Goal: Task Accomplishment & Management: Manage account settings

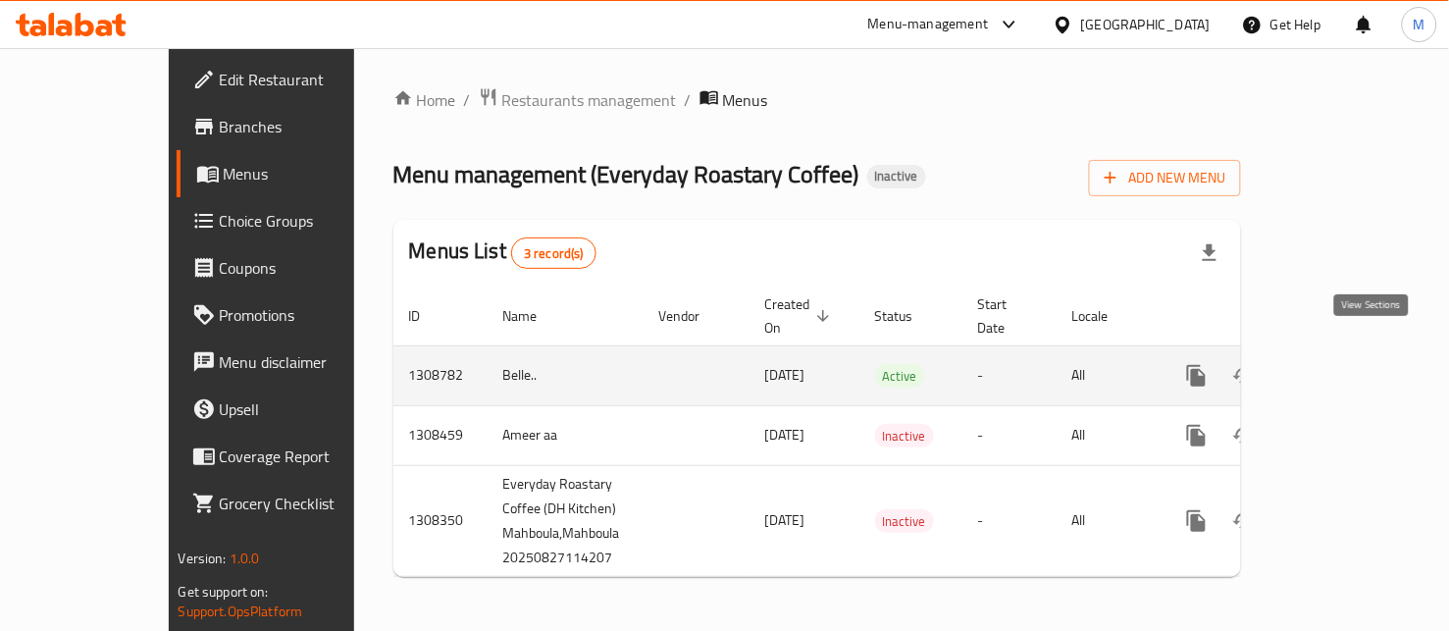
click at [1350, 364] on icon "enhanced table" at bounding box center [1338, 376] width 24 height 24
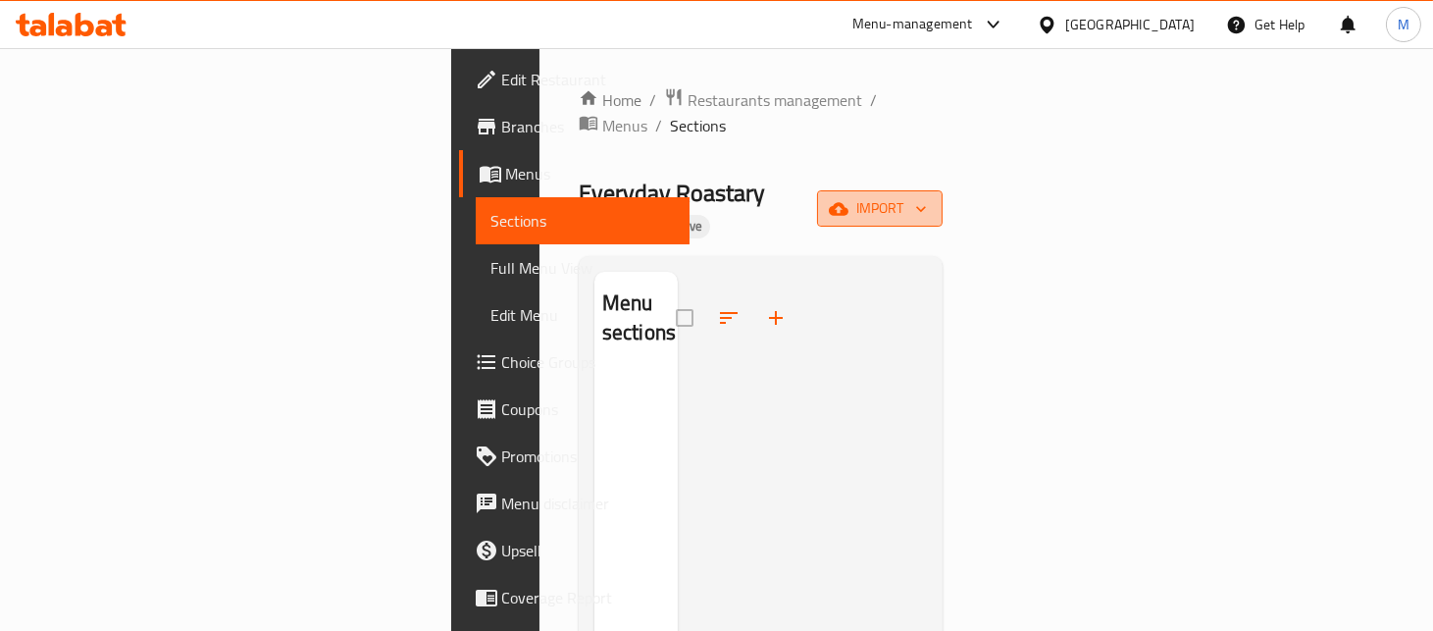
click at [927, 196] on span "import" at bounding box center [880, 208] width 94 height 25
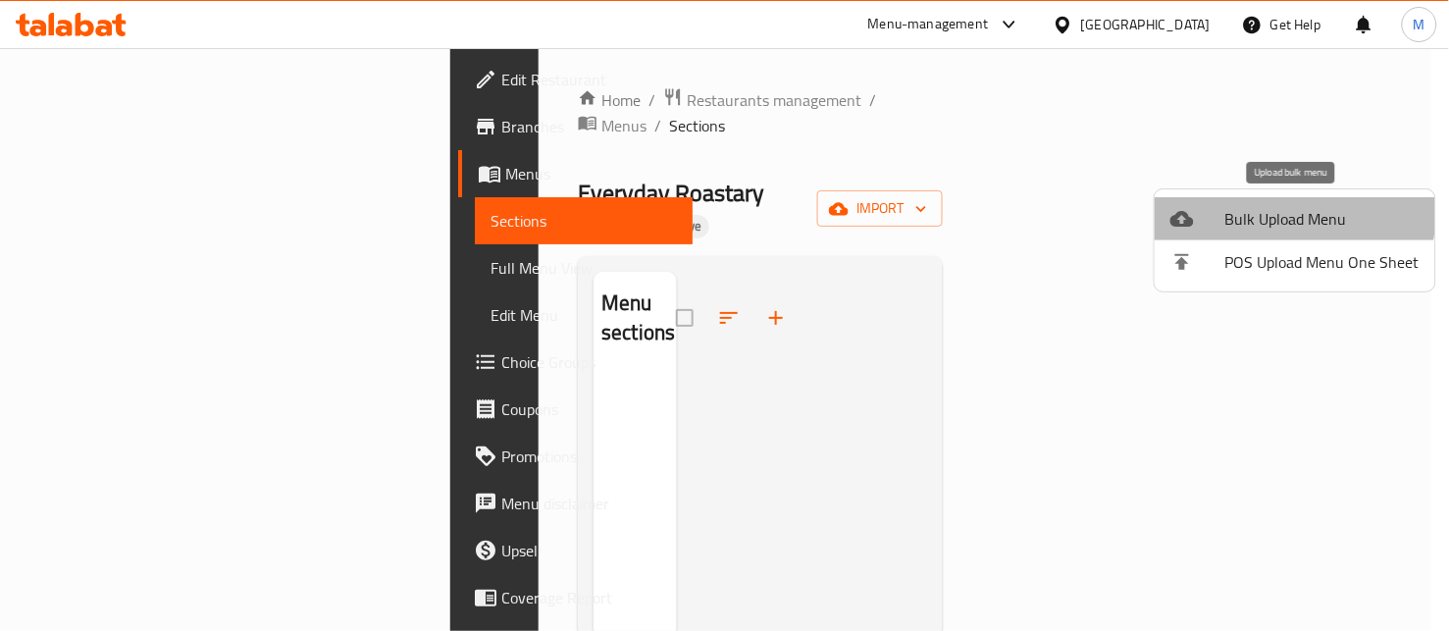
click at [1273, 208] on span "Bulk Upload Menu" at bounding box center [1322, 219] width 194 height 24
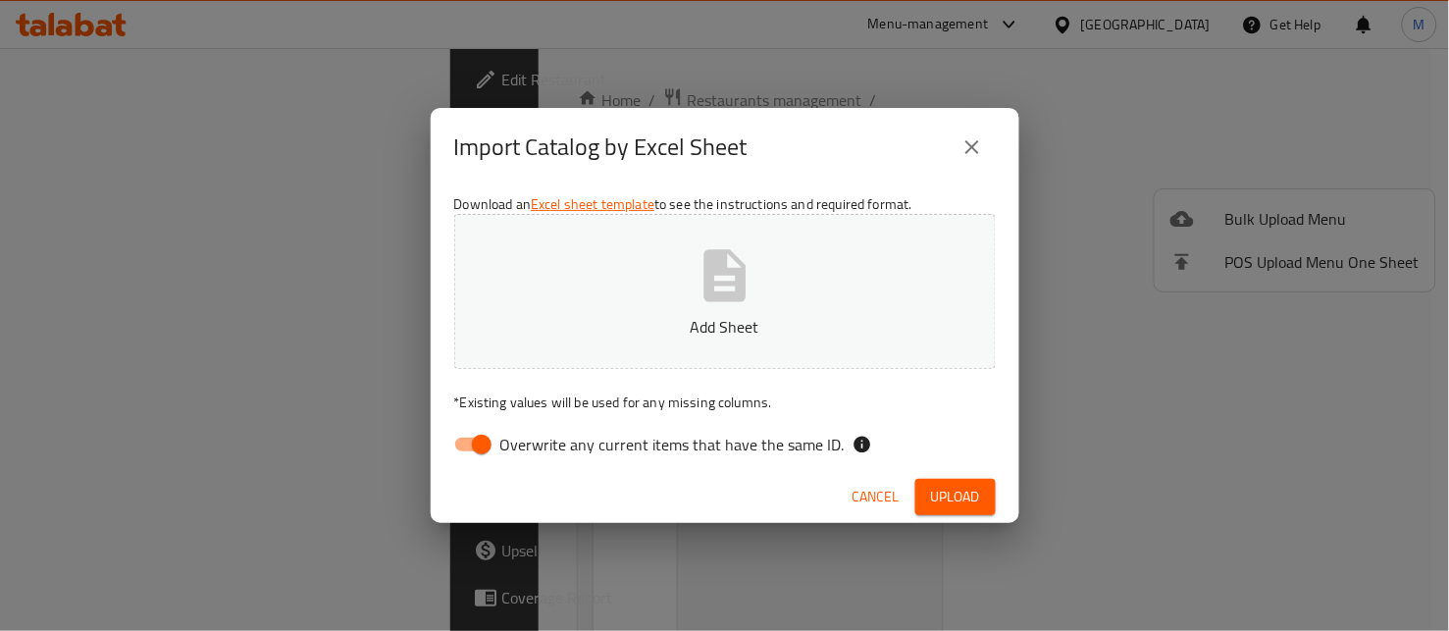
click at [465, 442] on input "Overwrite any current items that have the same ID." at bounding box center [482, 444] width 112 height 37
checkbox input "false"
click at [798, 300] on button "Add Sheet" at bounding box center [724, 291] width 541 height 155
click at [962, 495] on span "Upload" at bounding box center [955, 497] width 49 height 25
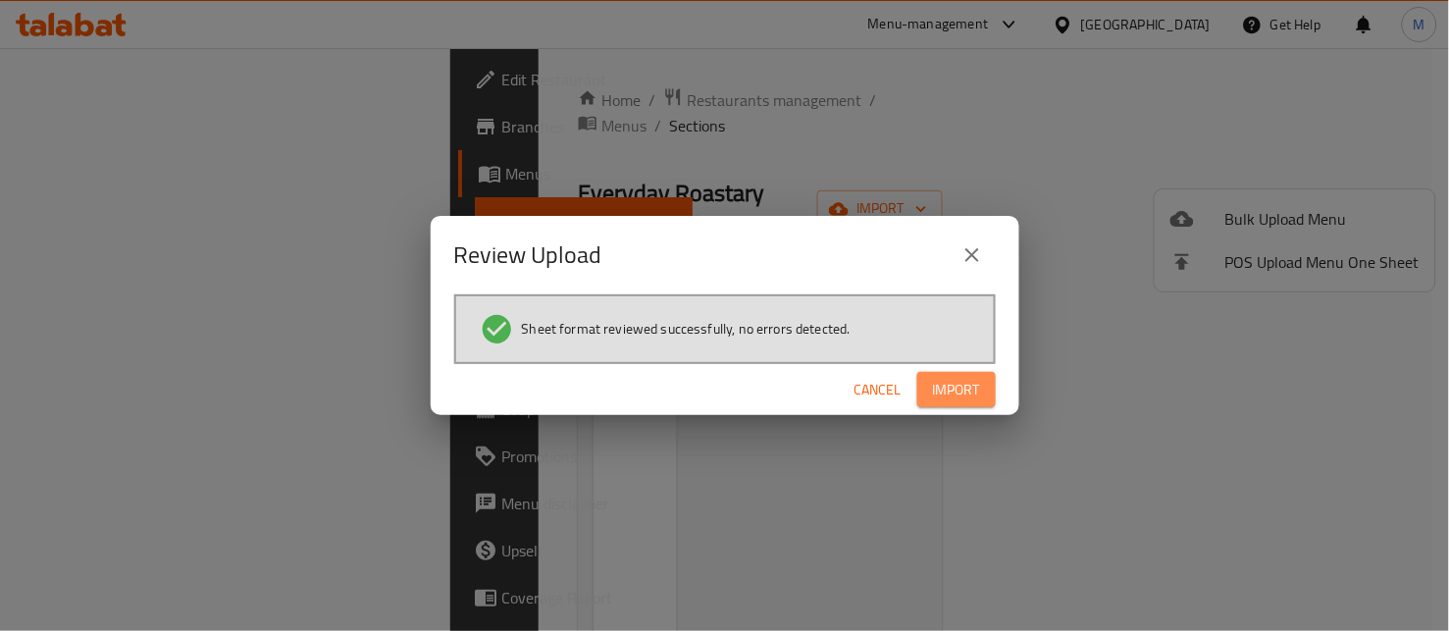
click at [969, 393] on span "Import" at bounding box center [956, 390] width 47 height 25
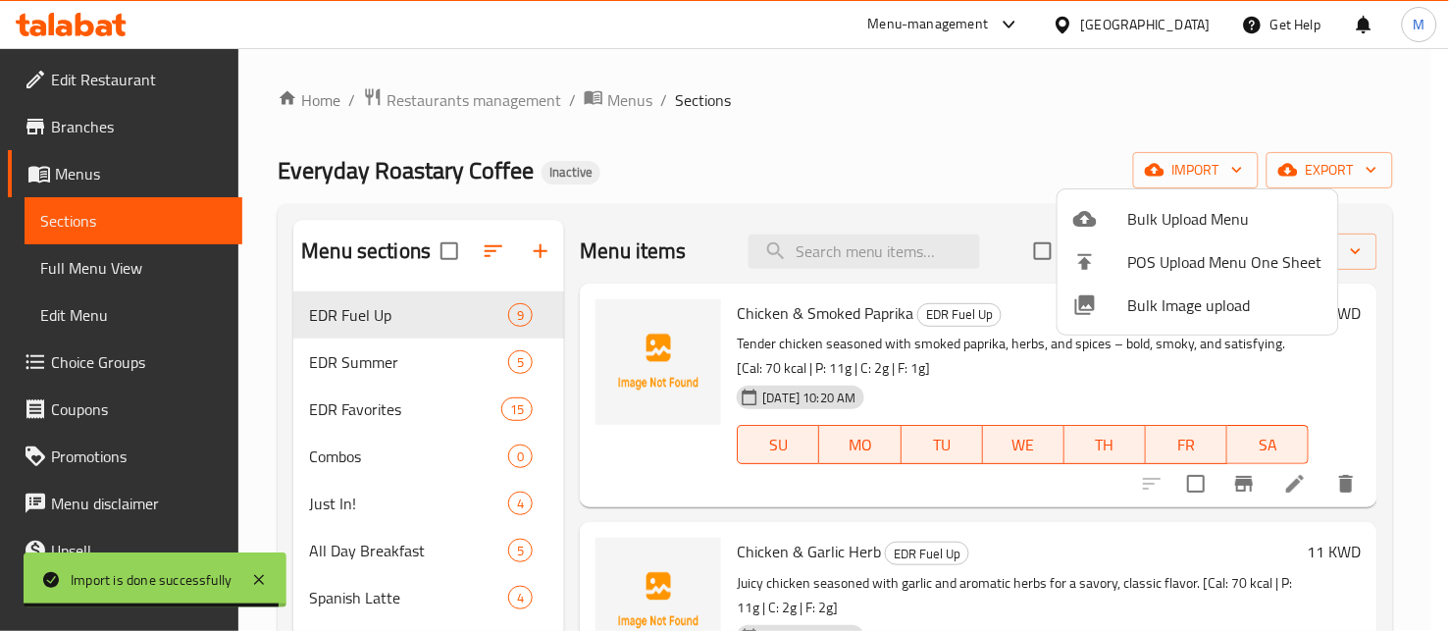
click at [885, 105] on div at bounding box center [724, 315] width 1449 height 631
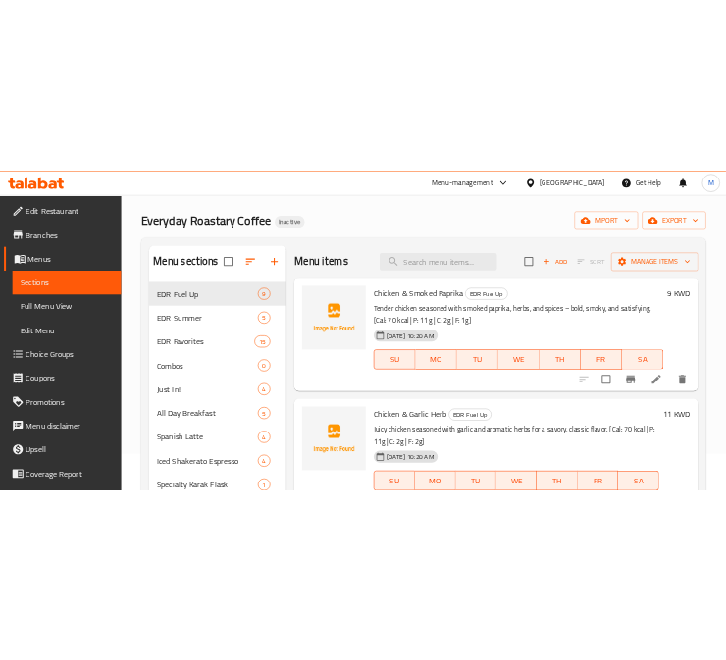
scroll to position [109, 0]
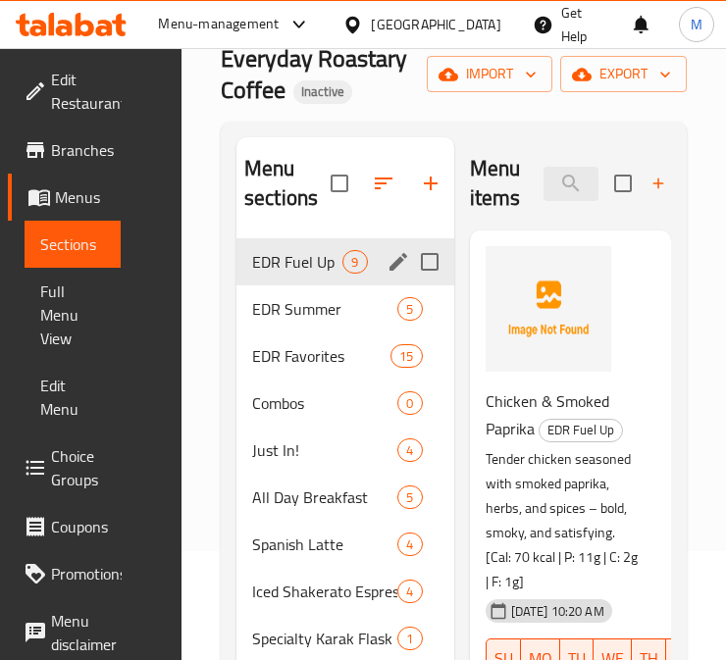
click at [420, 267] on input "Menu sections" at bounding box center [429, 261] width 41 height 41
checkbox input "true"
click at [434, 306] on input "Menu sections" at bounding box center [429, 308] width 41 height 41
checkbox input "true"
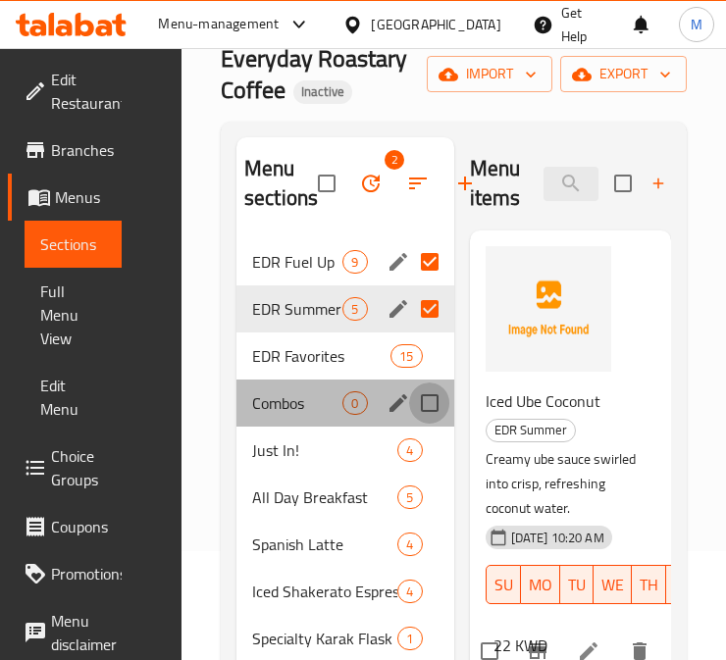
click at [427, 403] on input "Menu sections" at bounding box center [429, 403] width 41 height 41
checkbox input "true"
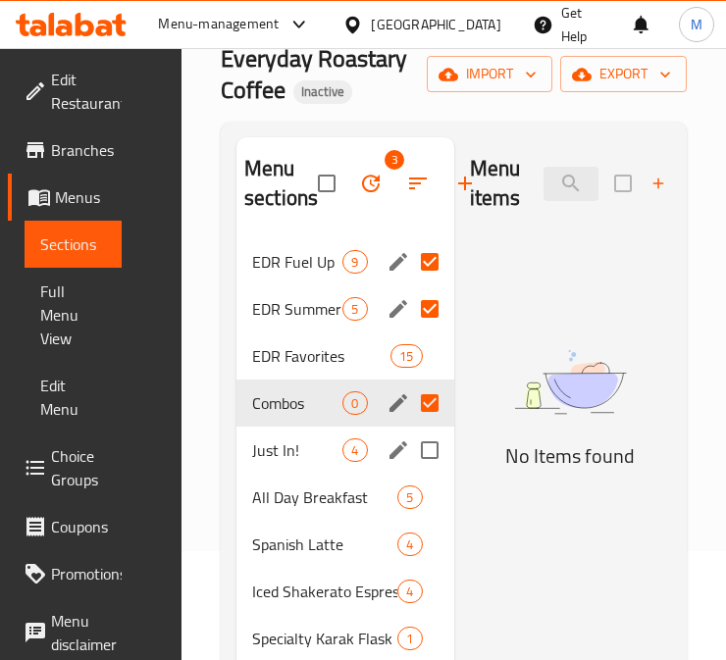
click at [426, 445] on input "Menu sections" at bounding box center [429, 450] width 41 height 41
checkbox input "true"
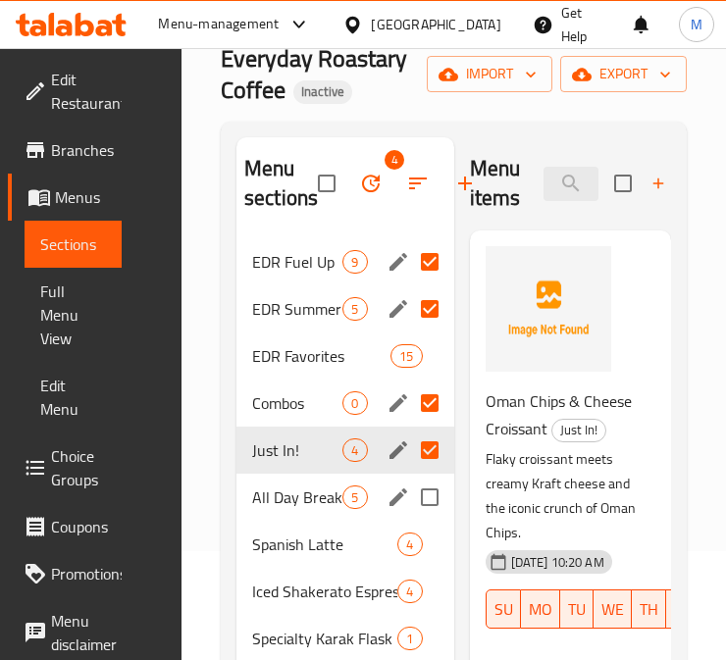
click at [434, 498] on input "Menu sections" at bounding box center [429, 497] width 41 height 41
checkbox input "true"
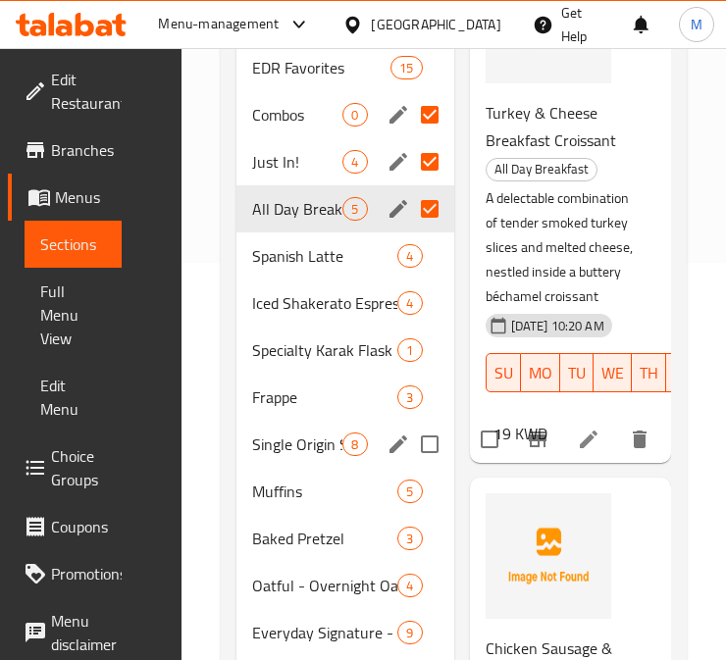
scroll to position [544, 0]
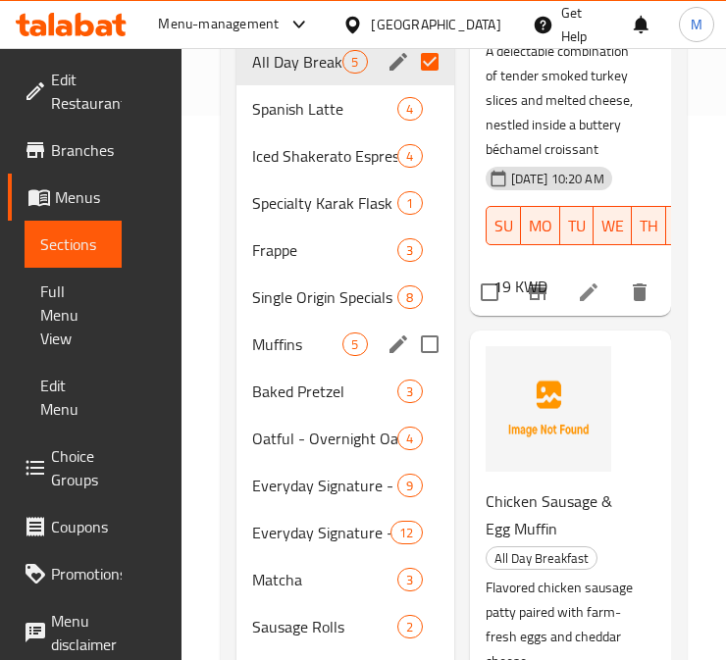
click at [428, 350] on input "Menu sections" at bounding box center [429, 344] width 41 height 41
checkbox input "true"
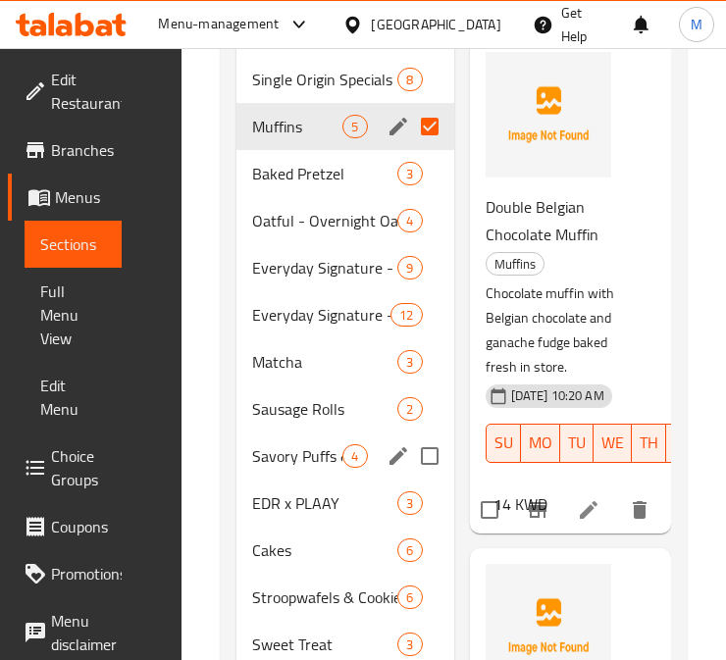
scroll to position [871, 0]
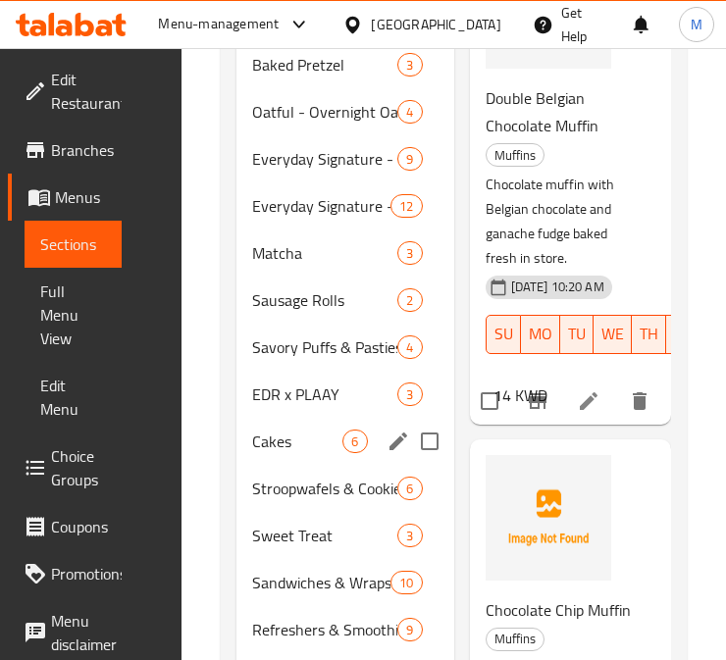
click at [435, 444] on input "Menu sections" at bounding box center [429, 441] width 41 height 41
checkbox input "true"
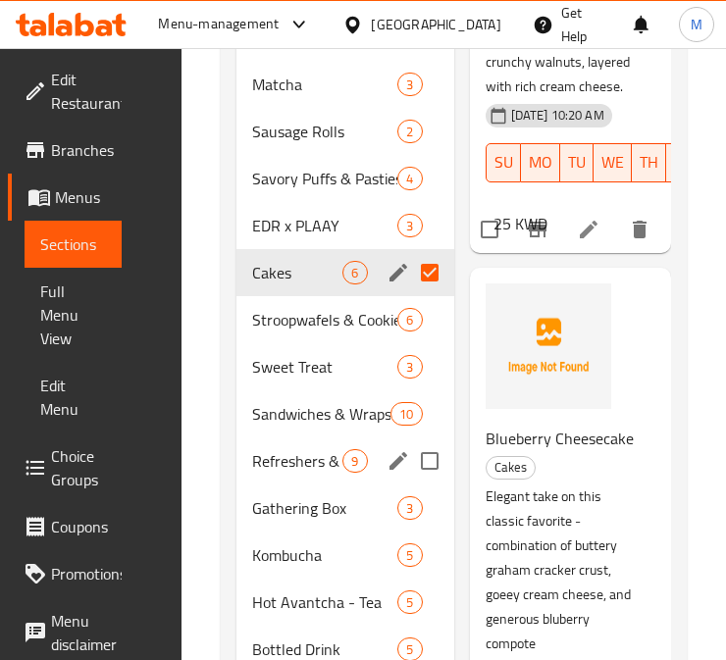
scroll to position [1090, 0]
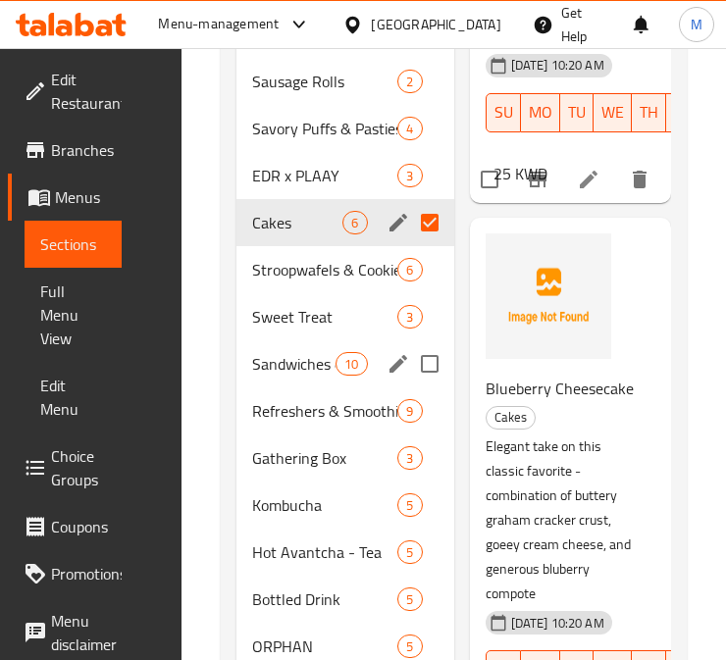
click at [423, 370] on input "Menu sections" at bounding box center [429, 363] width 41 height 41
checkbox input "true"
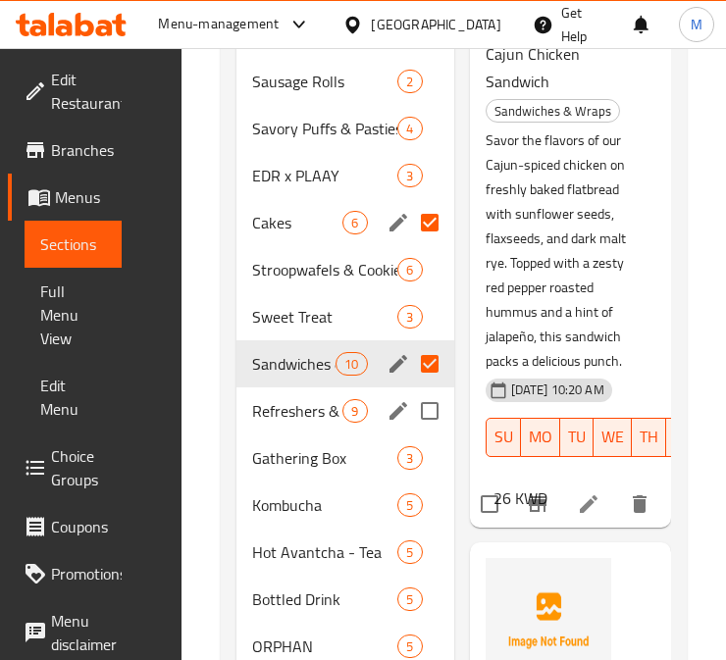
click at [434, 409] on input "Menu sections" at bounding box center [429, 410] width 41 height 41
checkbox input "true"
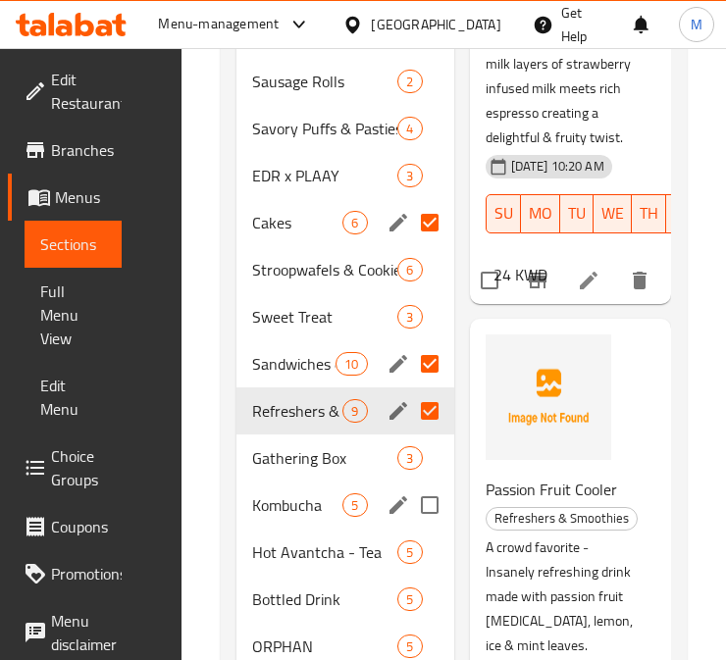
drag, startPoint x: 439, startPoint y: 500, endPoint x: 434, endPoint y: 537, distance: 36.6
click at [438, 501] on input "Menu sections" at bounding box center [429, 505] width 41 height 41
checkbox input "true"
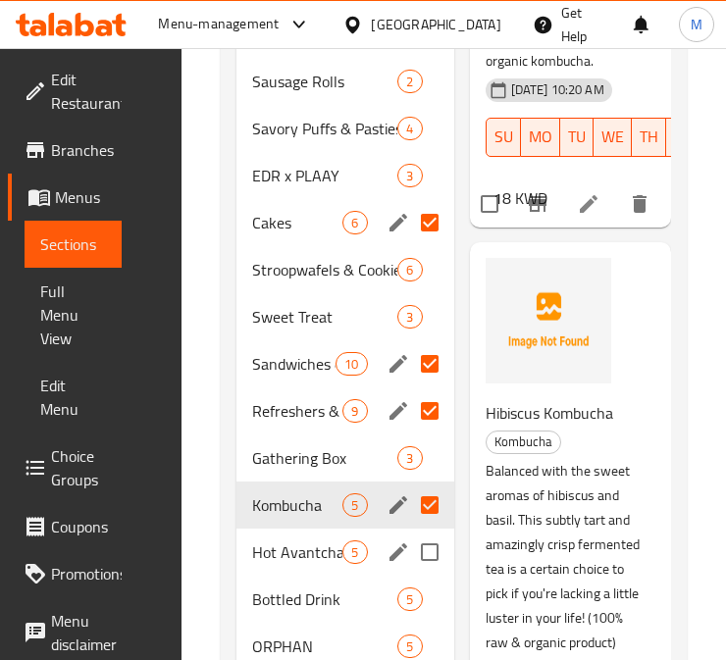
click at [433, 549] on input "Menu sections" at bounding box center [429, 552] width 41 height 41
checkbox input "true"
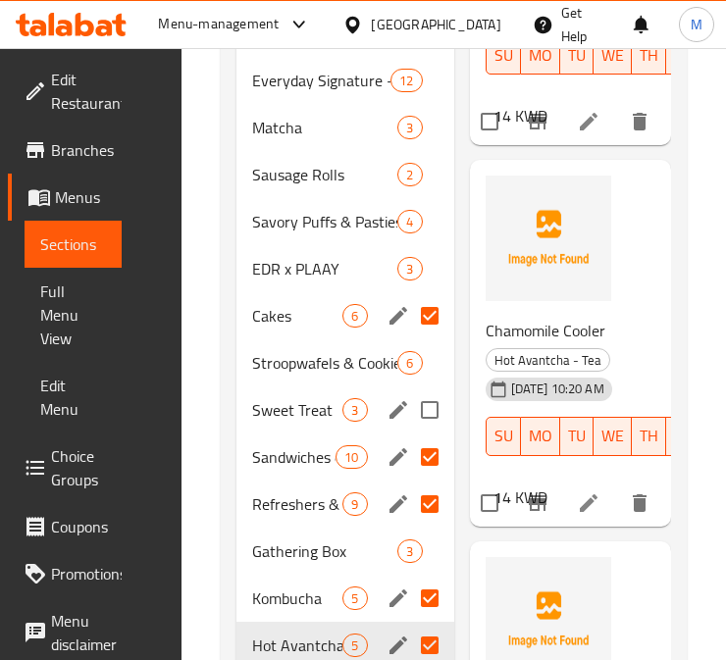
scroll to position [819, 0]
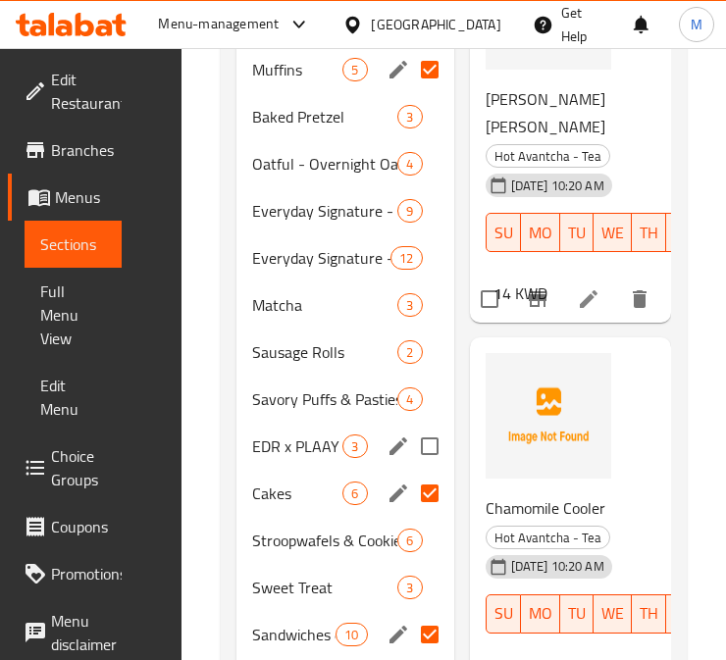
click at [432, 446] on input "Menu sections" at bounding box center [429, 446] width 41 height 41
checkbox input "true"
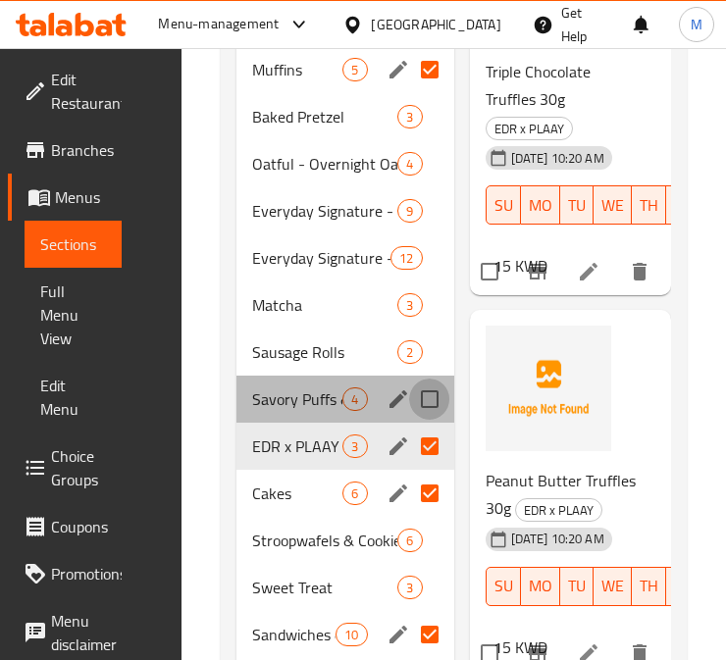
click at [438, 394] on input "Menu sections" at bounding box center [429, 399] width 41 height 41
checkbox input "true"
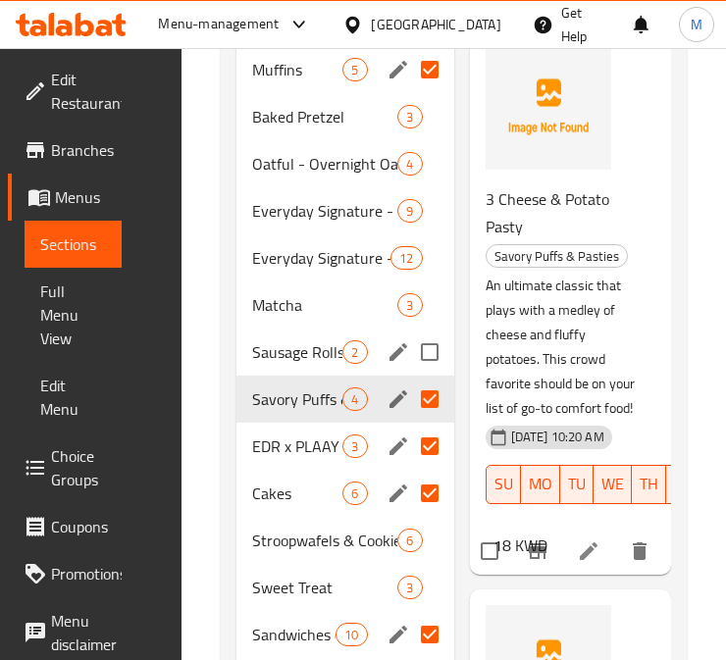
click at [433, 353] on input "Menu sections" at bounding box center [429, 352] width 41 height 41
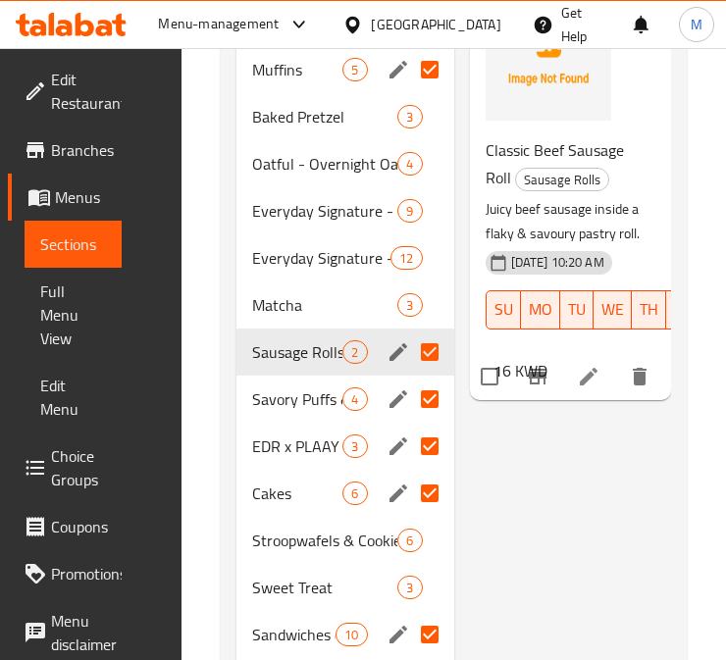
click at [439, 350] on input "Menu sections" at bounding box center [429, 352] width 41 height 41
checkbox input "false"
drag, startPoint x: 437, startPoint y: 397, endPoint x: 732, endPoint y: 396, distance: 294.2
click at [436, 396] on input "Menu sections" at bounding box center [429, 399] width 41 height 41
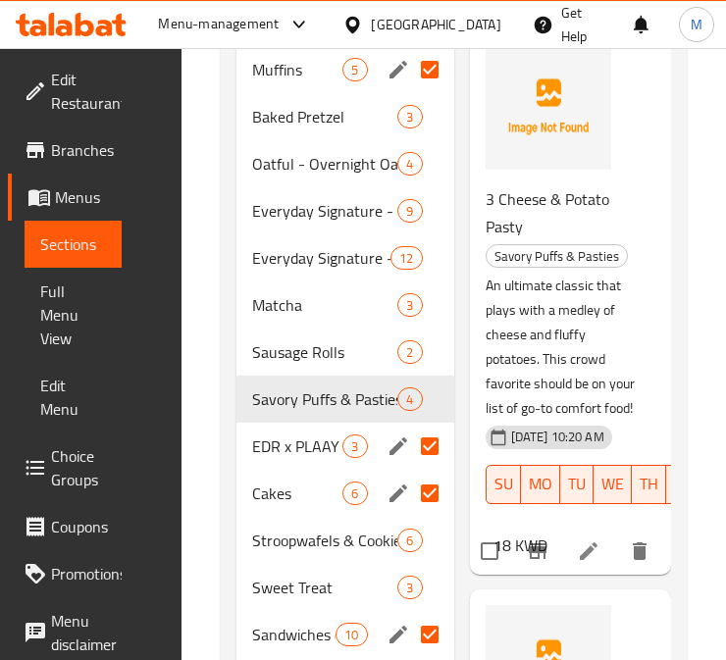
click at [424, 442] on input "Menu sections" at bounding box center [429, 446] width 41 height 41
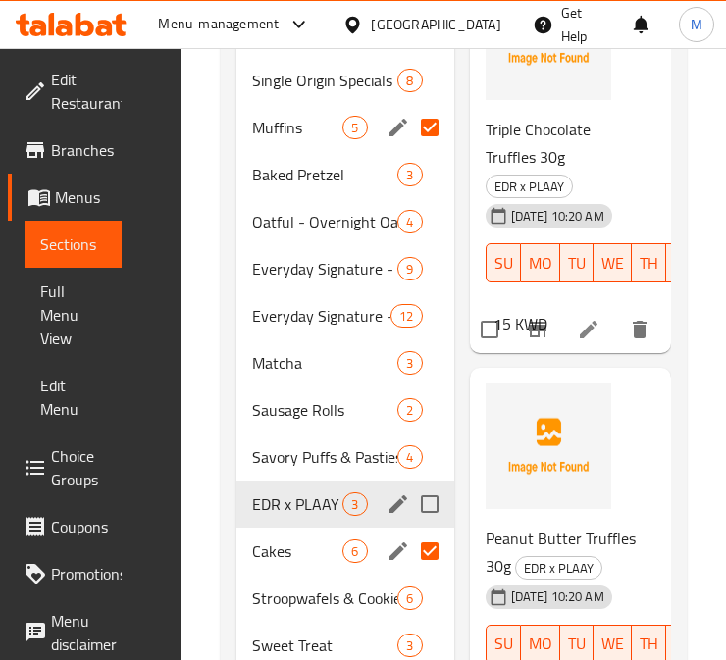
scroll to position [710, 0]
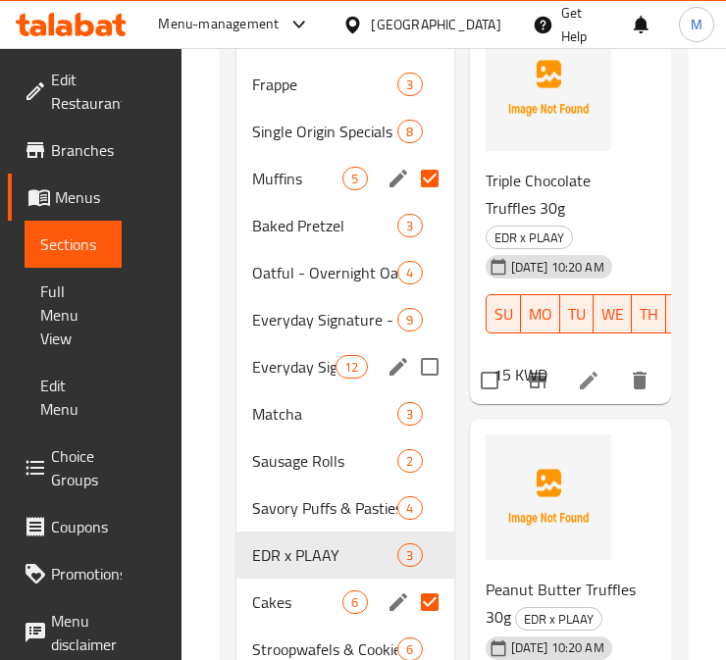
click at [429, 365] on input "Menu sections" at bounding box center [429, 366] width 41 height 41
checkbox input "true"
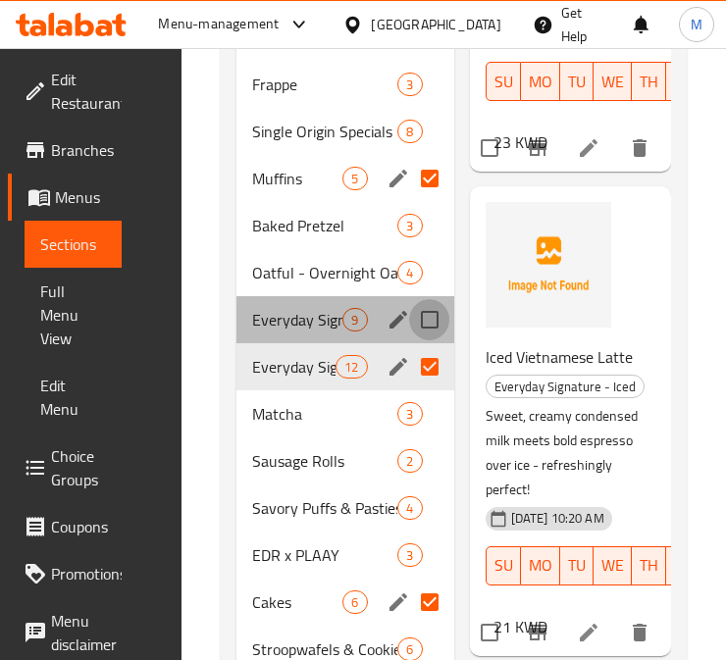
click at [434, 316] on input "Menu sections" at bounding box center [429, 319] width 41 height 41
checkbox input "true"
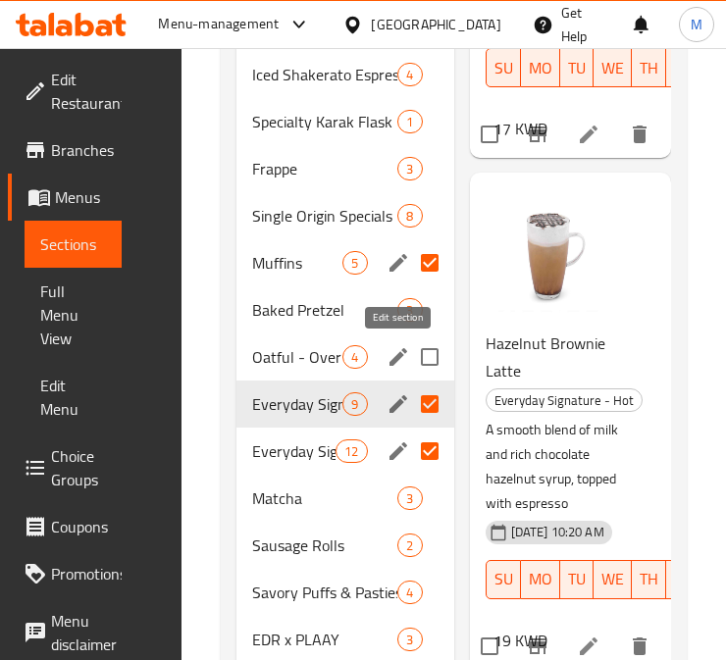
scroll to position [601, 0]
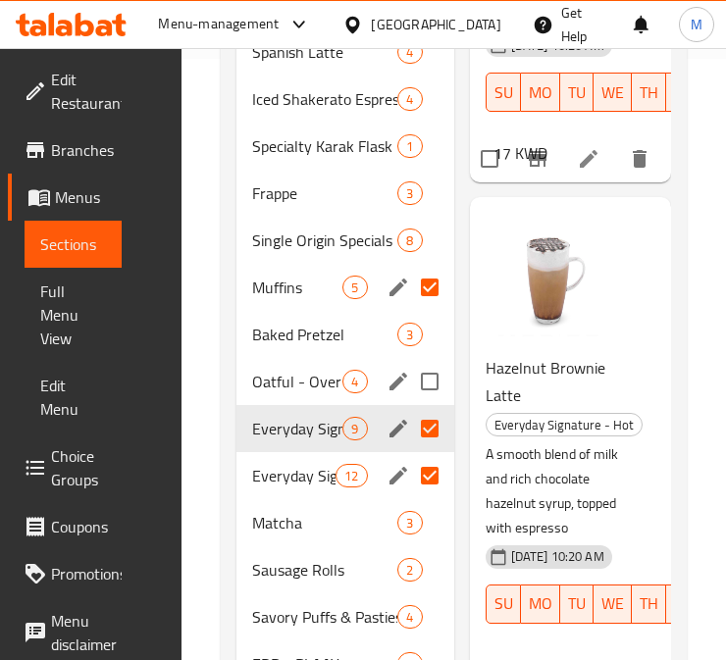
click at [425, 375] on input "Menu sections" at bounding box center [429, 381] width 41 height 41
checkbox input "true"
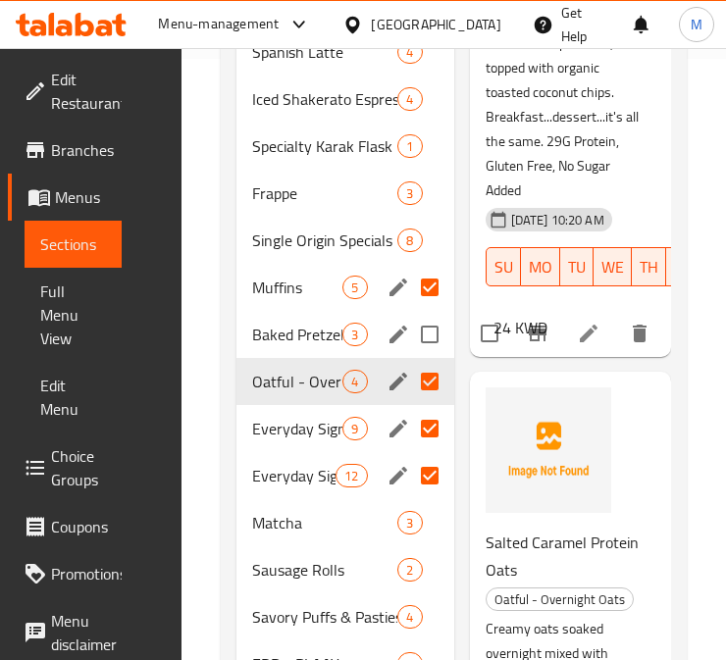
click at [434, 325] on input "Menu sections" at bounding box center [429, 334] width 41 height 41
checkbox input "true"
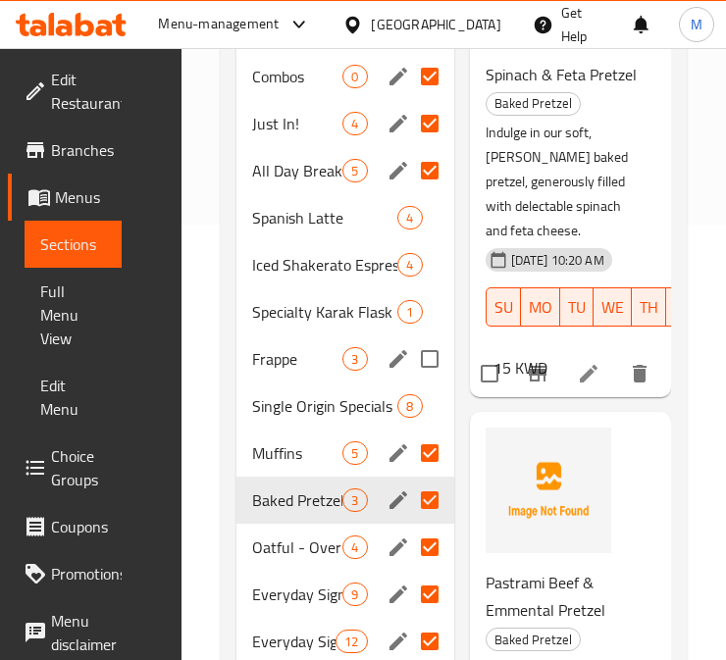
scroll to position [383, 0]
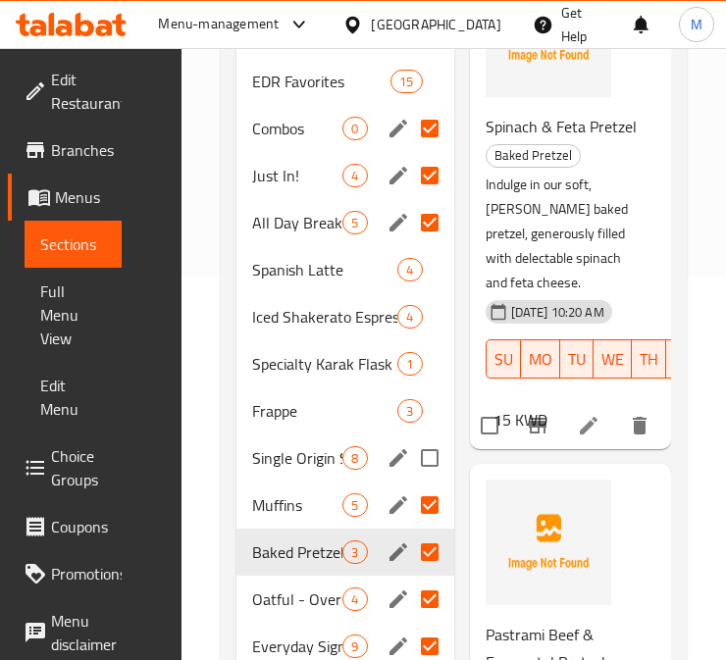
click at [435, 455] on input "Menu sections" at bounding box center [429, 457] width 41 height 41
checkbox input "true"
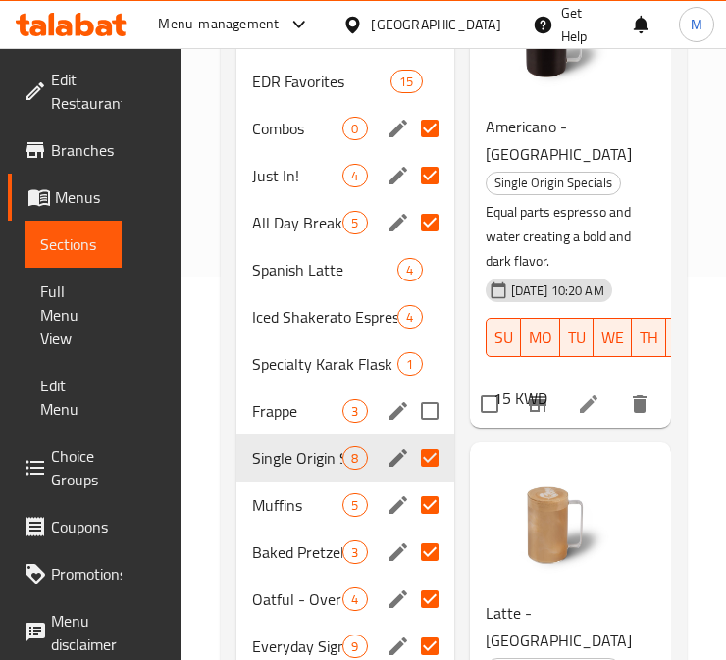
click at [437, 412] on input "Menu sections" at bounding box center [429, 410] width 41 height 41
checkbox input "true"
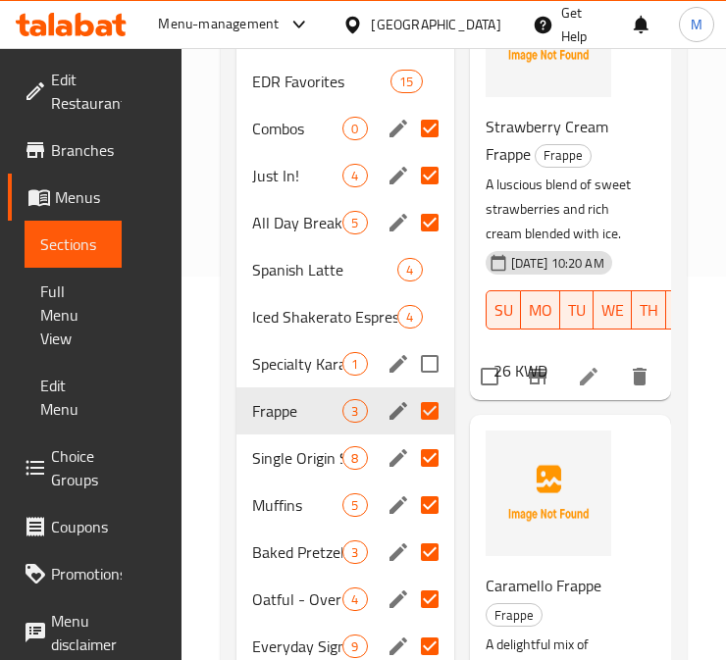
click at [430, 359] on input "Menu sections" at bounding box center [429, 363] width 41 height 41
checkbox input "true"
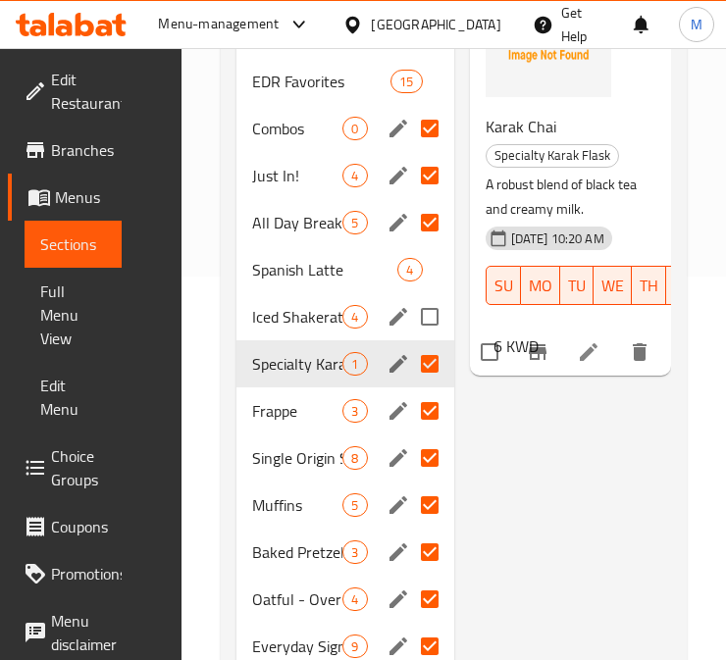
click at [434, 308] on input "Menu sections" at bounding box center [429, 316] width 41 height 41
checkbox input "true"
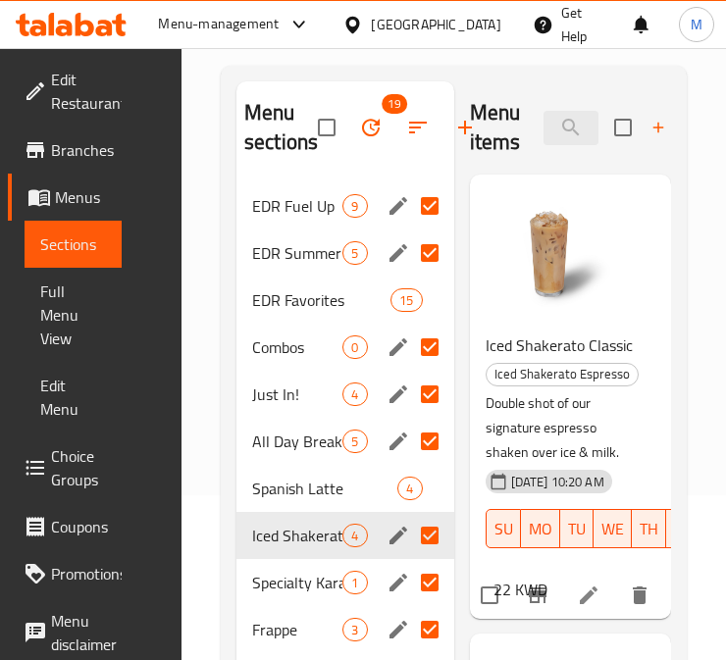
scroll to position [56, 0]
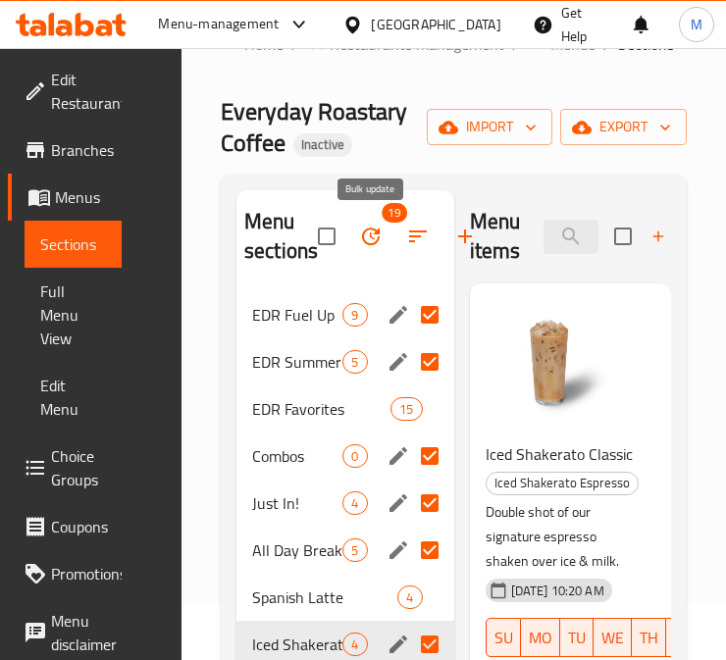
click at [384, 230] on button "button" at bounding box center [370, 236] width 47 height 47
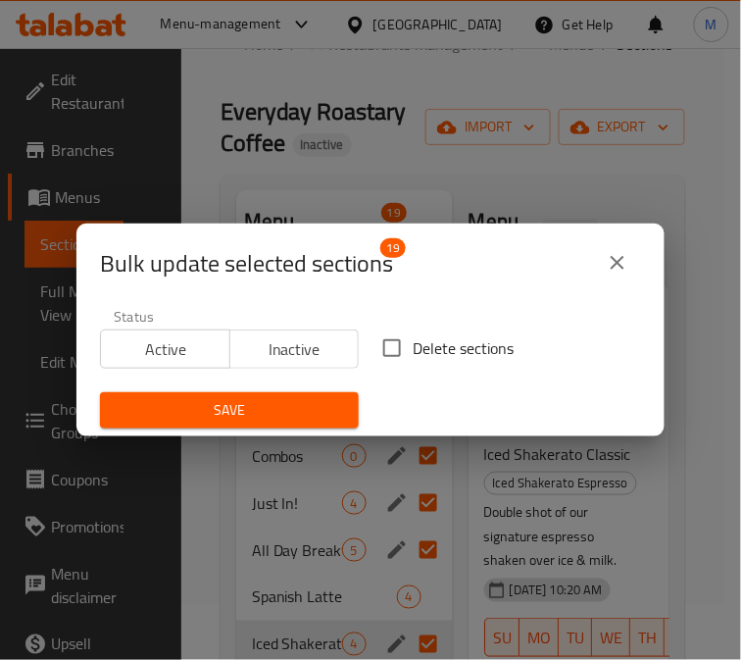
click at [427, 354] on span "Delete sections" at bounding box center [463, 348] width 101 height 24
click at [413, 354] on input "Delete sections" at bounding box center [392, 348] width 41 height 41
checkbox input "true"
click at [280, 396] on button "Save" at bounding box center [229, 410] width 259 height 36
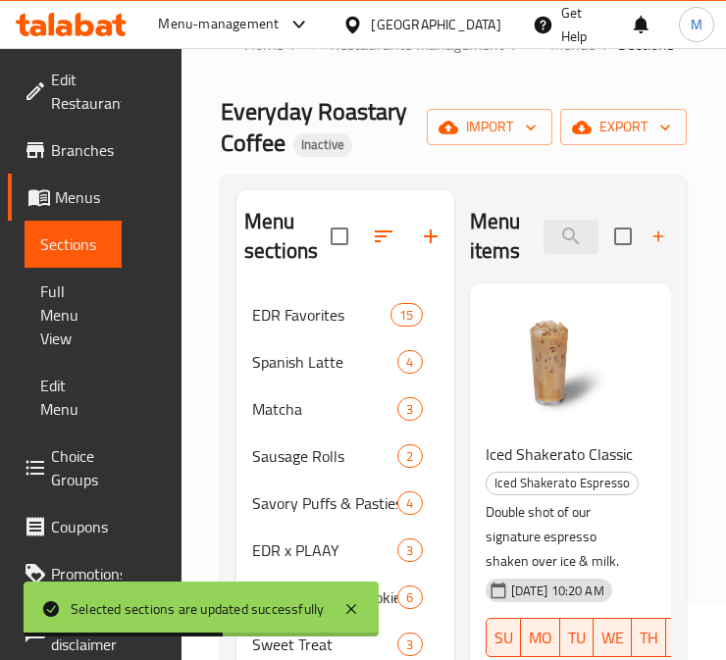
click at [461, 172] on div "Home / Restaurants management / Menus / Sections Everyday Roastary Coffee Inact…" at bounding box center [454, 478] width 466 height 895
click at [351, 610] on icon at bounding box center [351, 609] width 10 height 10
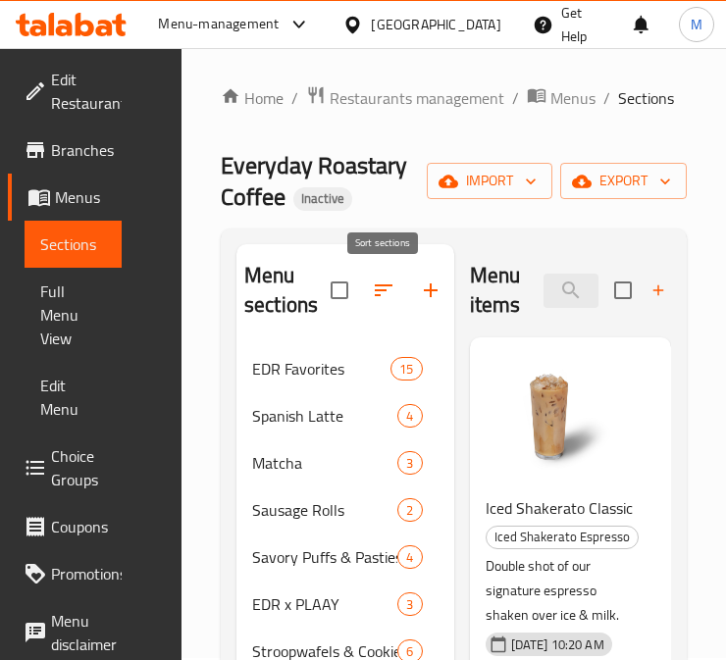
scroll to position [0, 0]
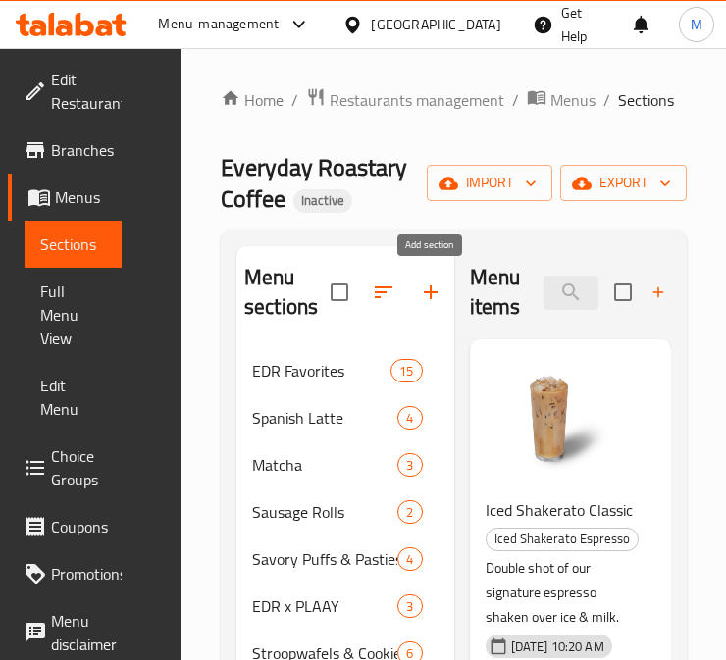
click at [425, 287] on icon "button" at bounding box center [431, 293] width 24 height 24
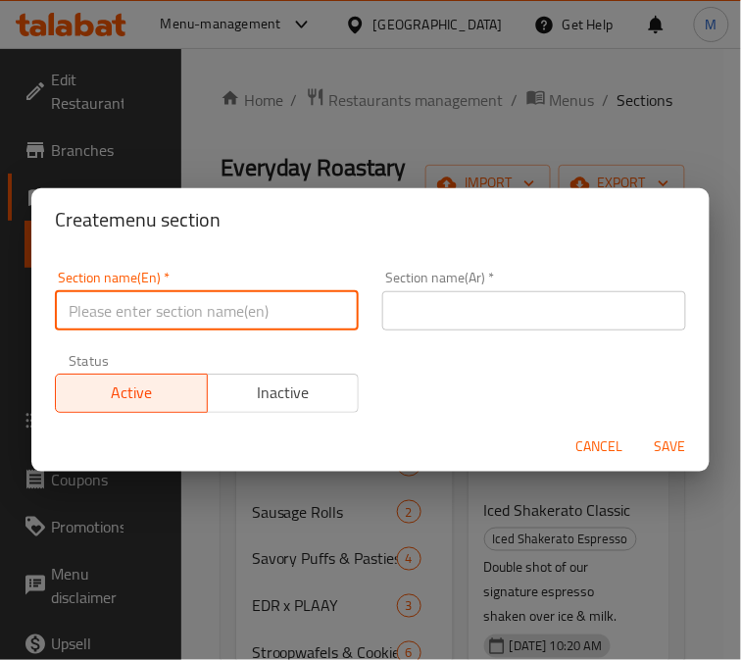
click at [294, 322] on input "text" at bounding box center [207, 310] width 304 height 39
type input "Milk Options"
click at [455, 302] on input "text" at bounding box center [535, 310] width 304 height 39
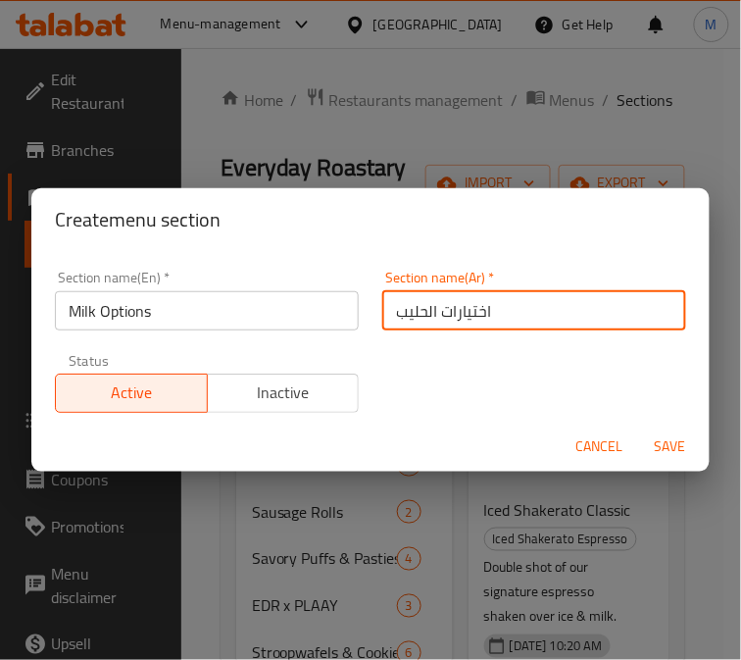
type input "اختيارات الحليب"
click at [675, 446] on span "Save" at bounding box center [670, 446] width 47 height 25
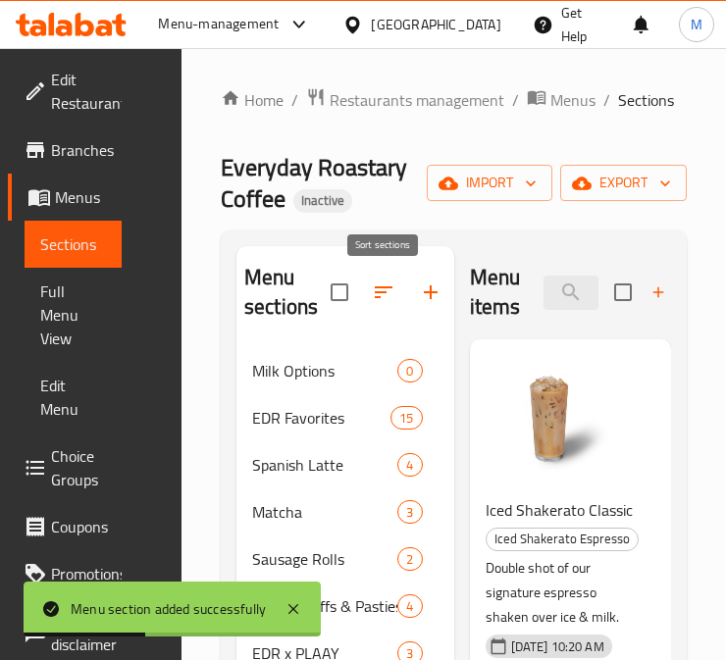
click at [400, 286] on button "button" at bounding box center [383, 292] width 47 height 47
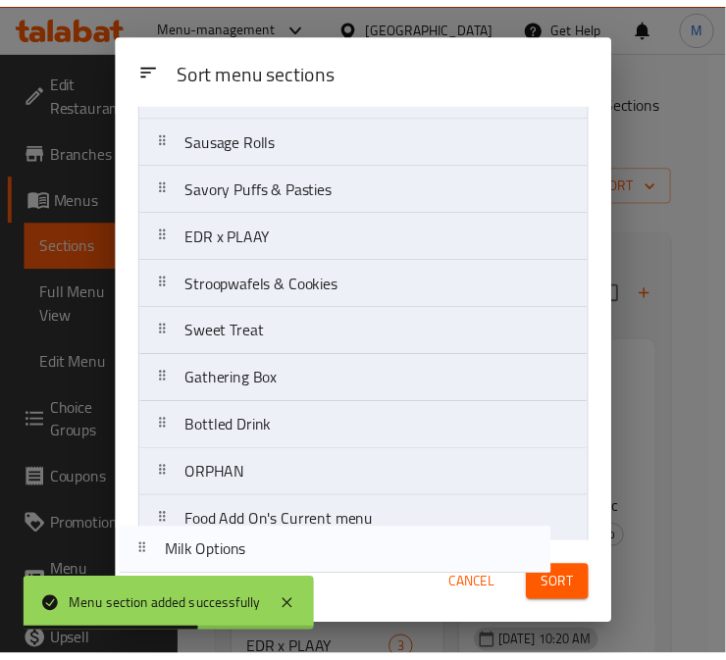
scroll to position [296, 0]
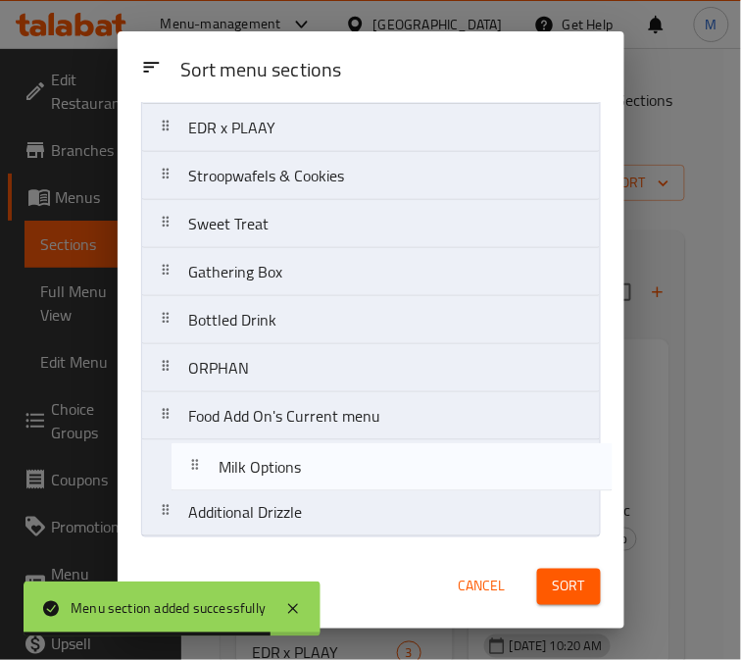
drag, startPoint x: 328, startPoint y: 181, endPoint x: 353, endPoint y: 482, distance: 301.2
click at [354, 483] on nav "Milk Options EDR Favorites Spanish Latte Matcha Sausage Rolls Savory Puffs & Pa…" at bounding box center [371, 200] width 460 height 675
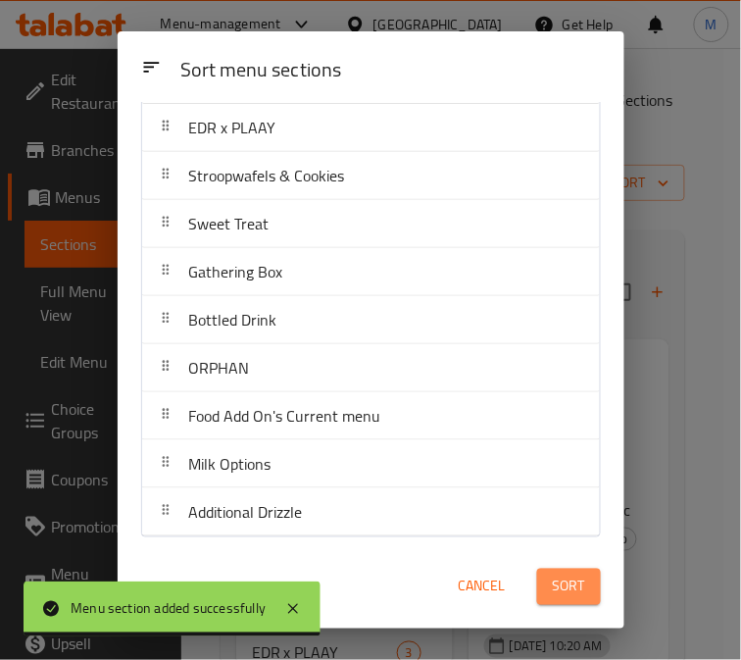
click at [569, 583] on span "Sort" at bounding box center [569, 587] width 32 height 25
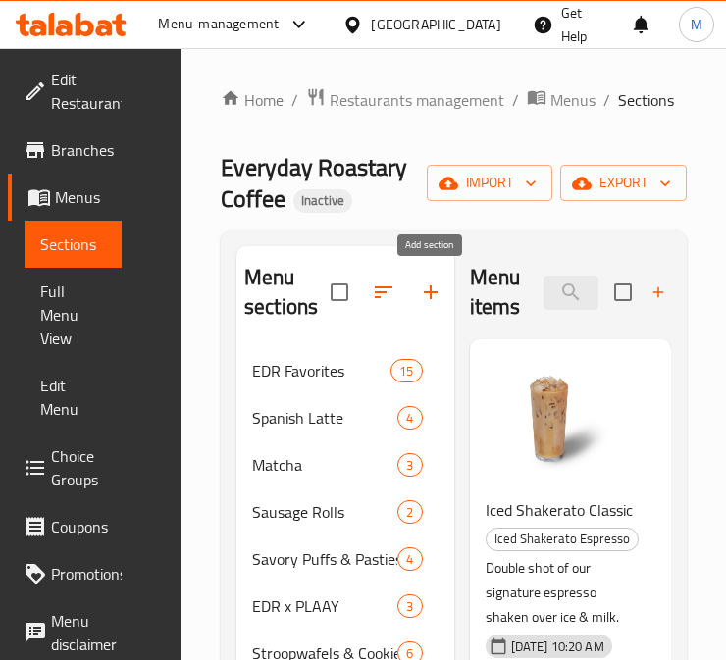
click at [414, 290] on button "button" at bounding box center [430, 292] width 47 height 47
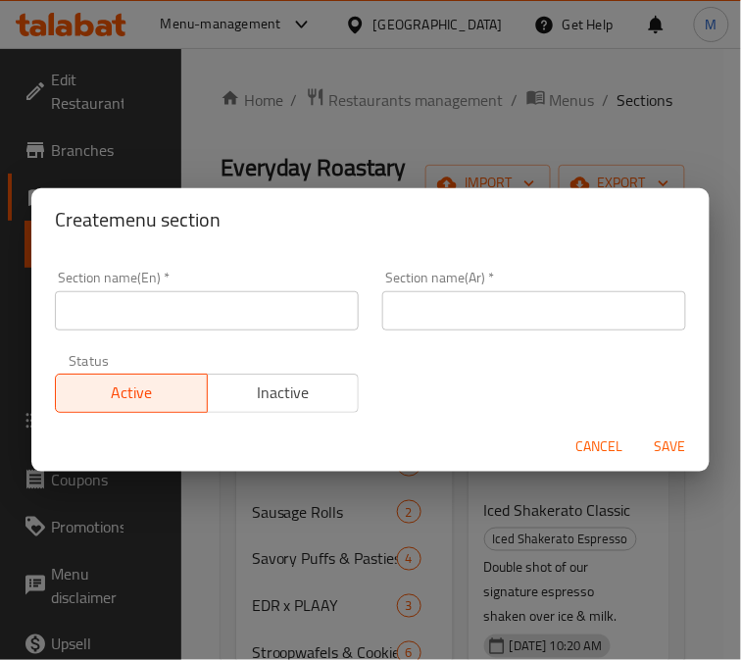
click at [276, 324] on input "text" at bounding box center [207, 310] width 304 height 39
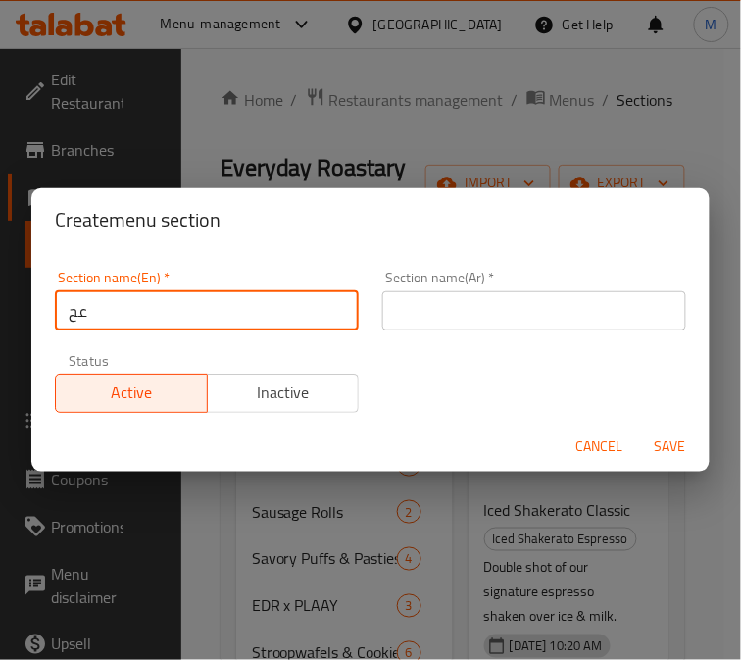
type input "ع"
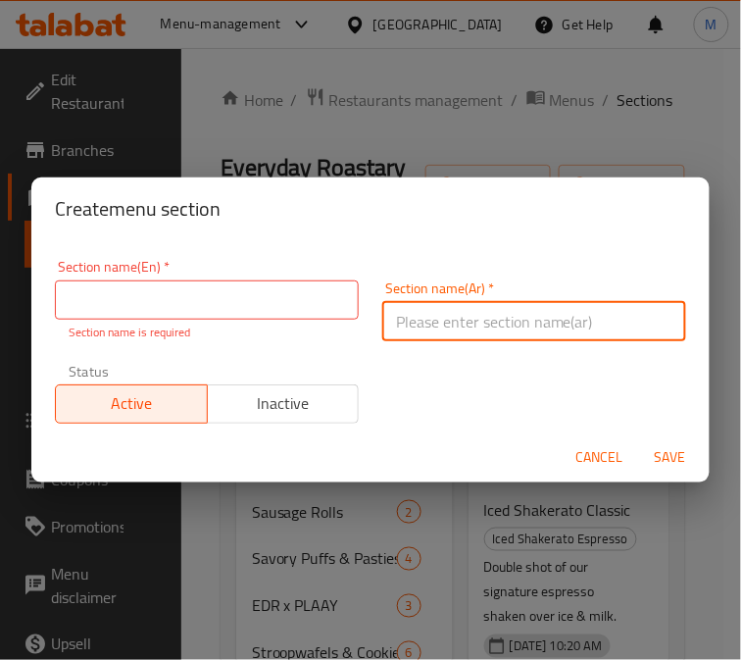
click at [442, 305] on input "text" at bounding box center [535, 321] width 304 height 39
type input "ترقية"
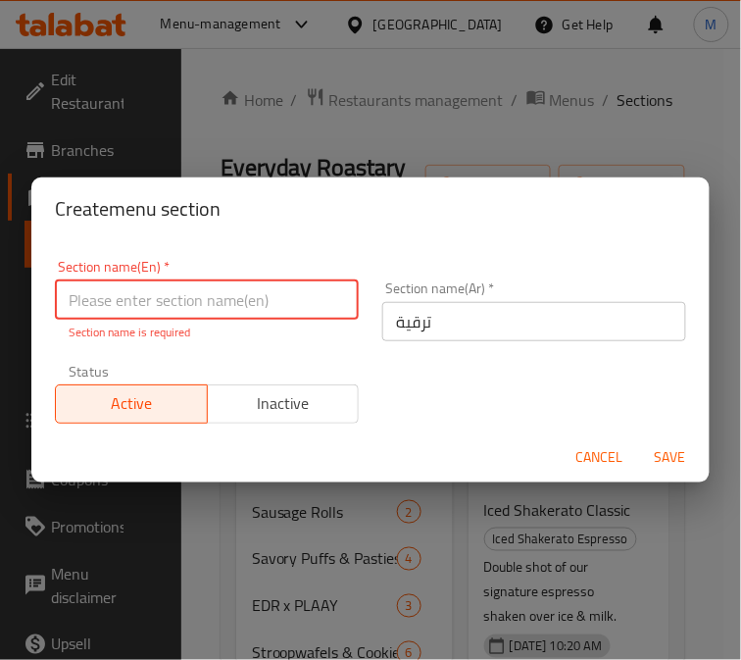
click at [337, 298] on input "text" at bounding box center [207, 300] width 304 height 39
type input "upgrade"
click at [667, 456] on span "Save" at bounding box center [670, 457] width 47 height 25
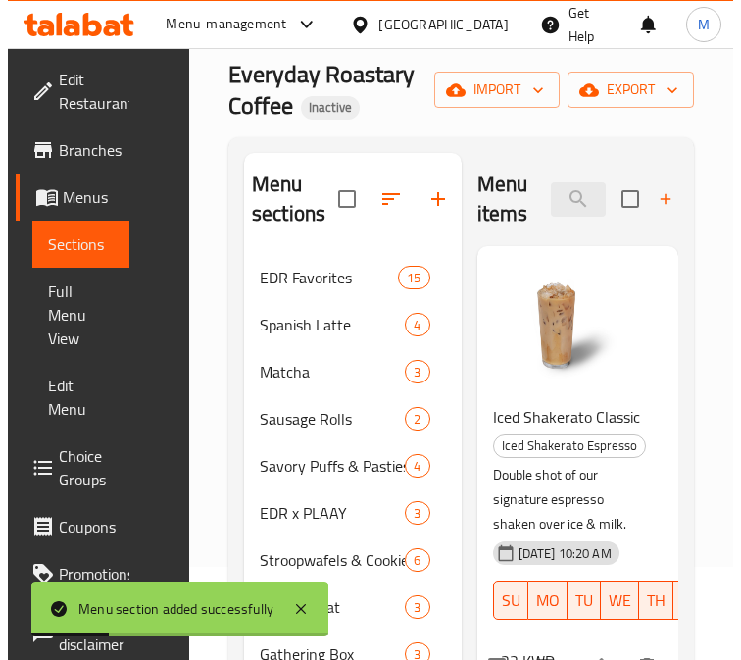
scroll to position [0, 0]
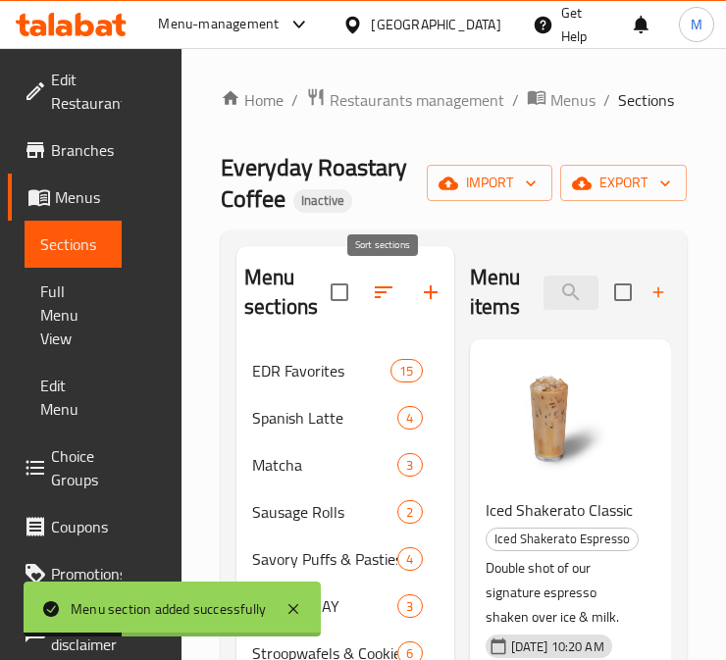
click at [383, 287] on icon "button" at bounding box center [384, 292] width 18 height 12
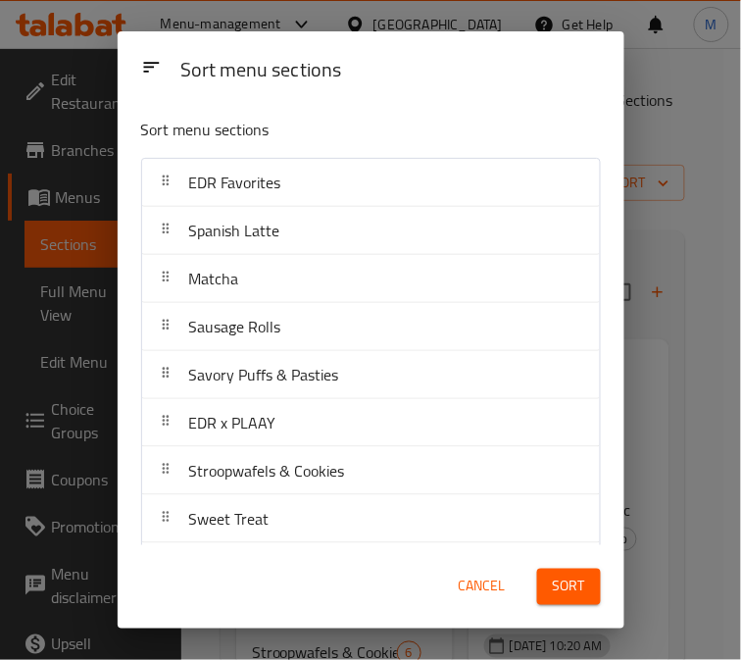
click at [505, 587] on span "Cancel" at bounding box center [482, 587] width 47 height 25
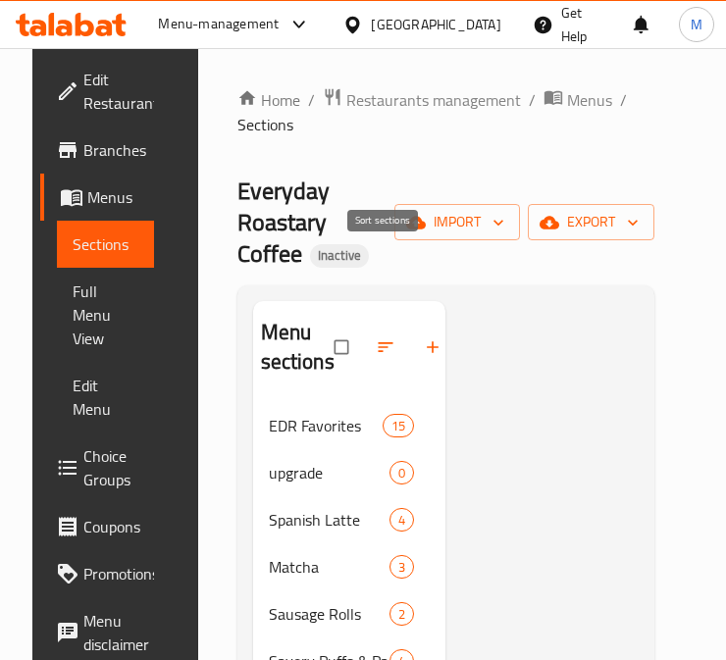
click at [376, 337] on icon "button" at bounding box center [386, 347] width 20 height 20
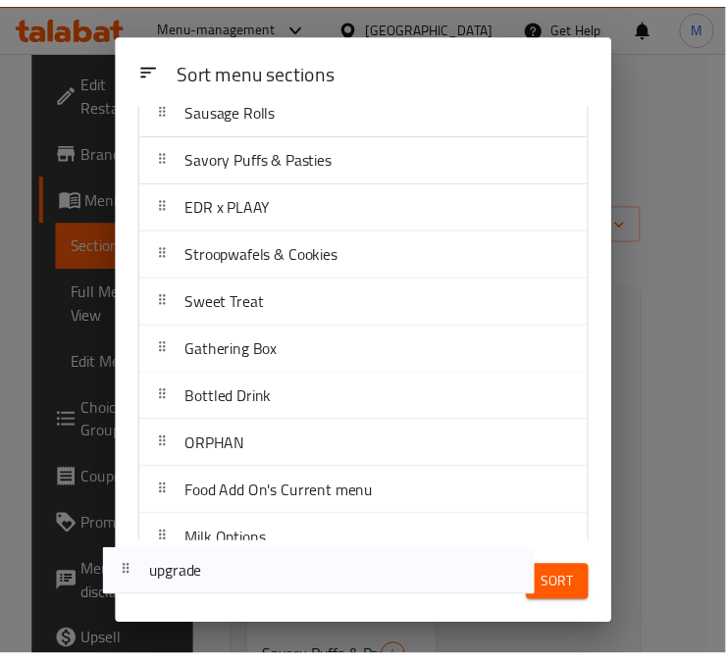
scroll to position [344, 0]
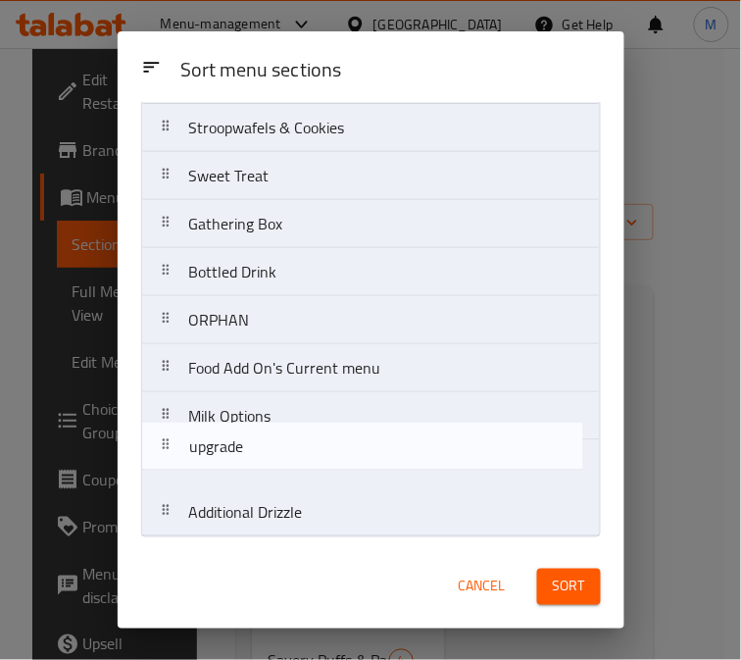
drag, startPoint x: 492, startPoint y: 242, endPoint x: 493, endPoint y: 471, distance: 228.5
click at [493, 471] on nav "EDR Favorites upgrade Spanish Latte Matcha Sausage Rolls Savory Puffs & Pasties…" at bounding box center [371, 176] width 460 height 723
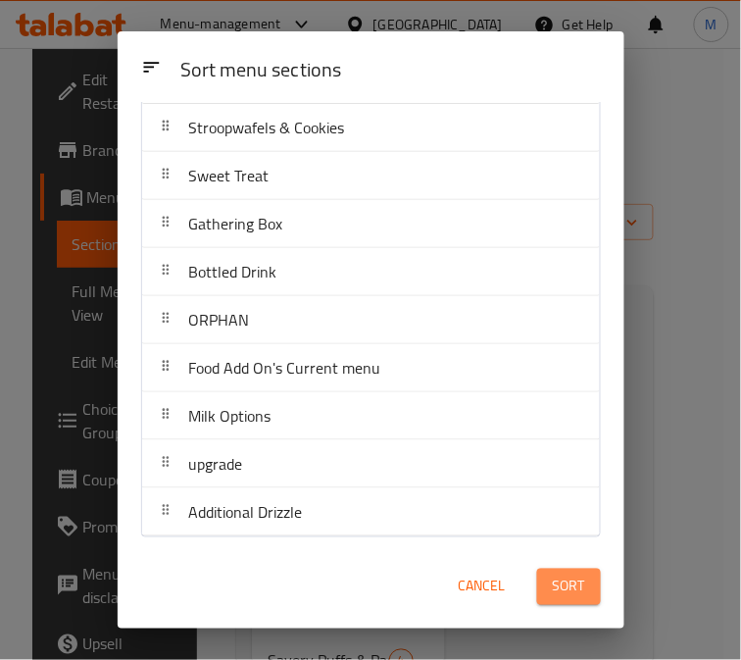
click at [584, 592] on span "Sort" at bounding box center [569, 587] width 32 height 25
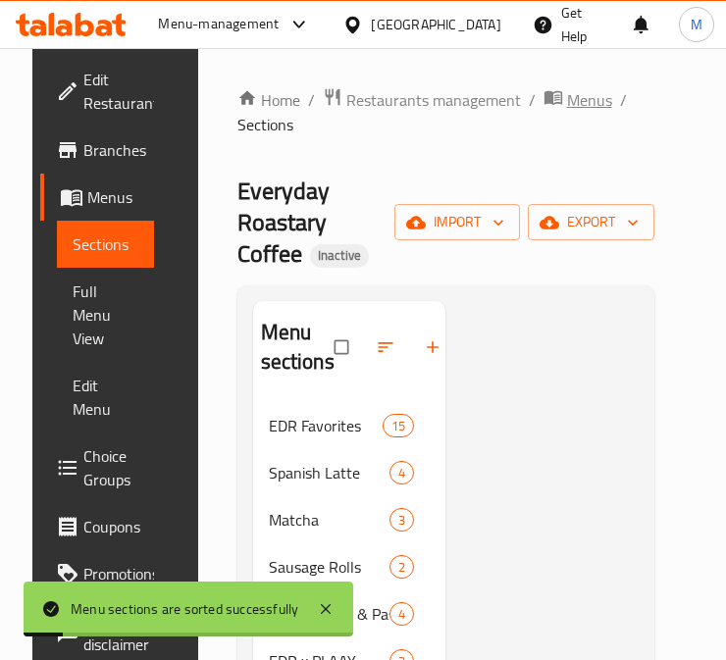
click at [567, 98] on span "Menus" at bounding box center [589, 100] width 45 height 24
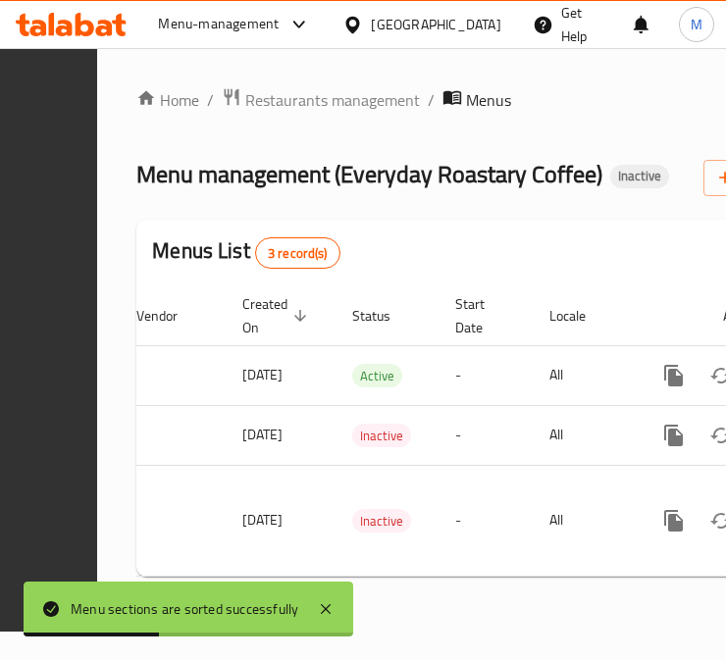
scroll to position [0, 518]
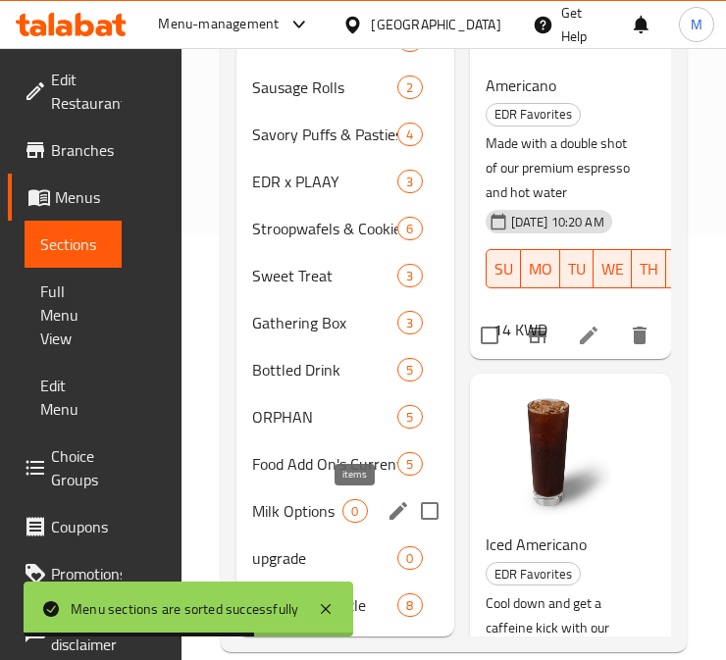
scroll to position [455, 0]
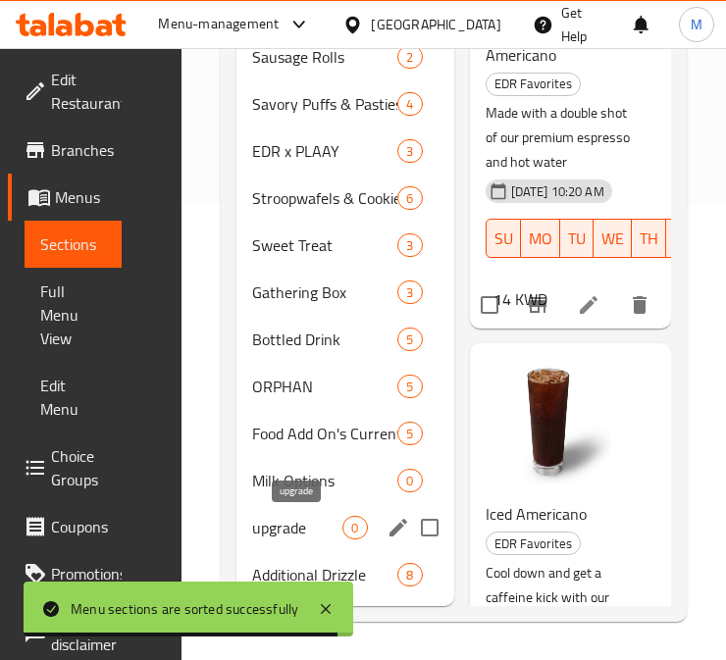
click at [291, 526] on span "upgrade" at bounding box center [297, 528] width 90 height 24
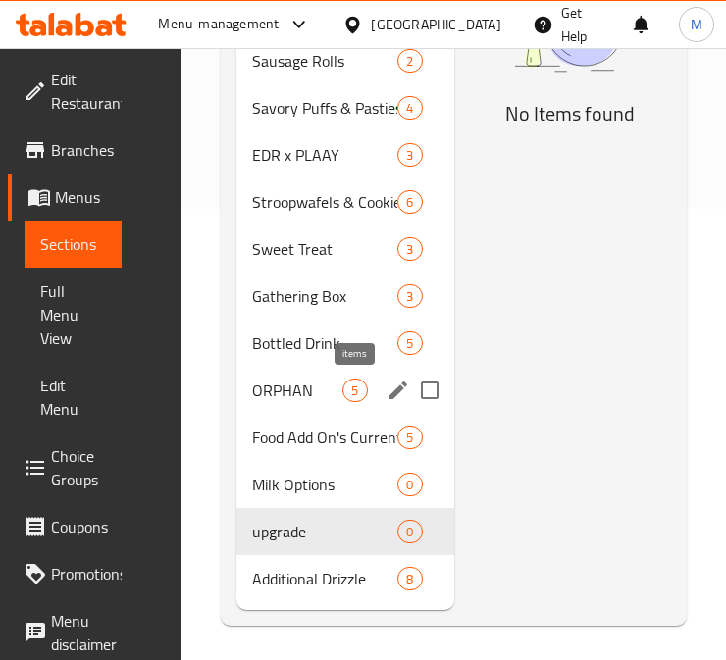
scroll to position [455, 0]
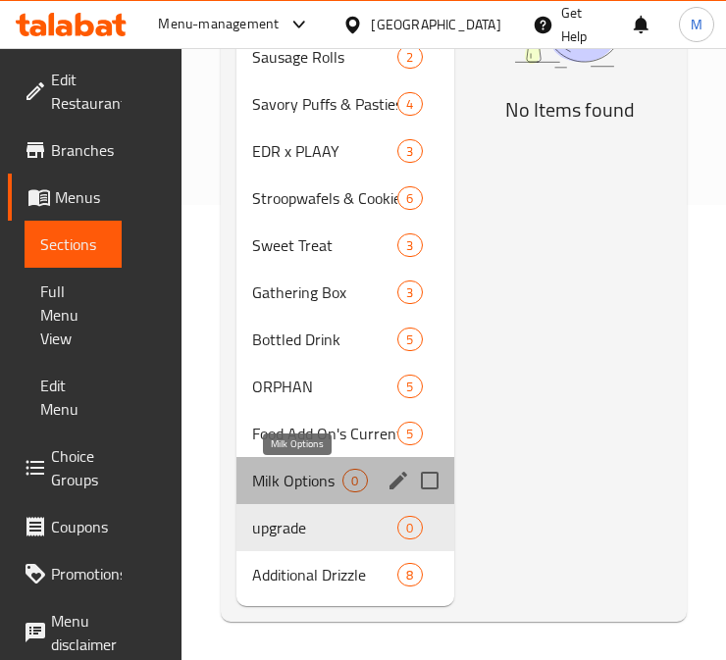
click at [294, 478] on span "Milk Options" at bounding box center [297, 481] width 90 height 24
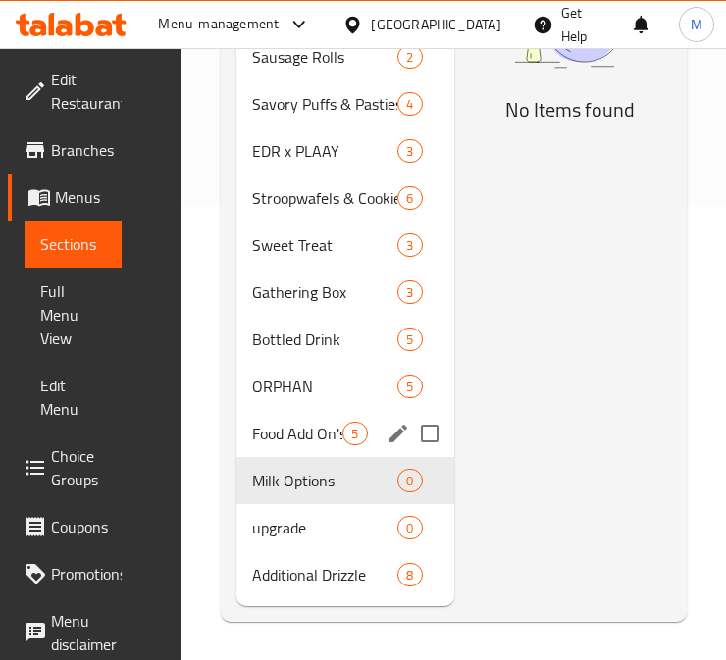
click at [292, 444] on div "Food Add On's Current menu 5" at bounding box center [345, 433] width 218 height 47
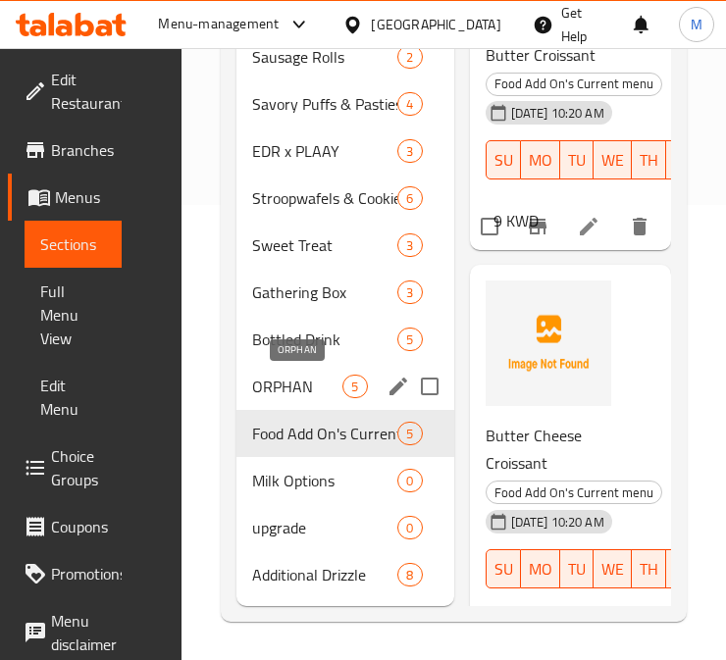
click at [297, 394] on span "ORPHAN" at bounding box center [297, 387] width 90 height 24
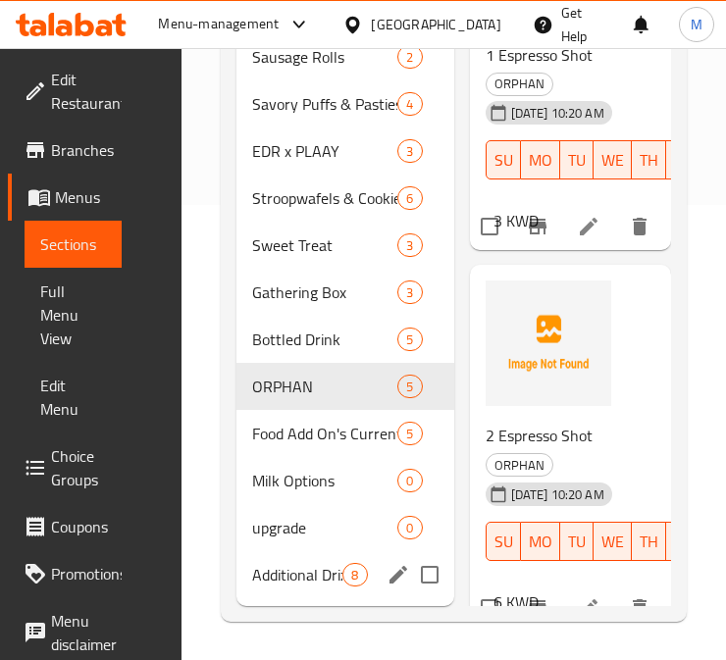
click at [307, 560] on div "Additional Drizzle 8" at bounding box center [345, 574] width 218 height 47
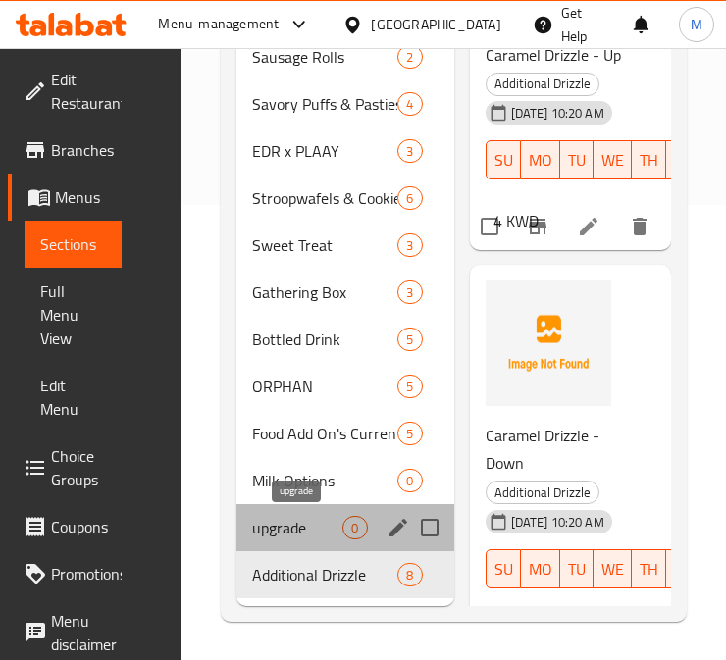
click at [297, 528] on span "upgrade" at bounding box center [297, 528] width 90 height 24
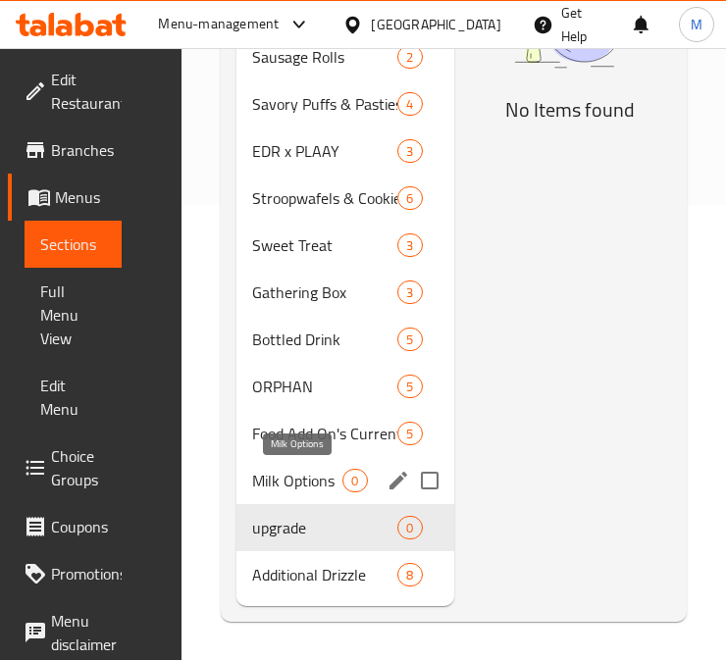
click at [299, 490] on span "Milk Options" at bounding box center [297, 481] width 90 height 24
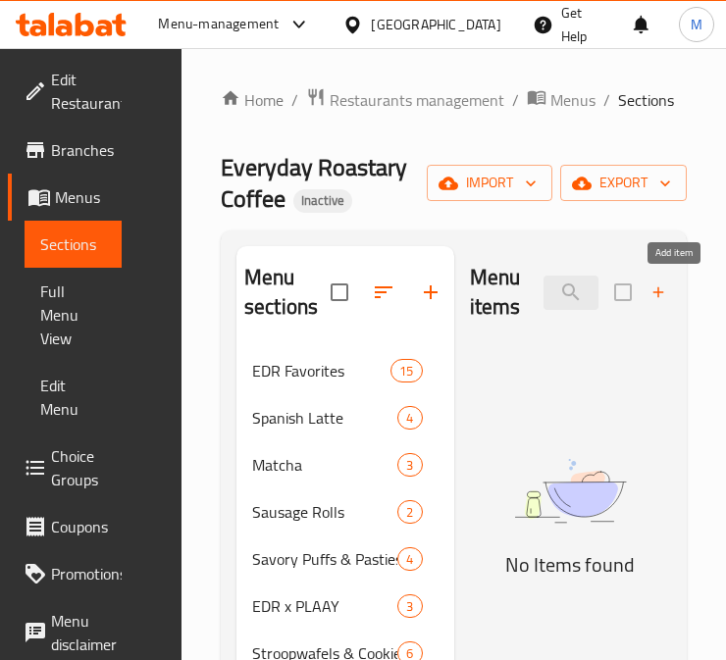
click at [649, 291] on icon "button" at bounding box center [658, 292] width 18 height 18
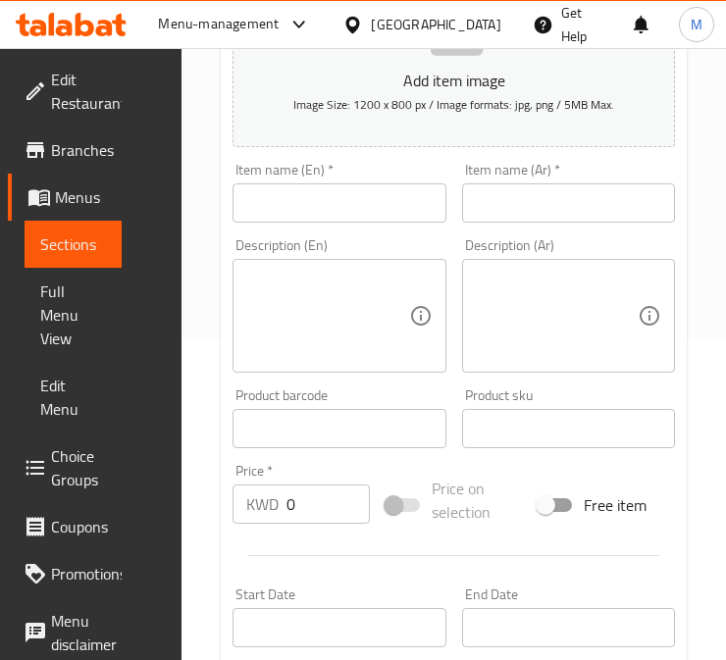
scroll to position [327, 0]
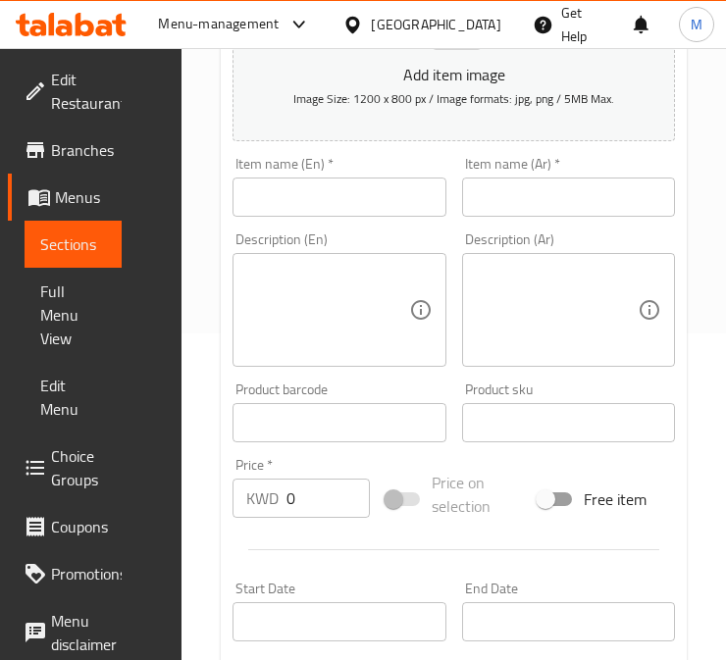
click at [348, 194] on input "text" at bounding box center [339, 197] width 214 height 39
type input "1"
click at [524, 192] on input "text" at bounding box center [569, 197] width 214 height 39
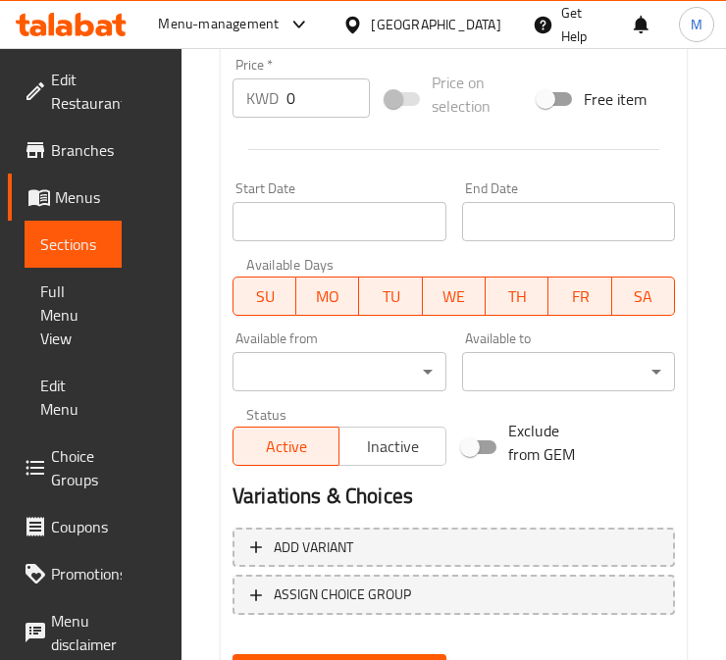
scroll to position [820, 0]
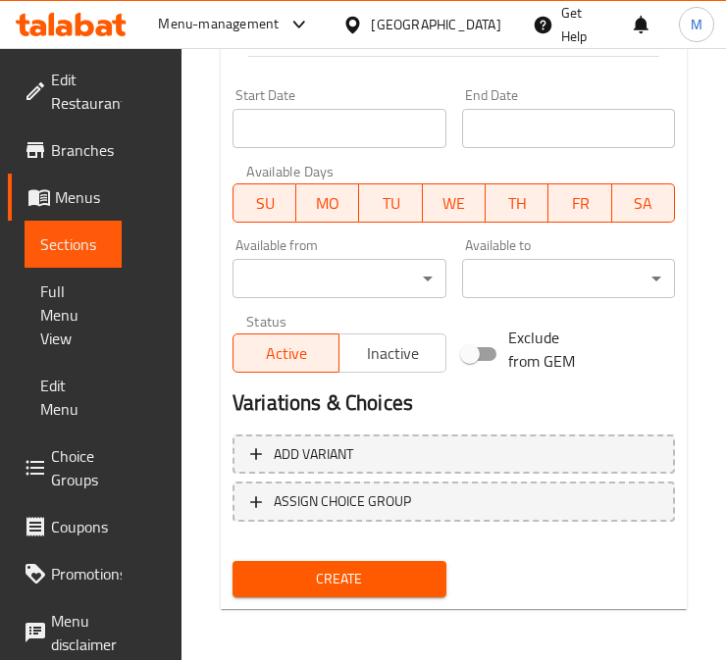
type input "1"
click at [367, 580] on span "Create" at bounding box center [339, 579] width 182 height 25
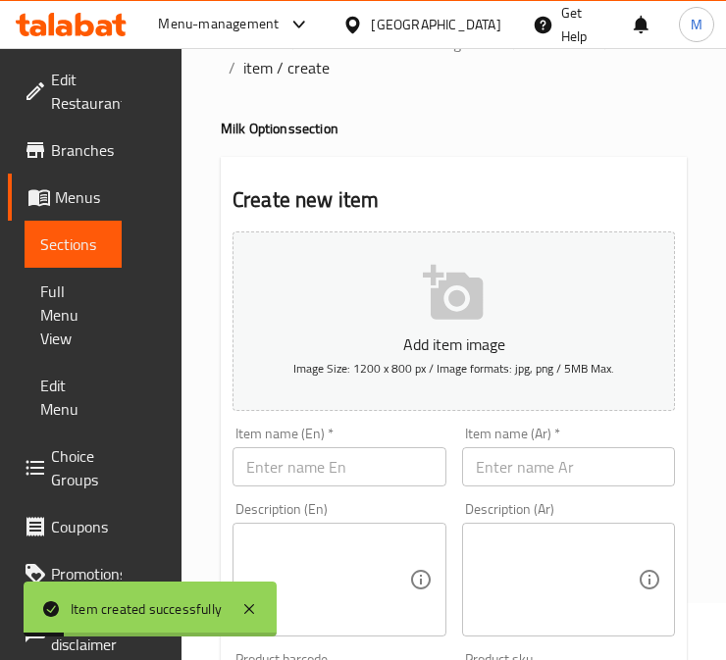
scroll to position [0, 0]
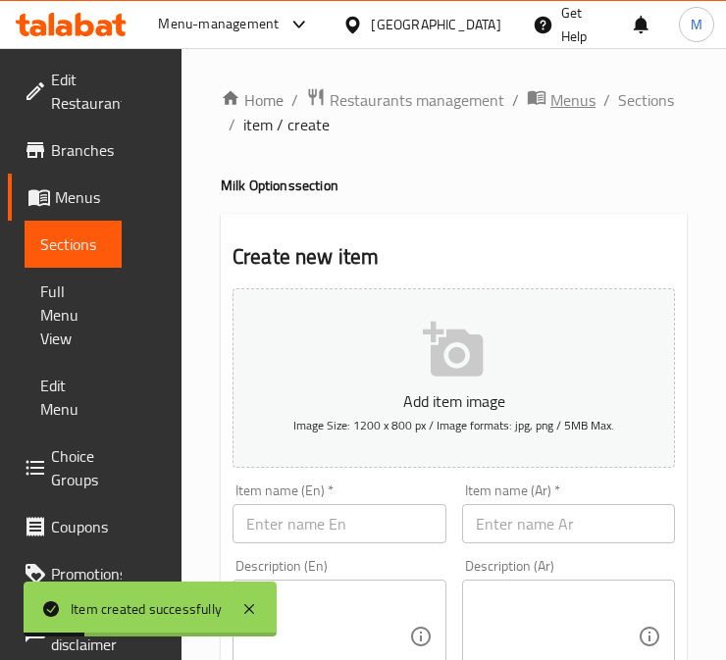
click at [564, 110] on span "Menus" at bounding box center [572, 100] width 45 height 24
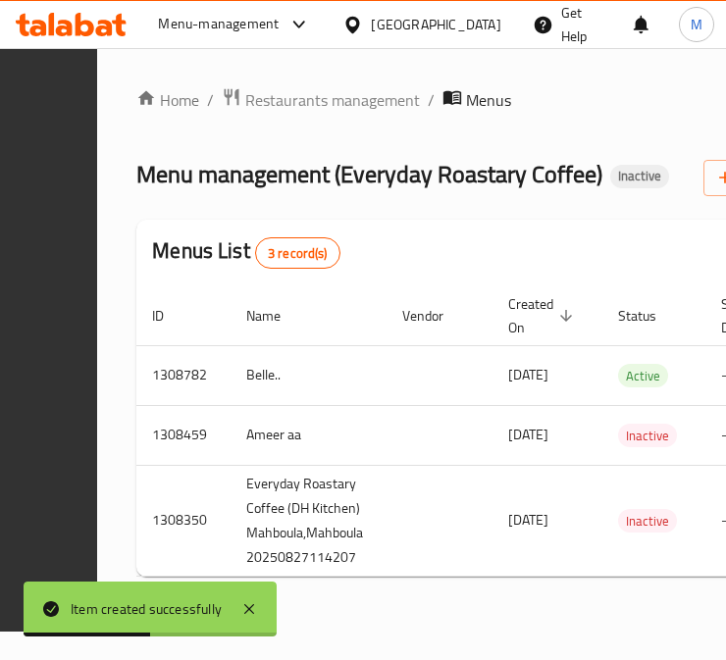
scroll to position [0, 484]
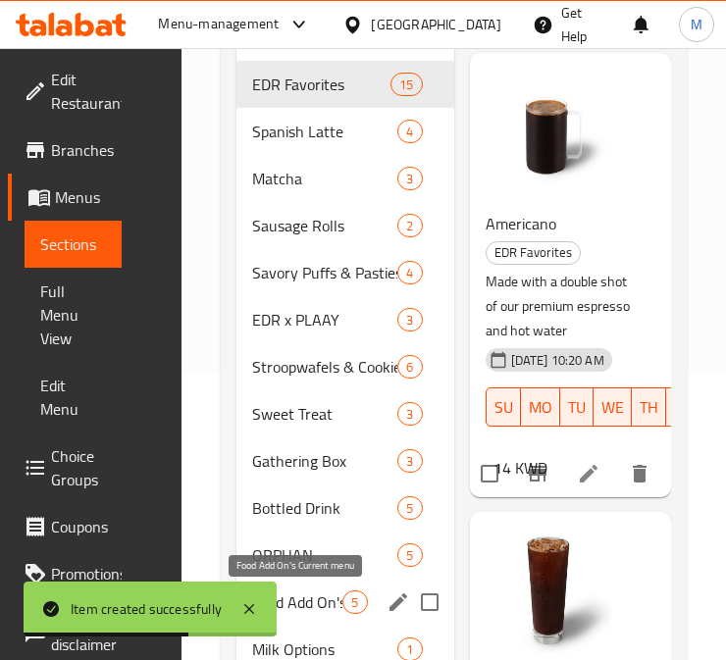
scroll to position [455, 0]
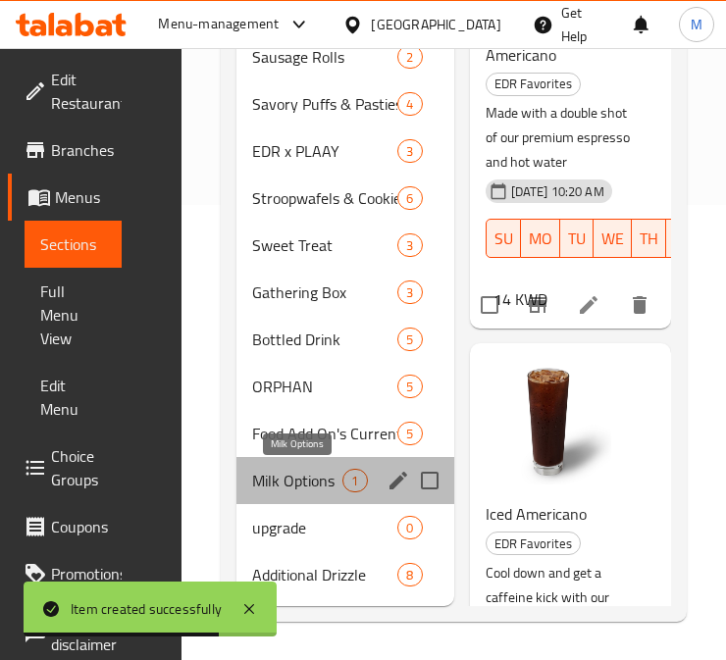
click at [298, 477] on span "Milk Options" at bounding box center [297, 481] width 90 height 24
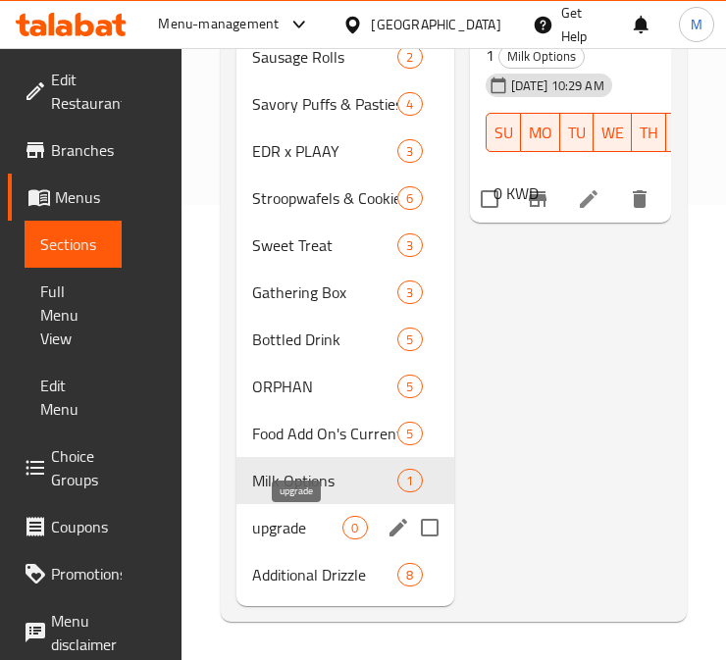
click at [311, 525] on span "upgrade" at bounding box center [297, 528] width 90 height 24
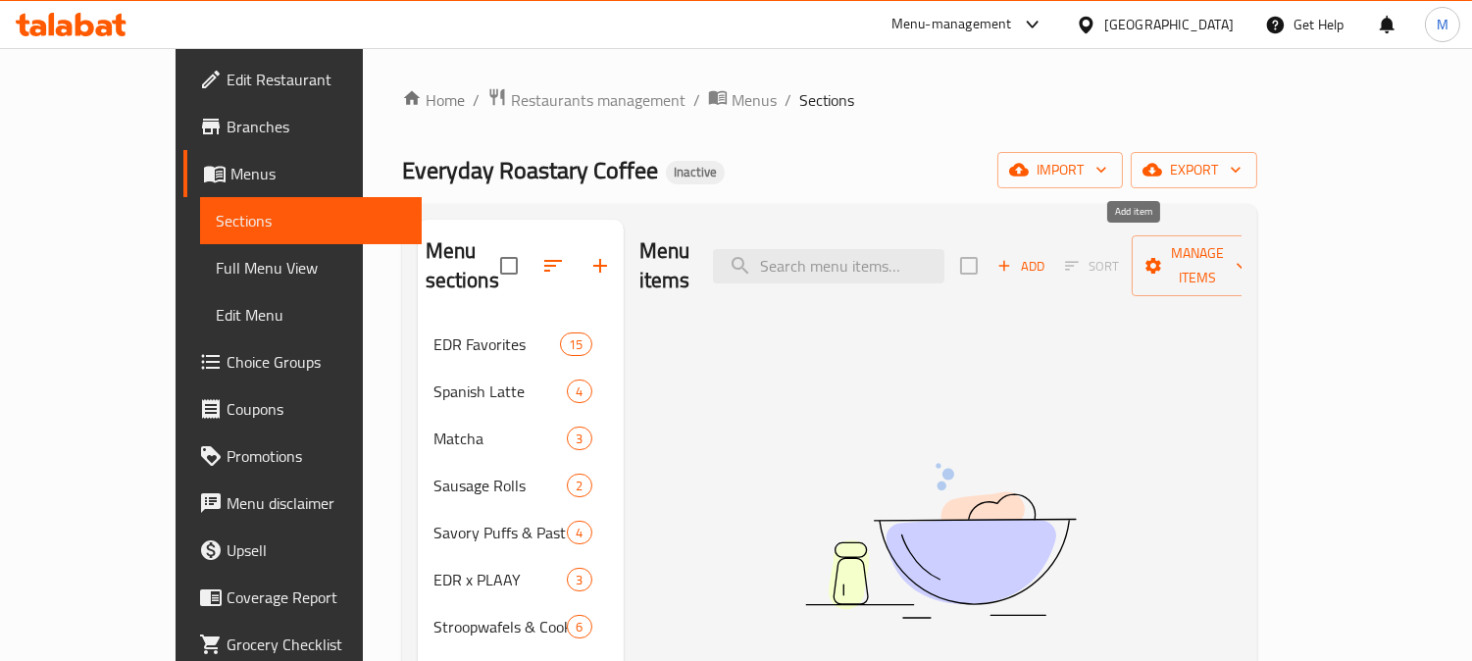
click at [741, 257] on span "Add" at bounding box center [1021, 266] width 53 height 23
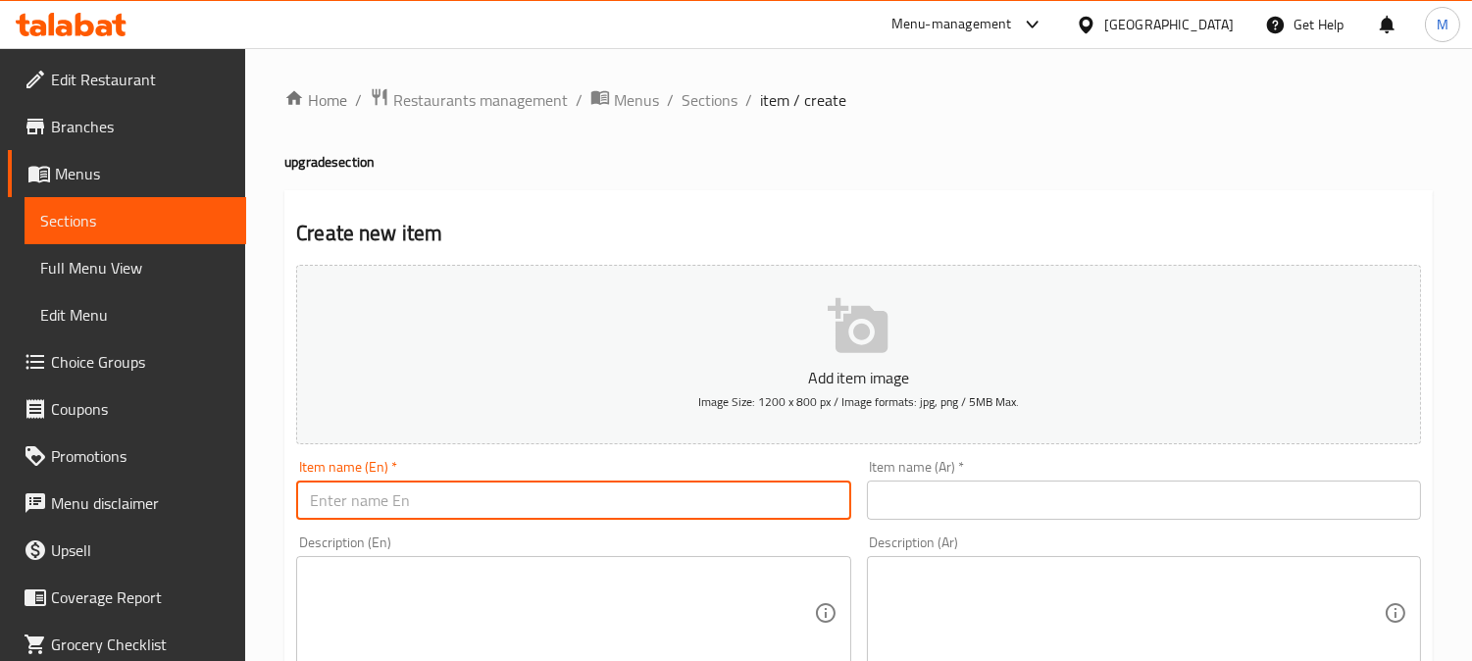
click at [555, 490] on input "text" at bounding box center [573, 500] width 554 height 39
type input "11"
click at [741, 486] on input "text" at bounding box center [1144, 500] width 554 height 39
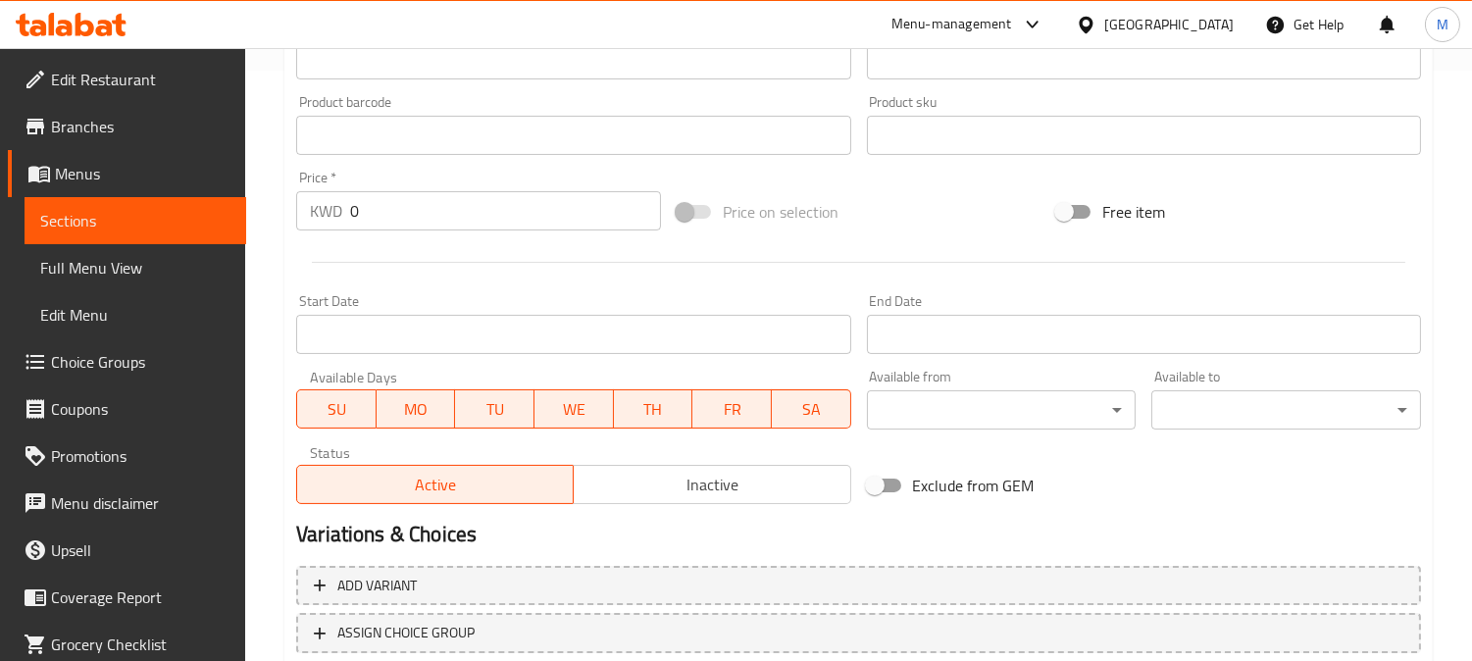
scroll to position [721, 0]
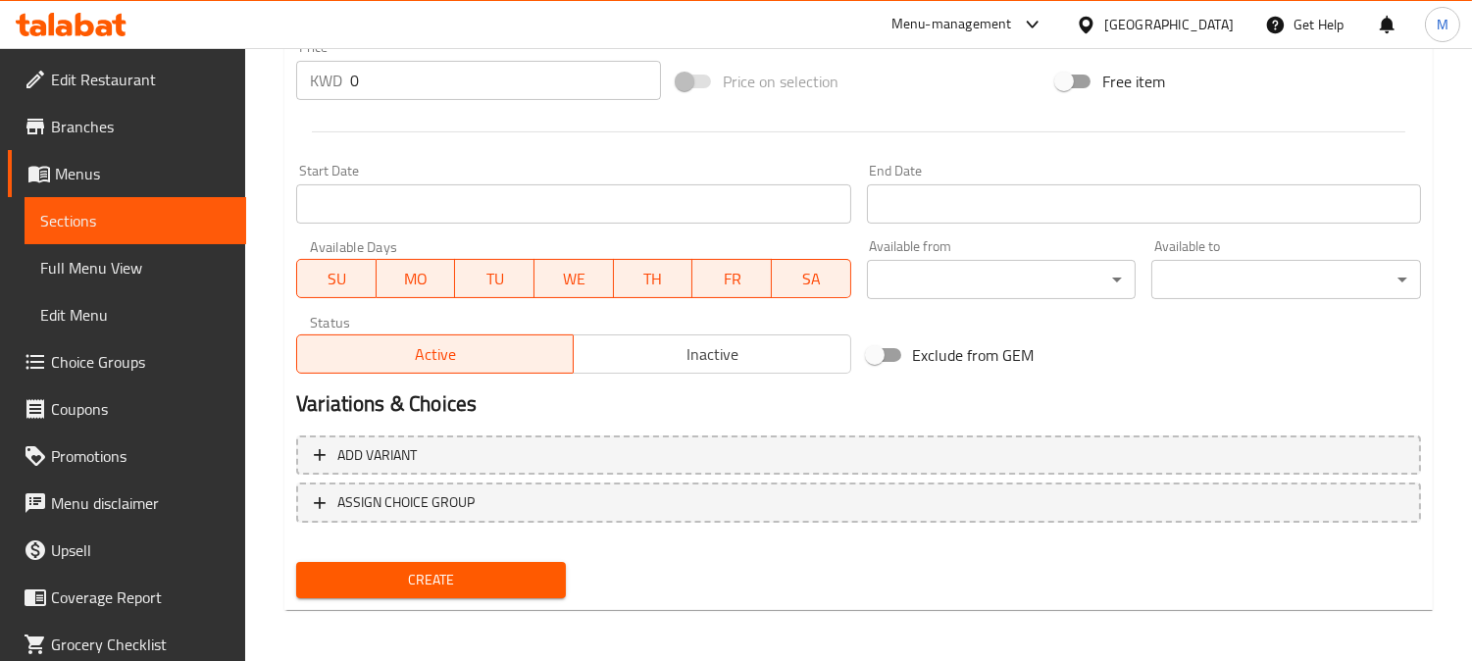
type input "11"
click at [442, 575] on span "Create" at bounding box center [431, 580] width 238 height 25
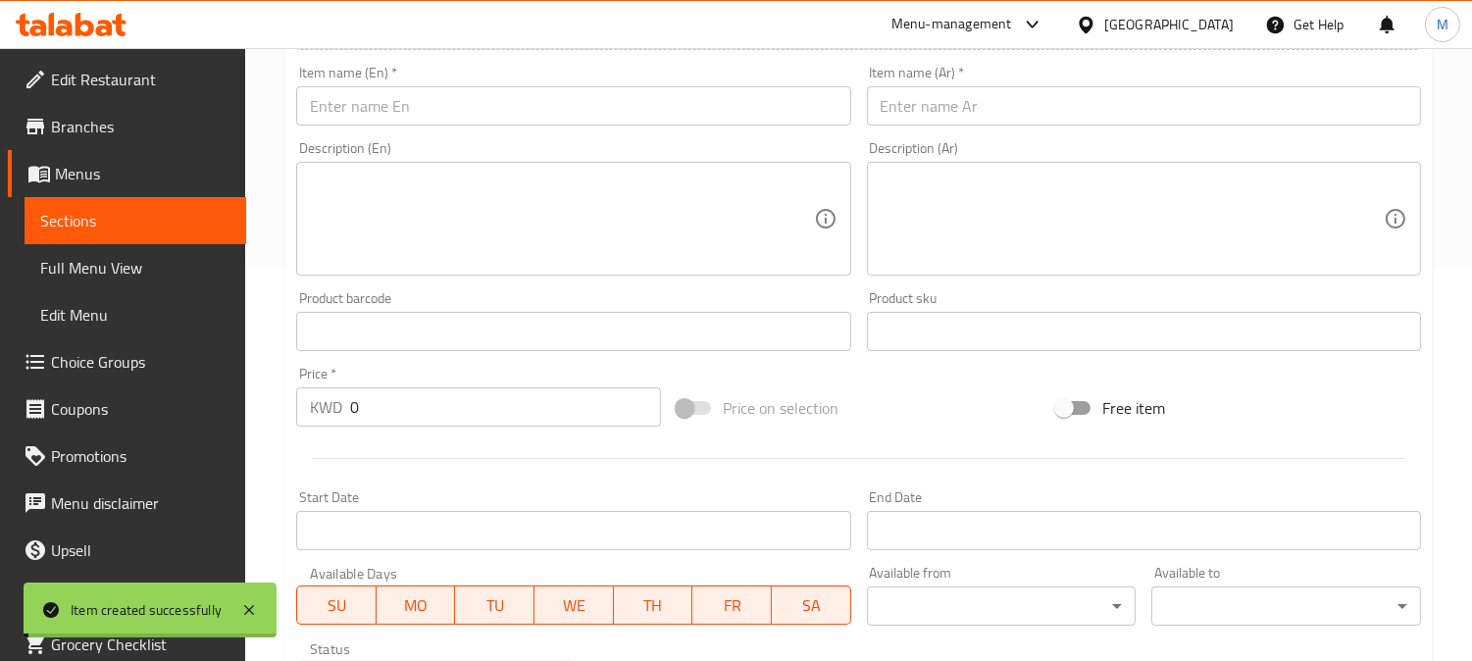
scroll to position [0, 0]
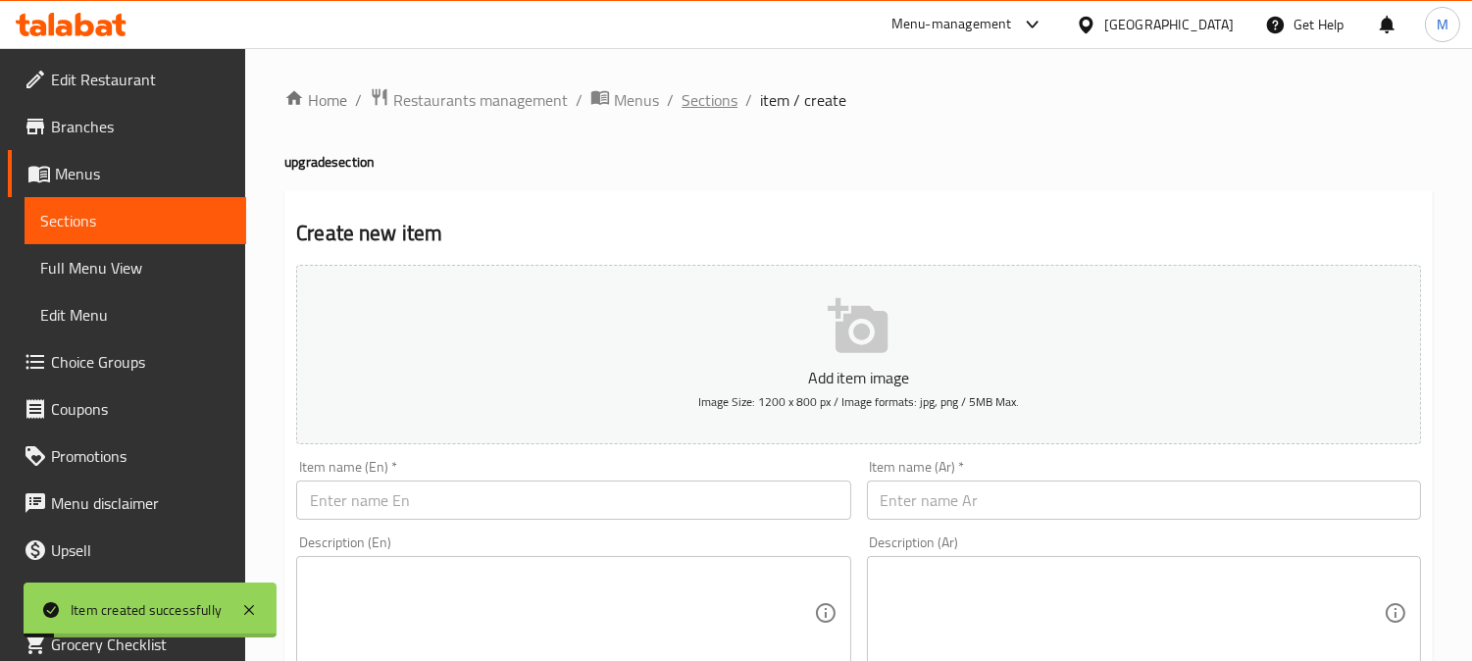
click at [726, 106] on span "Sections" at bounding box center [710, 100] width 56 height 24
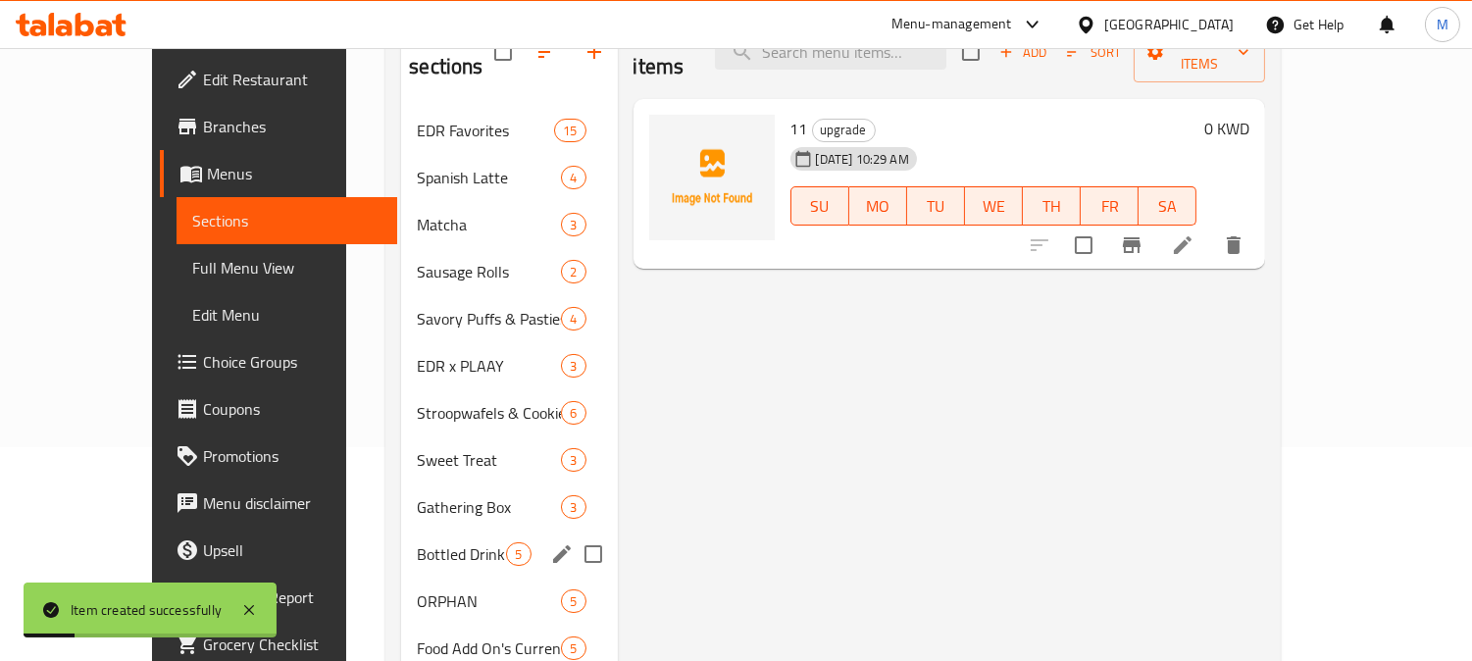
scroll to position [398, 0]
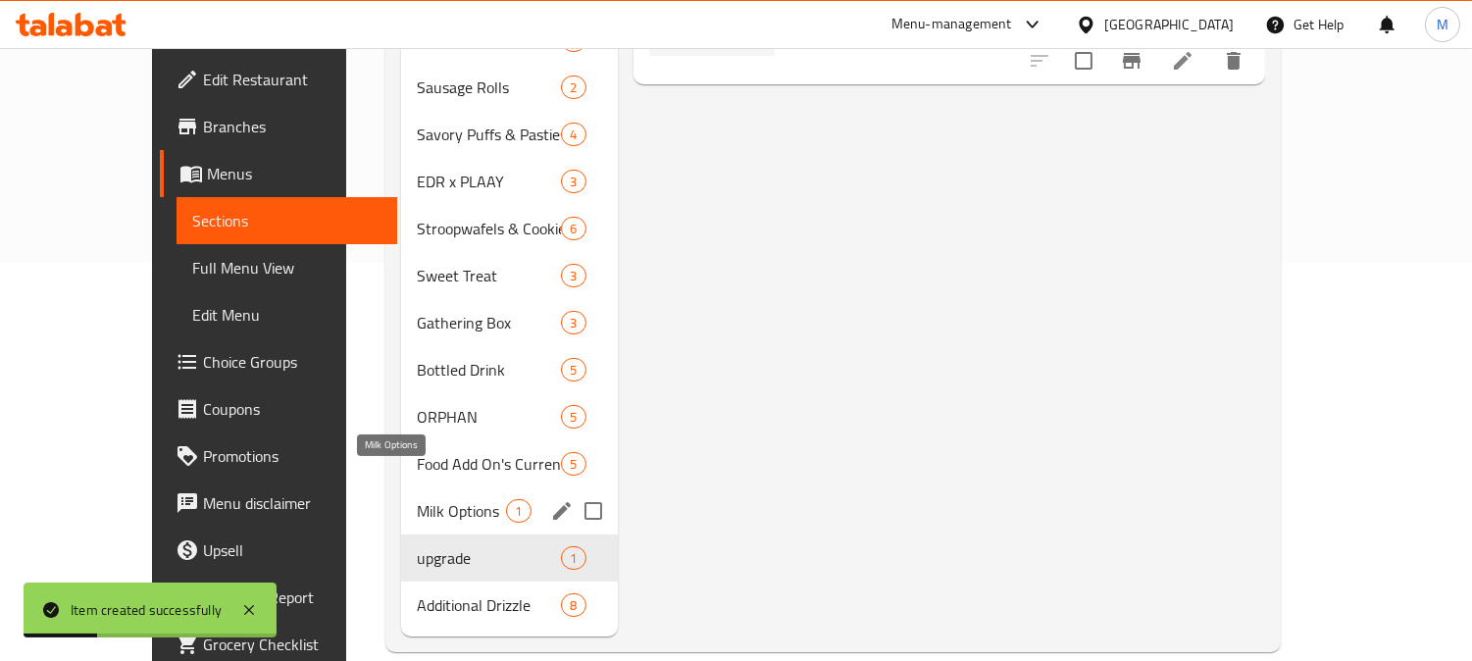
click at [417, 499] on span "Milk Options" at bounding box center [461, 511] width 89 height 24
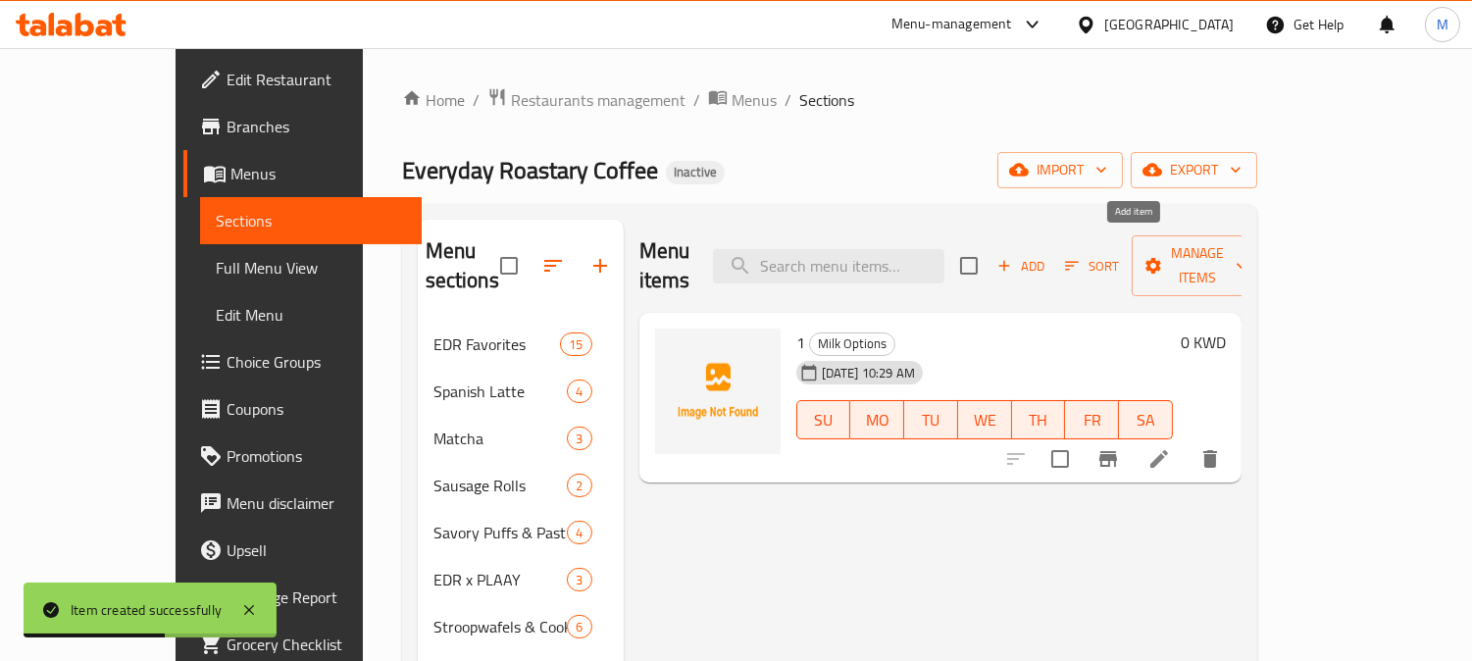
click at [741, 255] on span "Add" at bounding box center [1021, 266] width 53 height 23
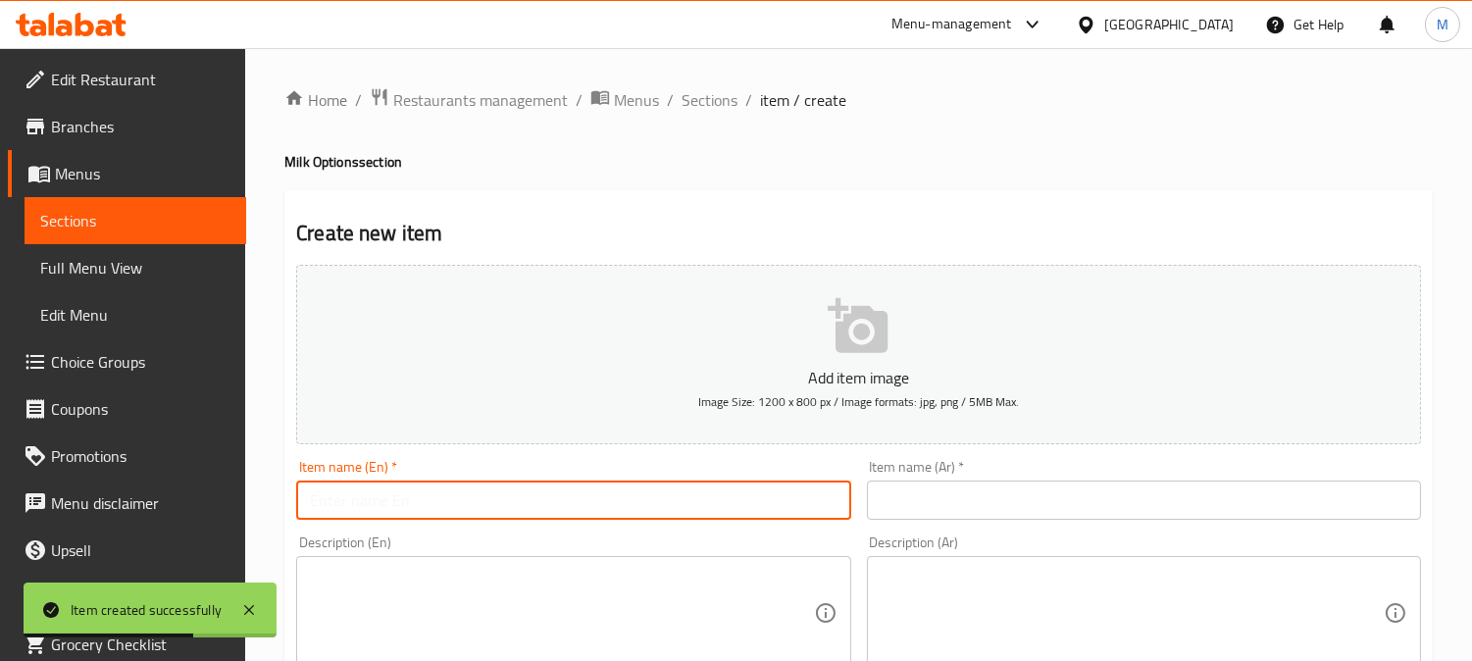
click at [539, 512] on input "text" at bounding box center [573, 500] width 554 height 39
type input "2"
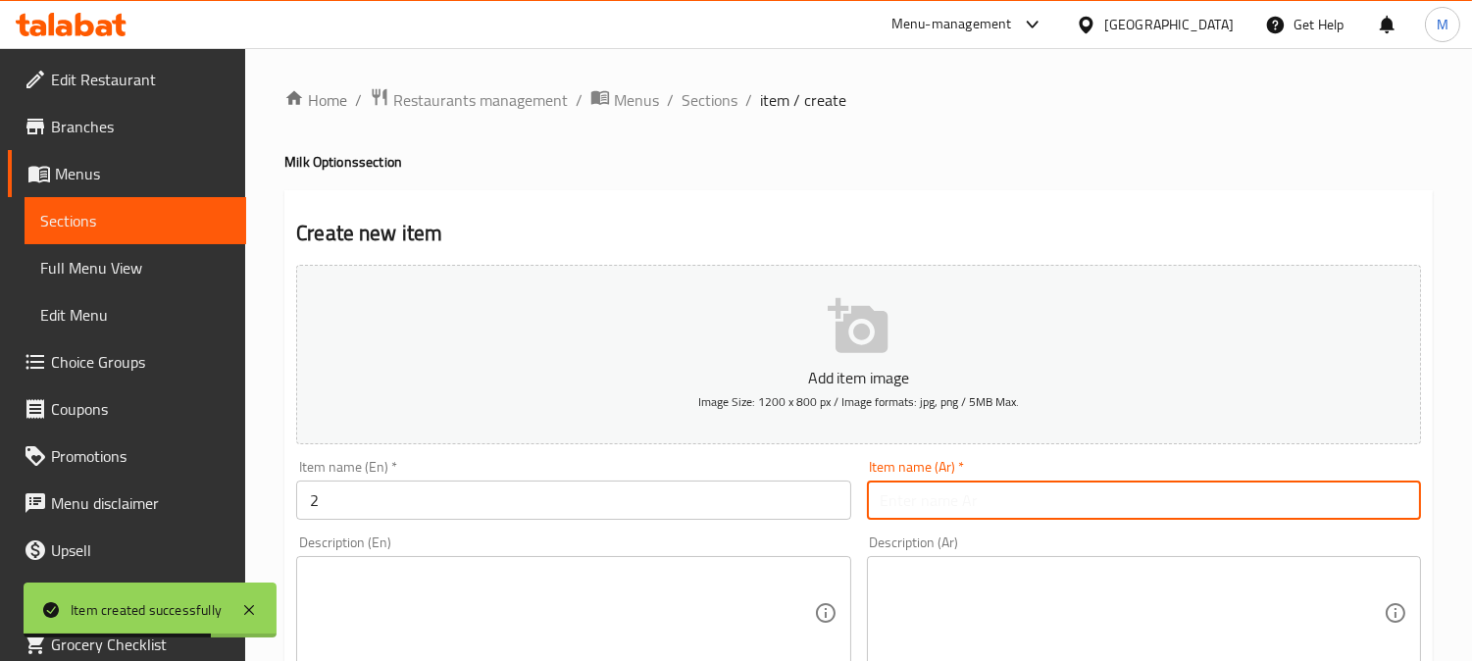
click at [741, 503] on input "text" at bounding box center [1144, 500] width 554 height 39
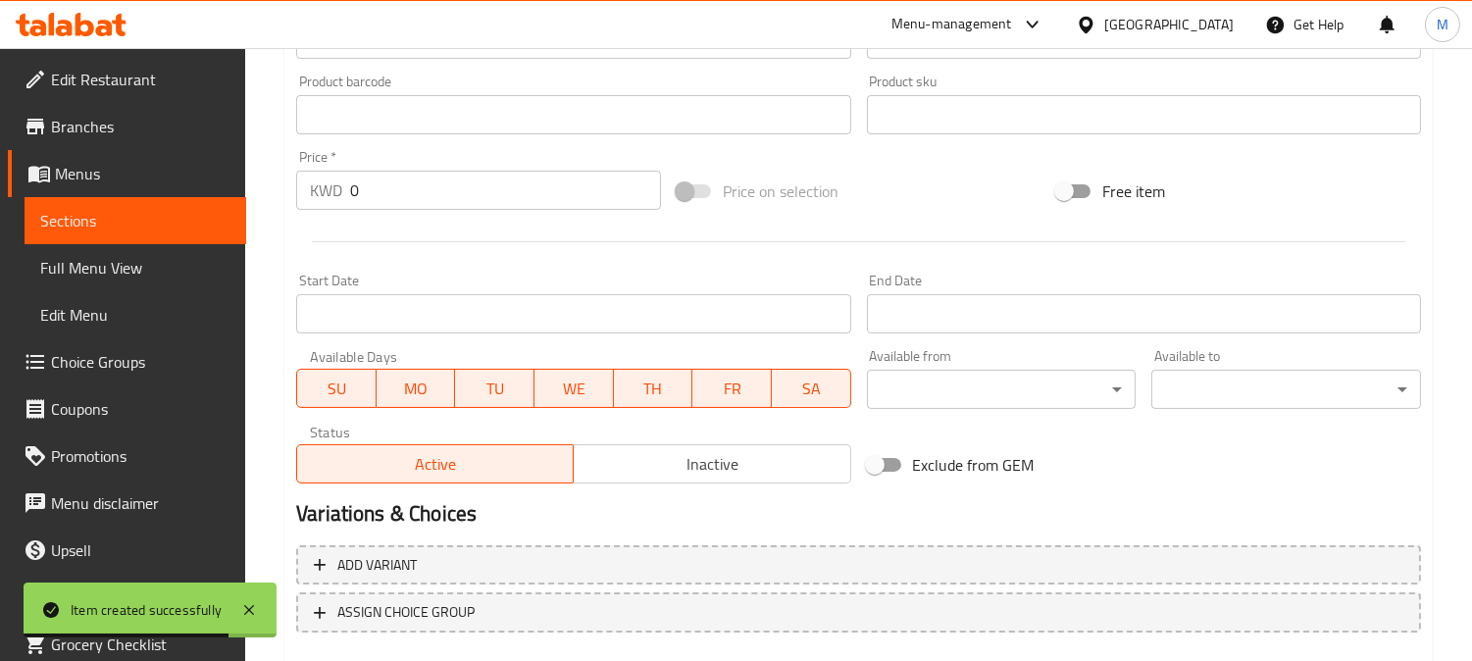
scroll to position [721, 0]
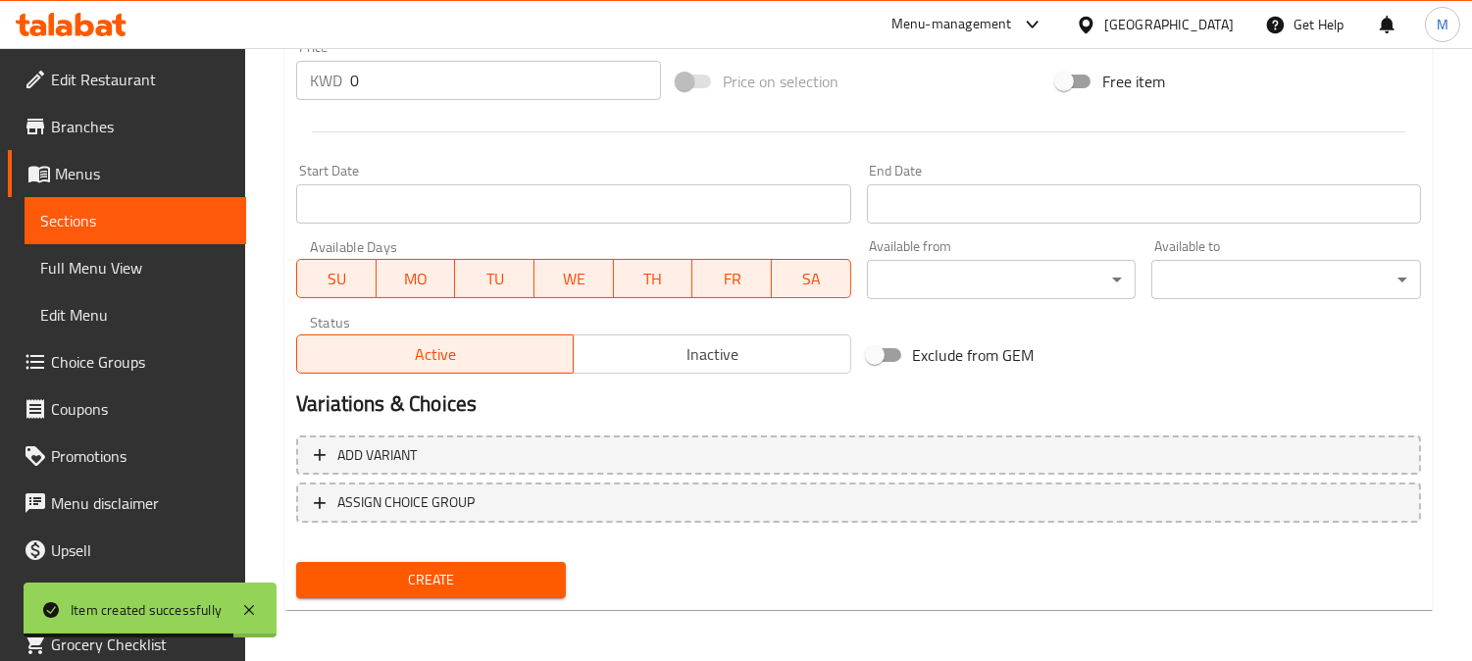
type input "2"
click at [478, 575] on span "Create" at bounding box center [431, 580] width 238 height 25
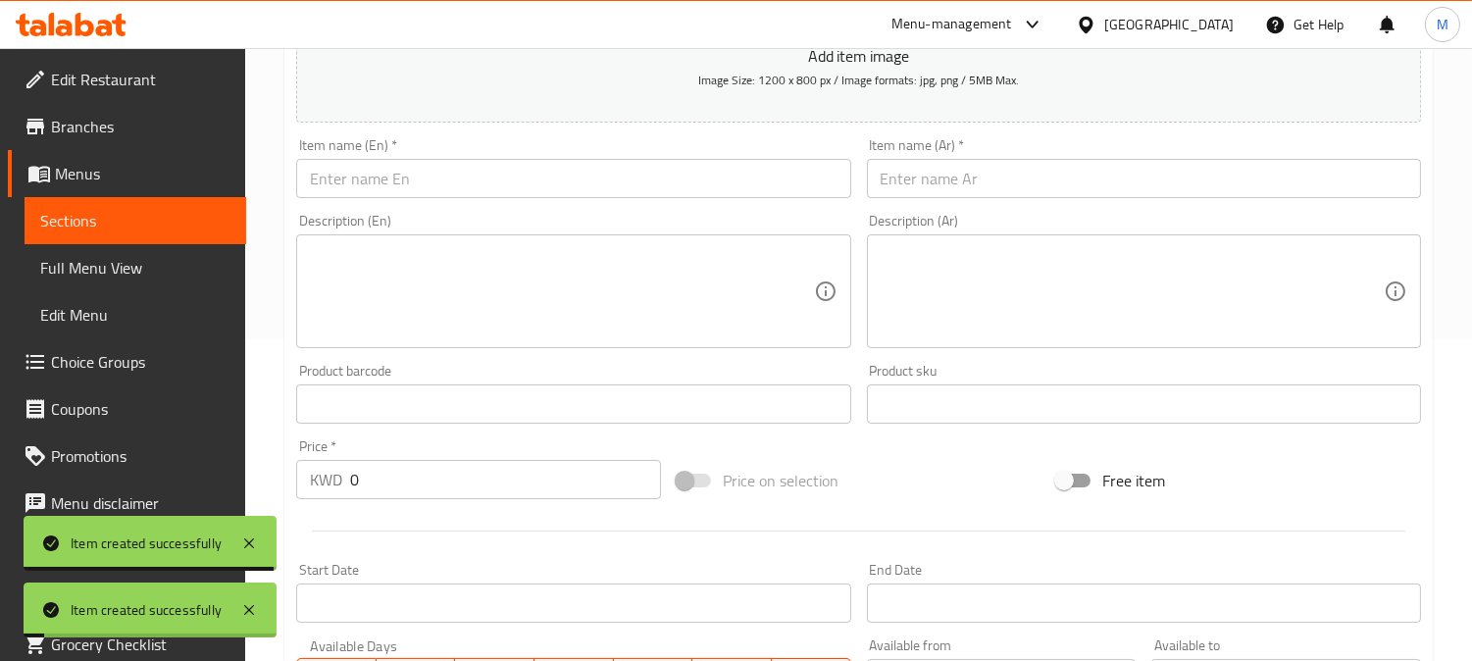
scroll to position [285, 0]
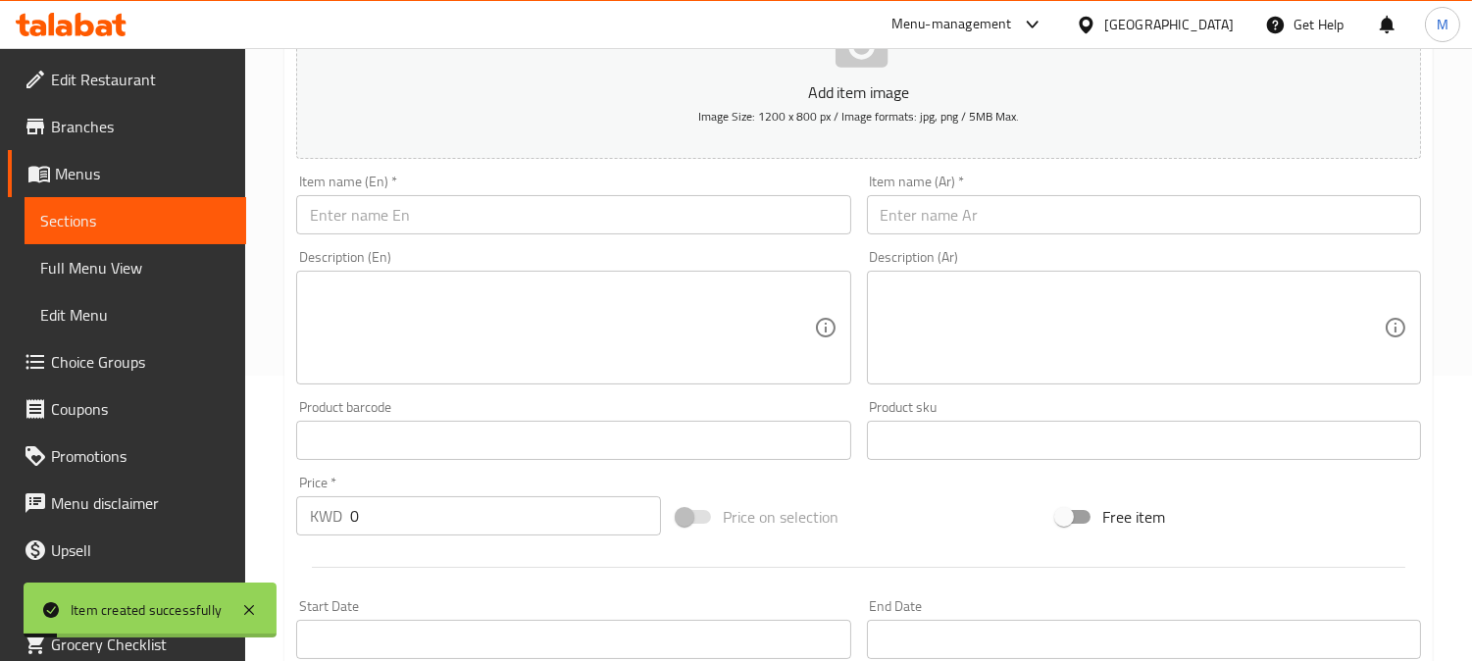
click at [484, 216] on input "text" at bounding box center [573, 214] width 554 height 39
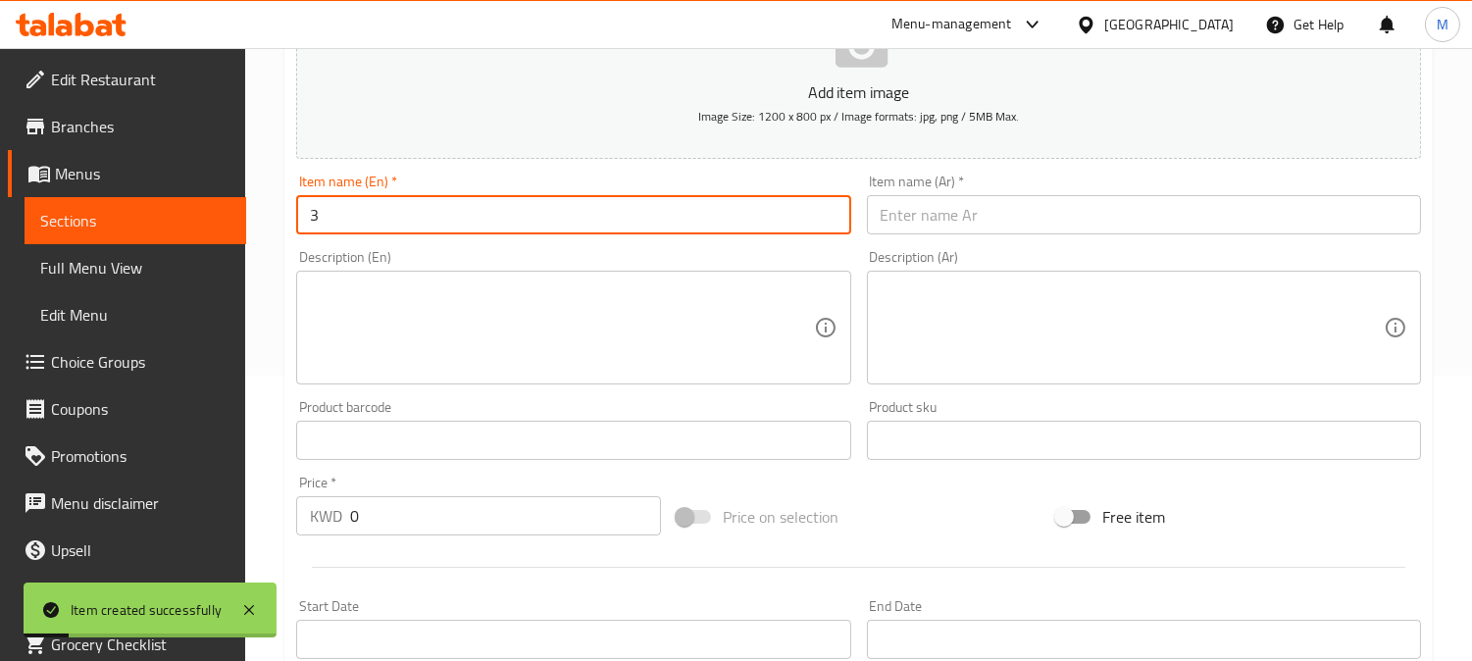
type input "3"
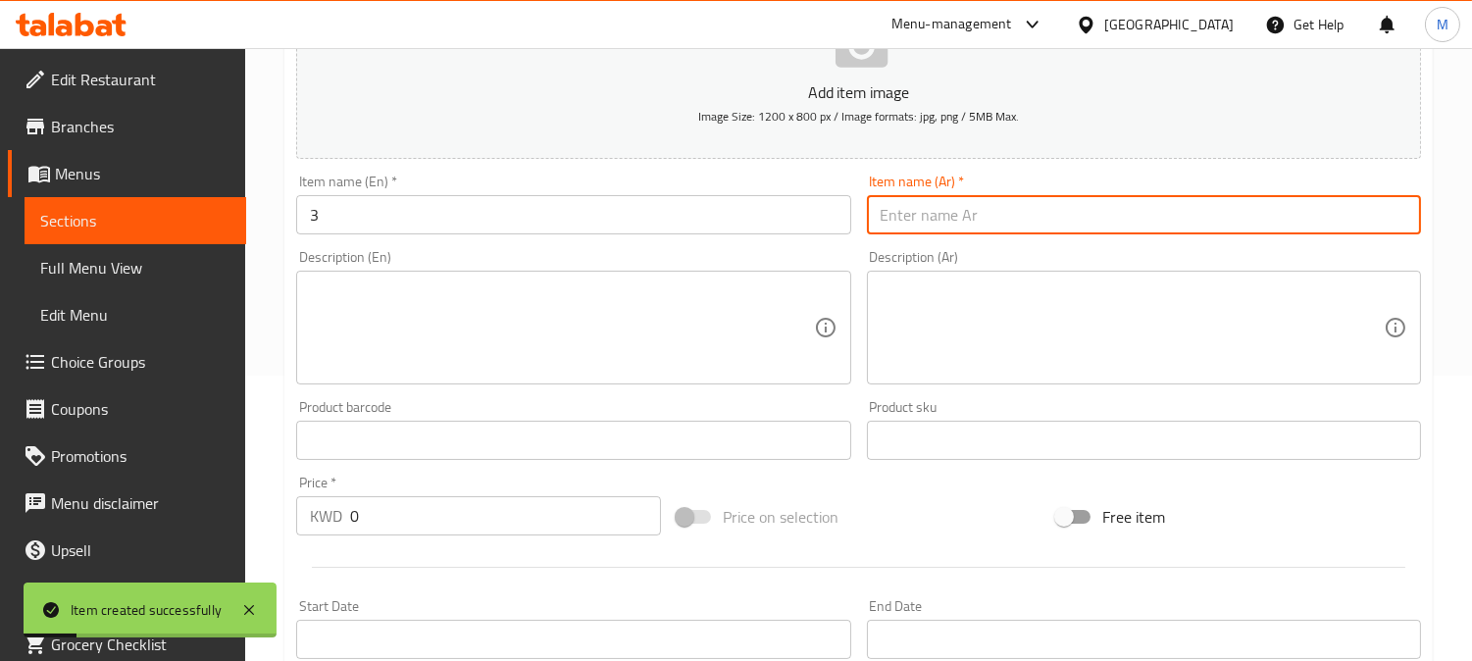
click at [741, 229] on input "text" at bounding box center [1144, 214] width 554 height 39
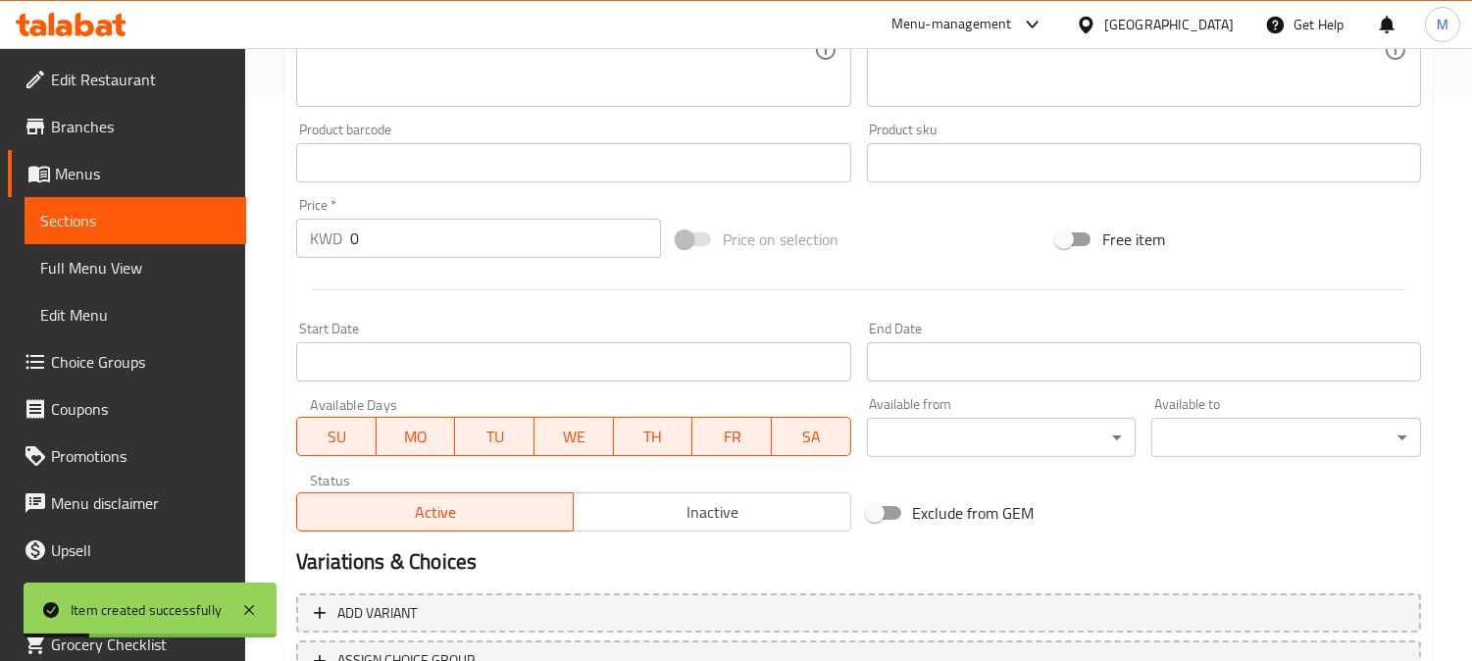
scroll to position [721, 0]
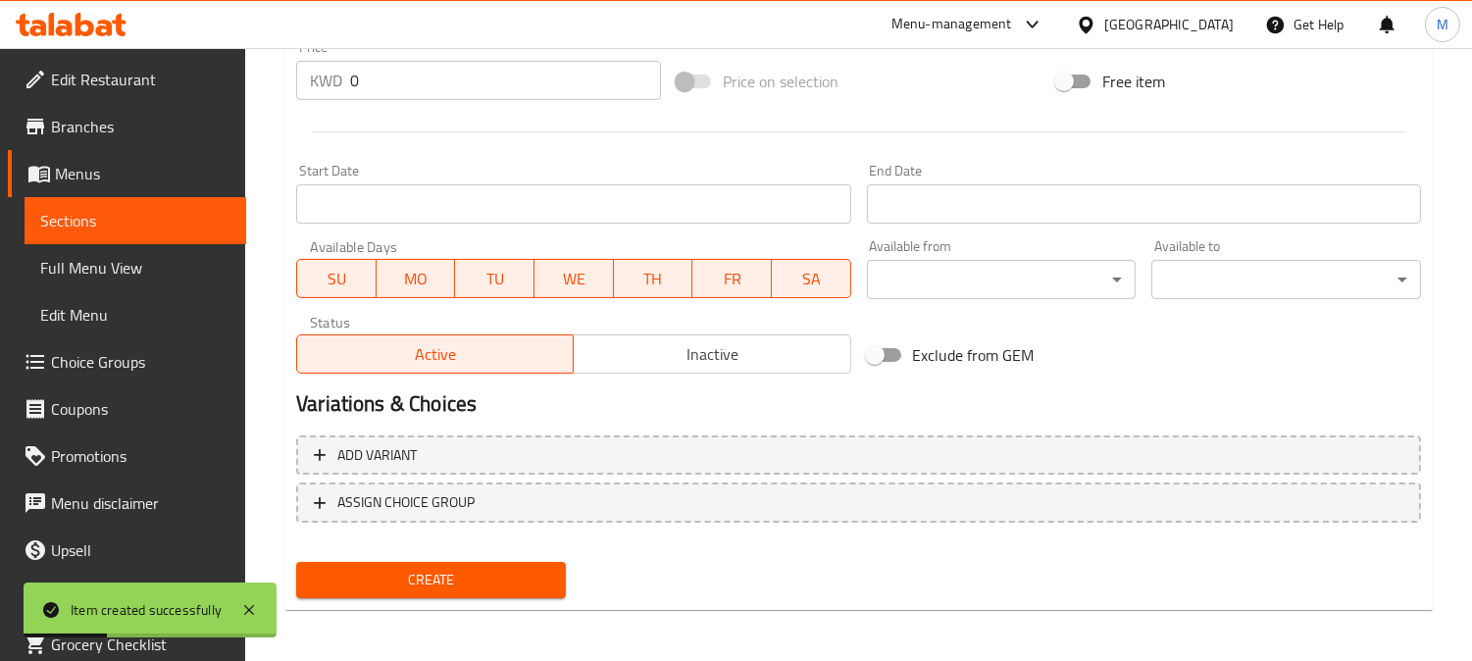
type input "3"
click at [512, 574] on span "Create" at bounding box center [431, 580] width 238 height 25
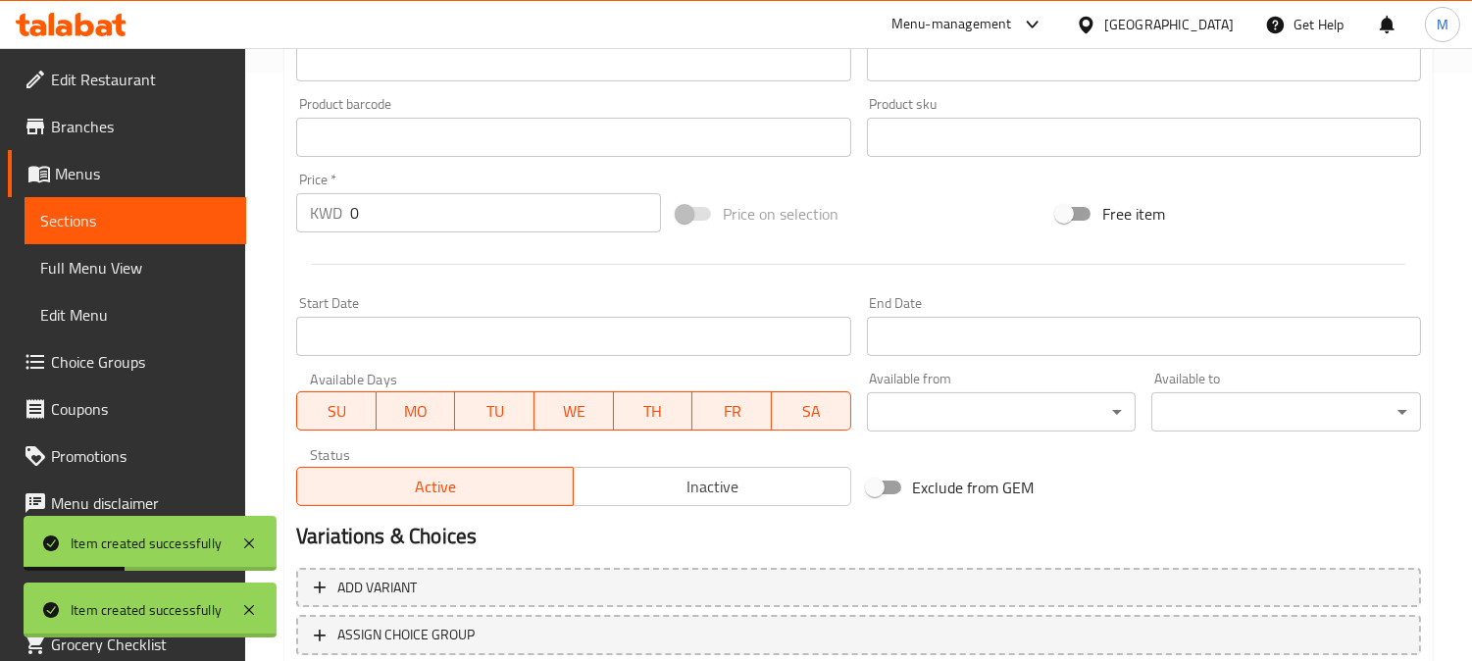
scroll to position [285, 0]
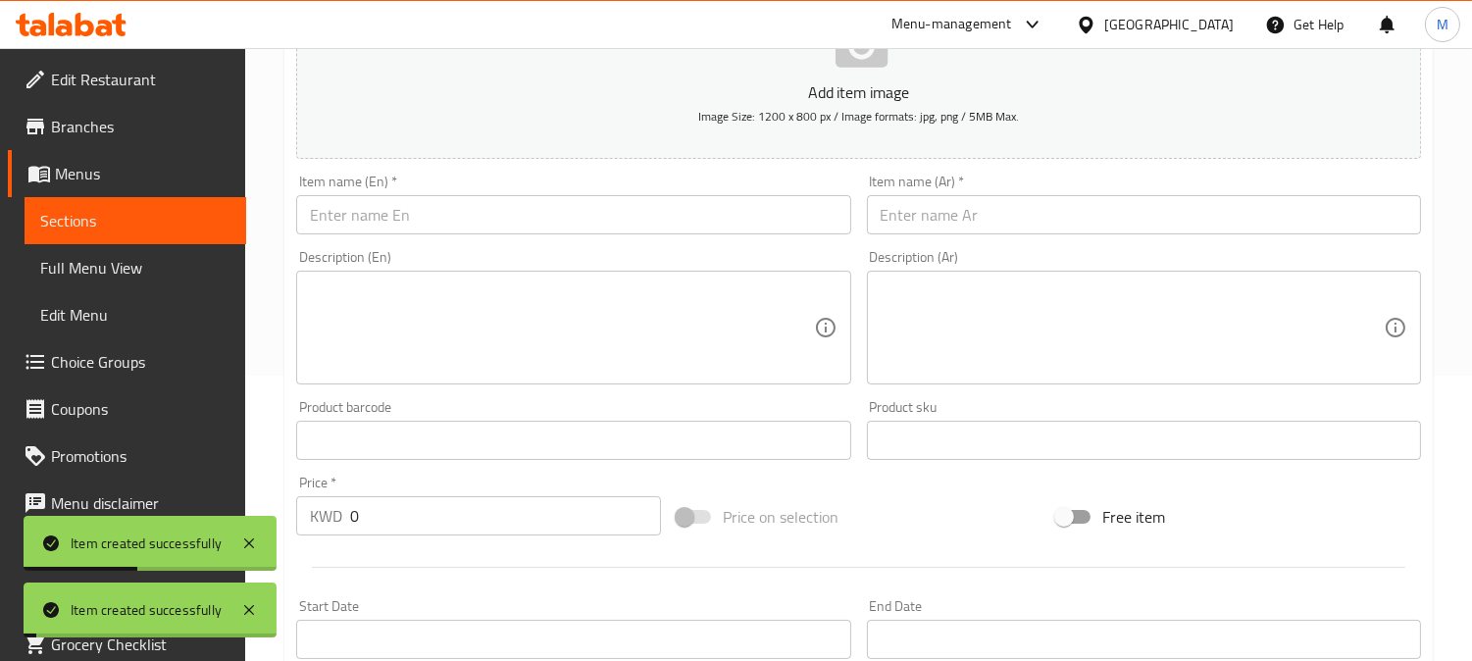
click at [406, 213] on input "text" at bounding box center [573, 214] width 554 height 39
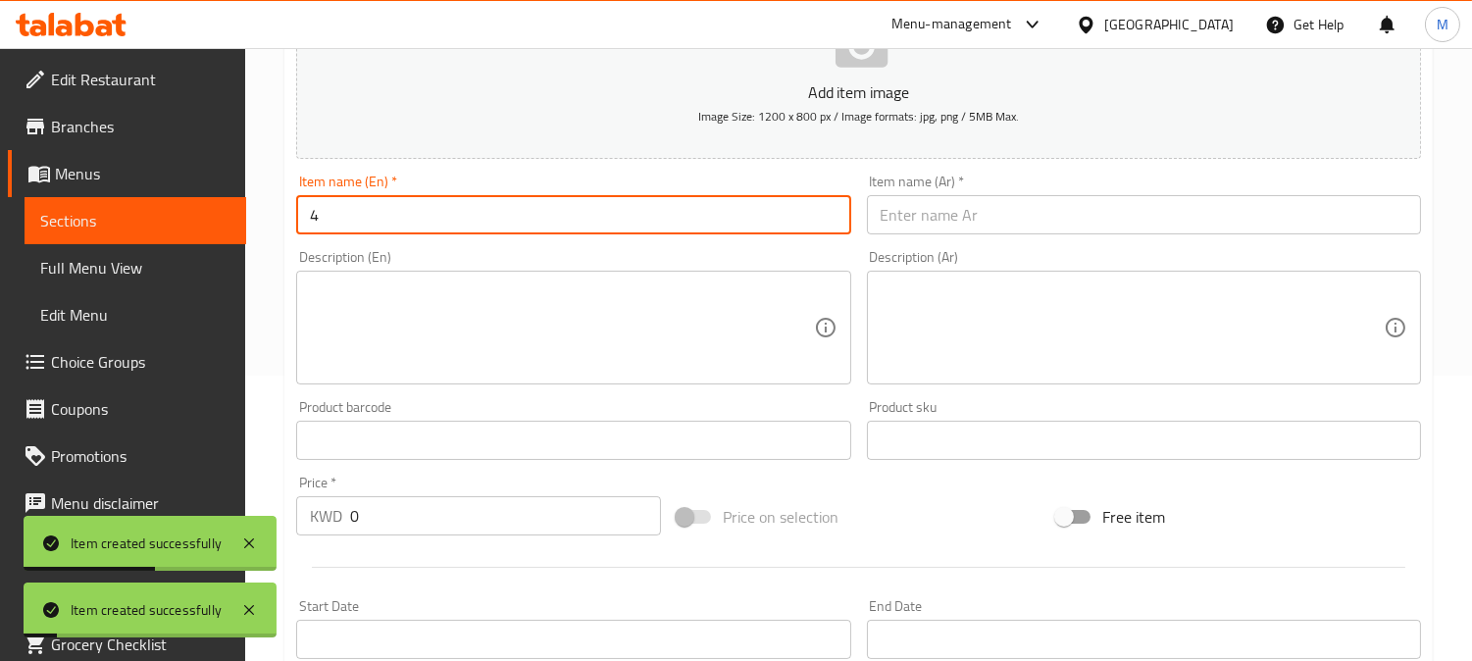
type input "4"
click at [741, 212] on input "text" at bounding box center [1144, 214] width 554 height 39
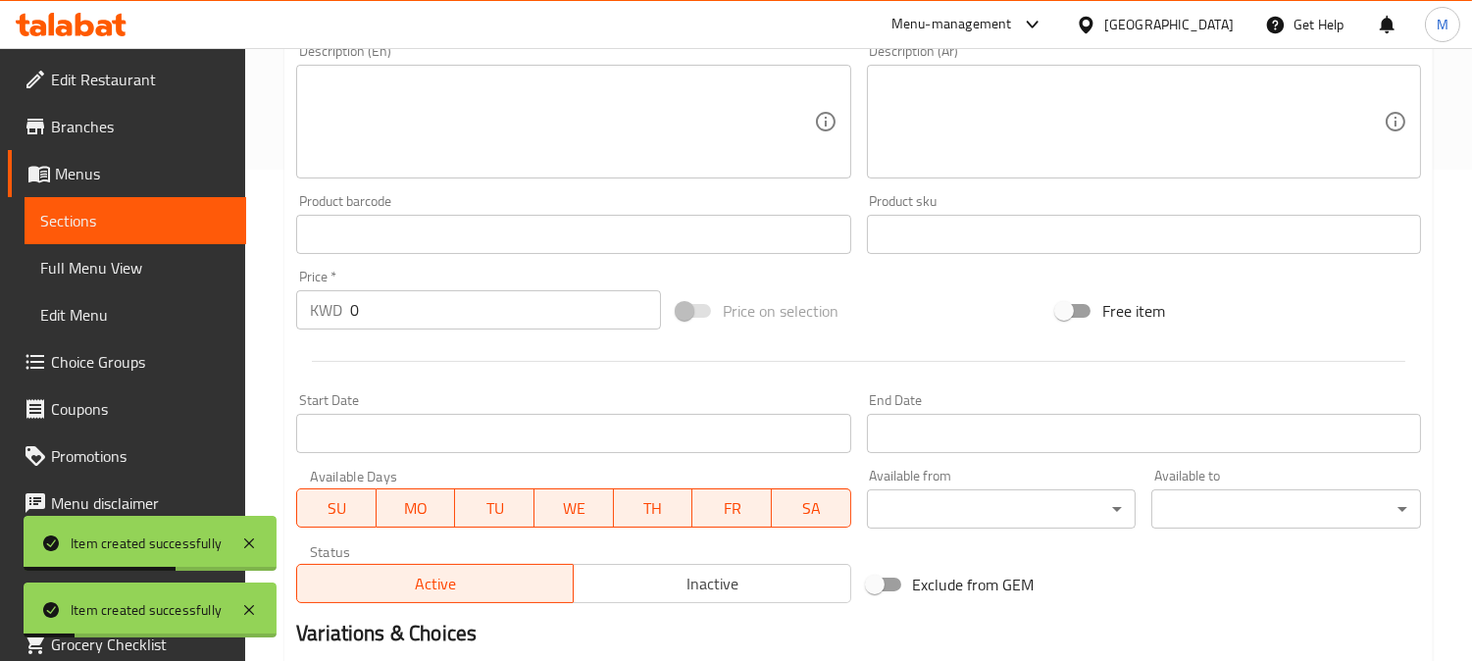
scroll to position [721, 0]
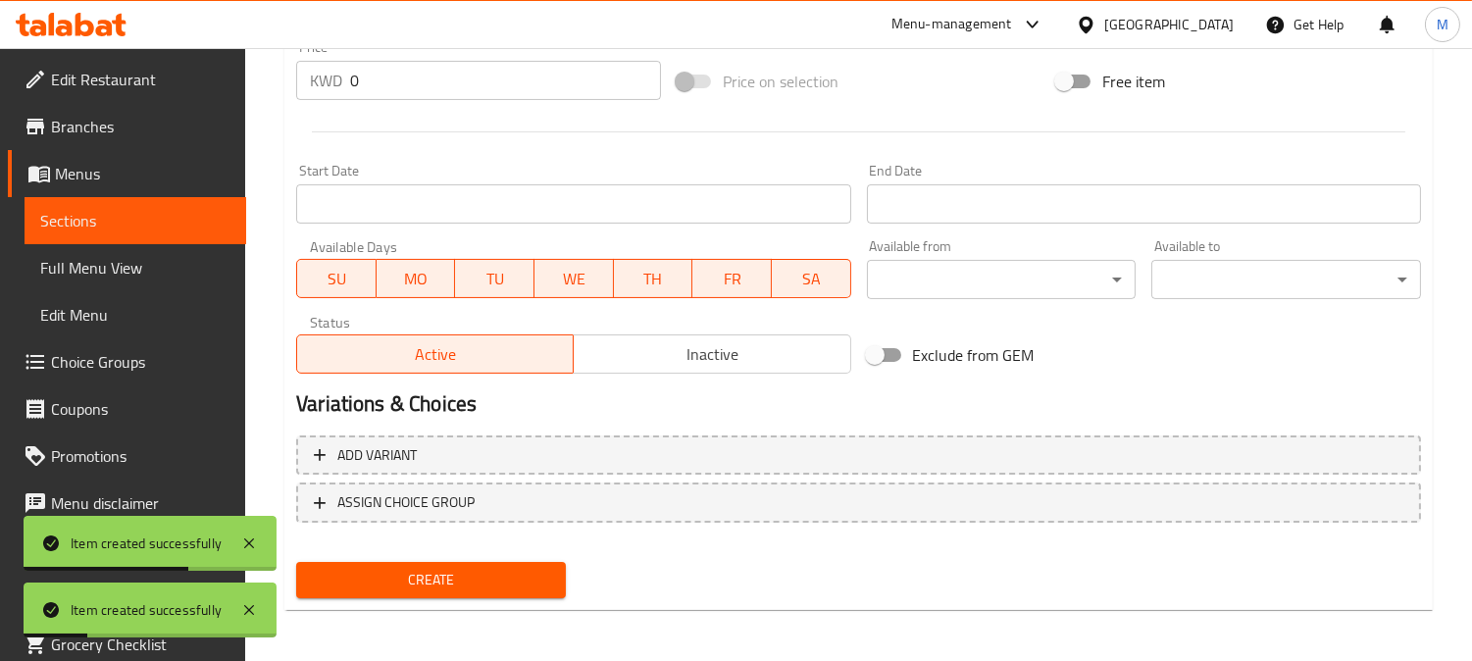
type input "4"
click at [464, 571] on span "Create" at bounding box center [431, 580] width 238 height 25
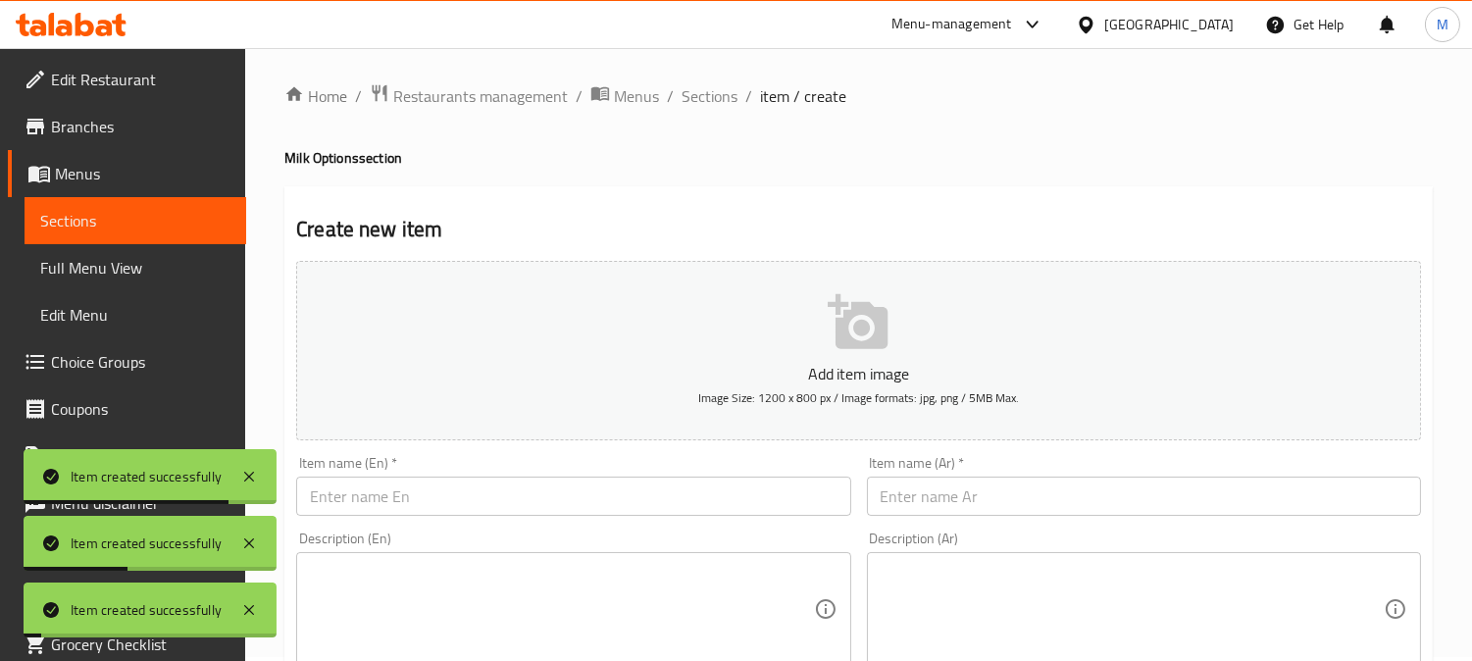
scroll to position [0, 0]
drag, startPoint x: 493, startPoint y: 503, endPoint x: 511, endPoint y: 503, distance: 17.7
click at [493, 503] on input "text" at bounding box center [573, 500] width 554 height 39
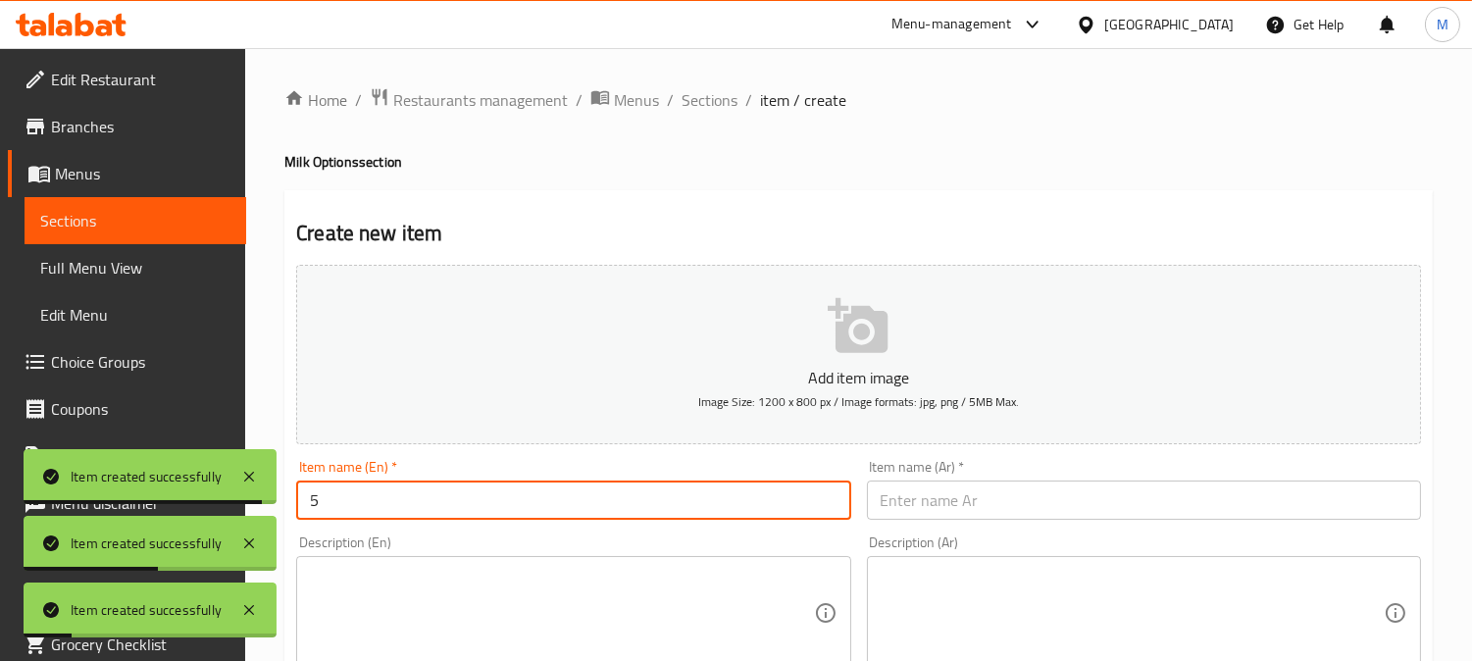
type input "5"
click at [741, 503] on input "text" at bounding box center [1144, 500] width 554 height 39
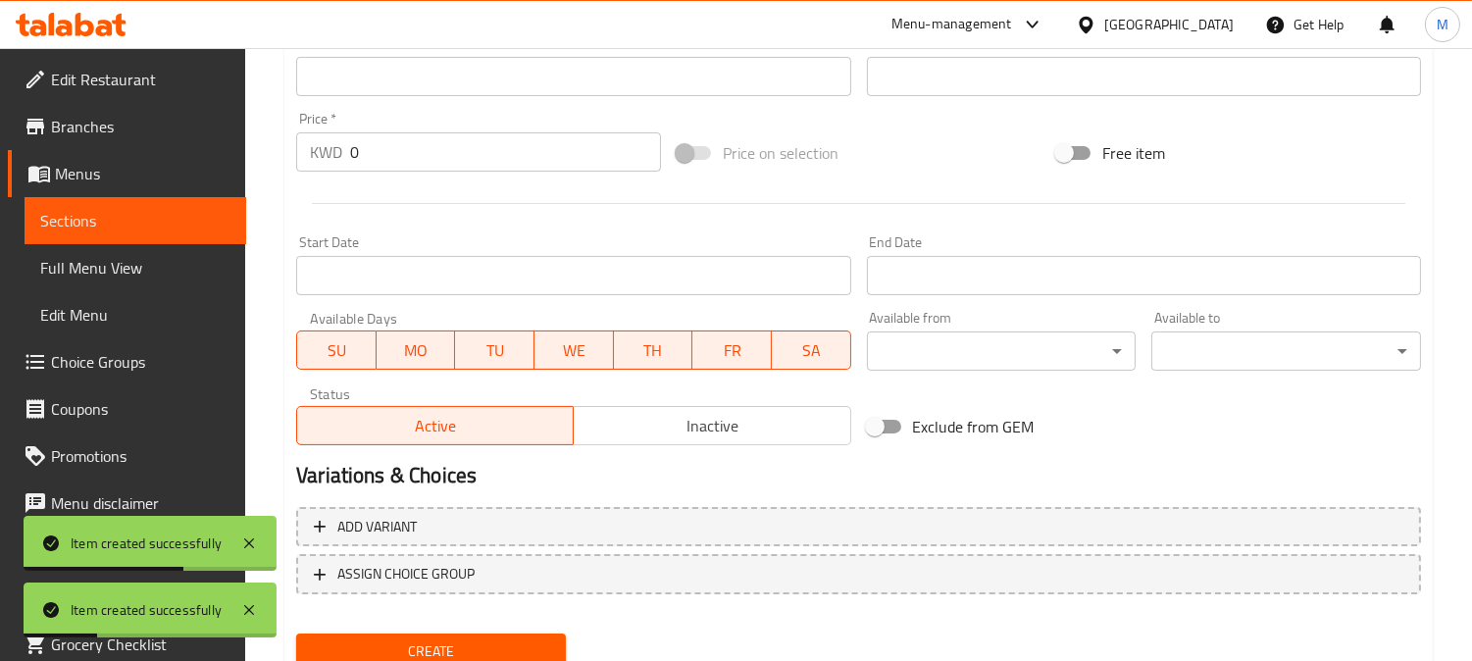
scroll to position [721, 0]
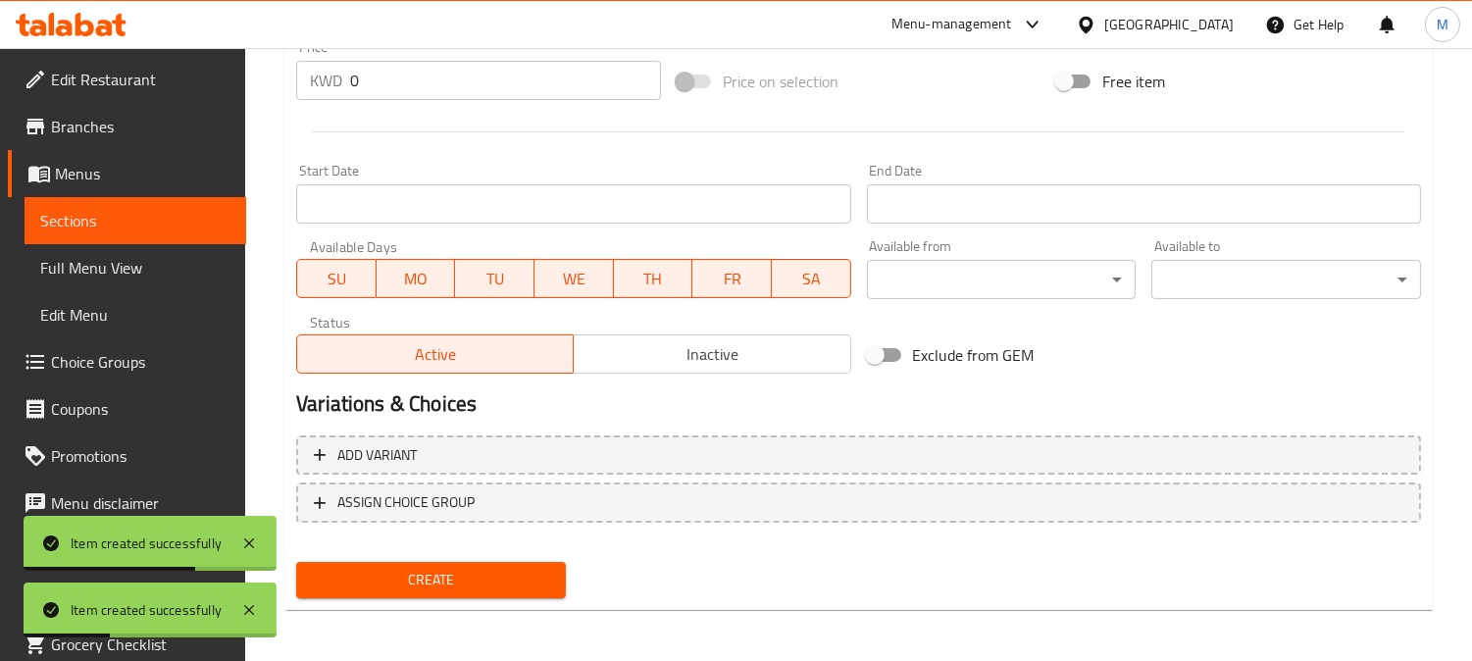
type input "5"
click at [461, 576] on span "Create" at bounding box center [431, 580] width 238 height 25
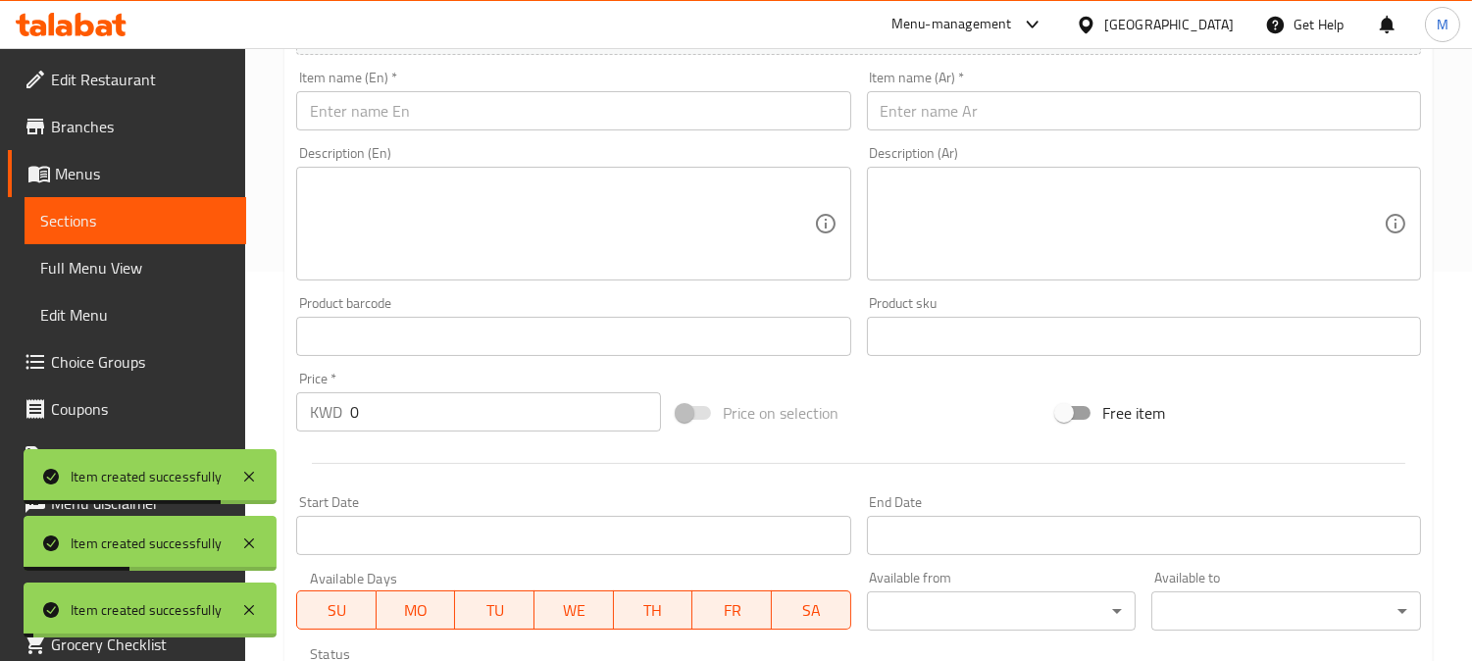
scroll to position [285, 0]
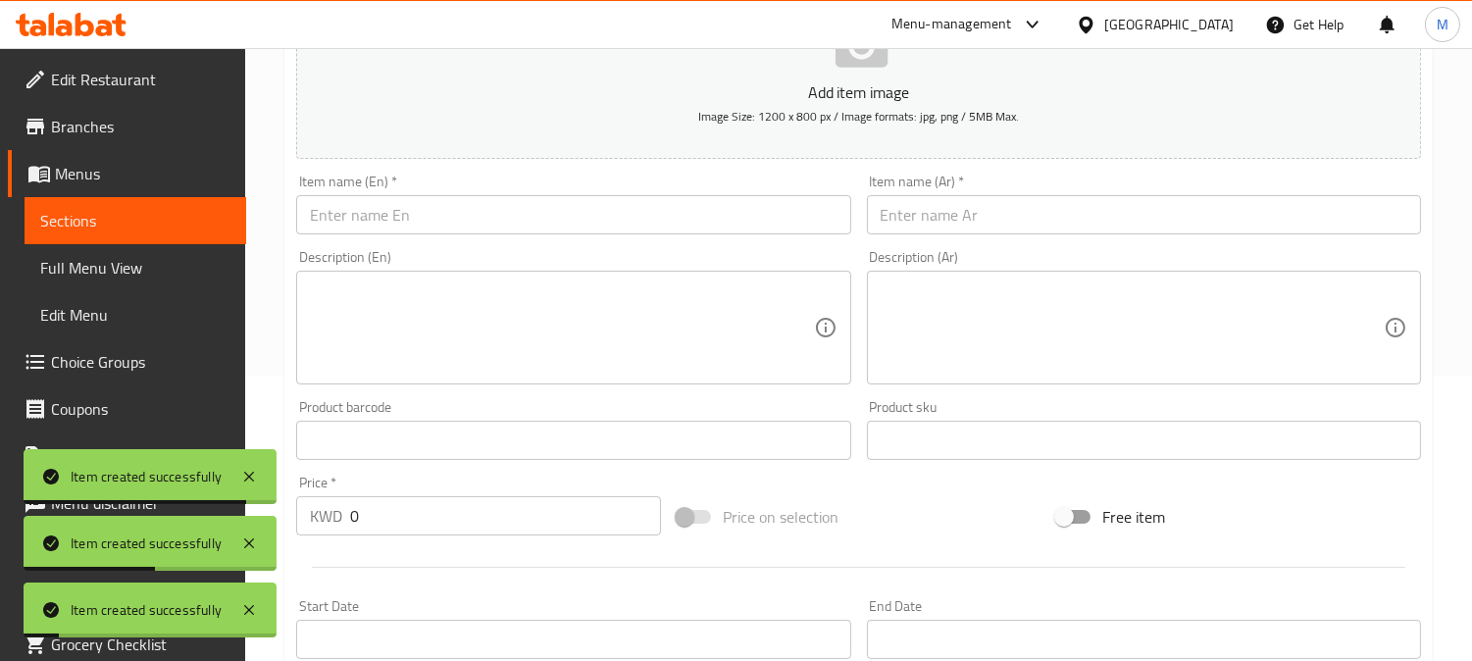
click at [628, 214] on input "text" at bounding box center [573, 214] width 554 height 39
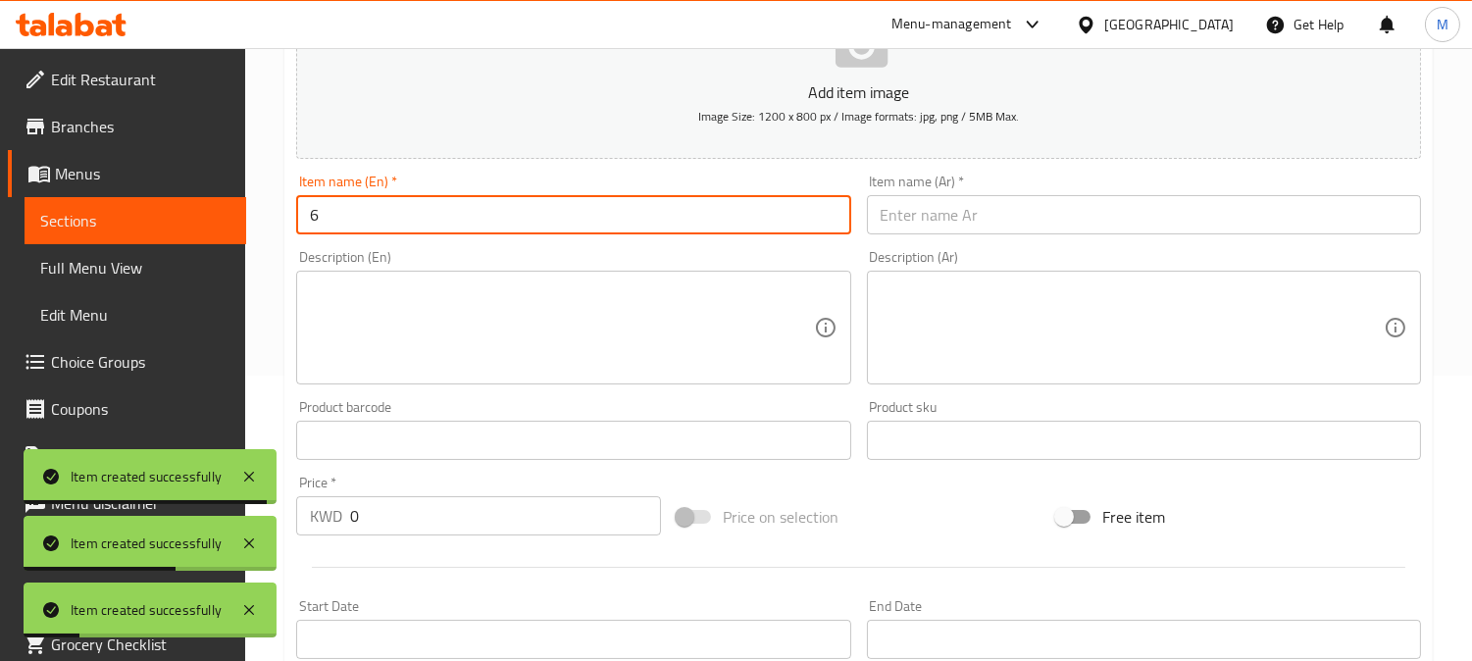
type input "6"
click at [741, 231] on input "text" at bounding box center [1144, 214] width 554 height 39
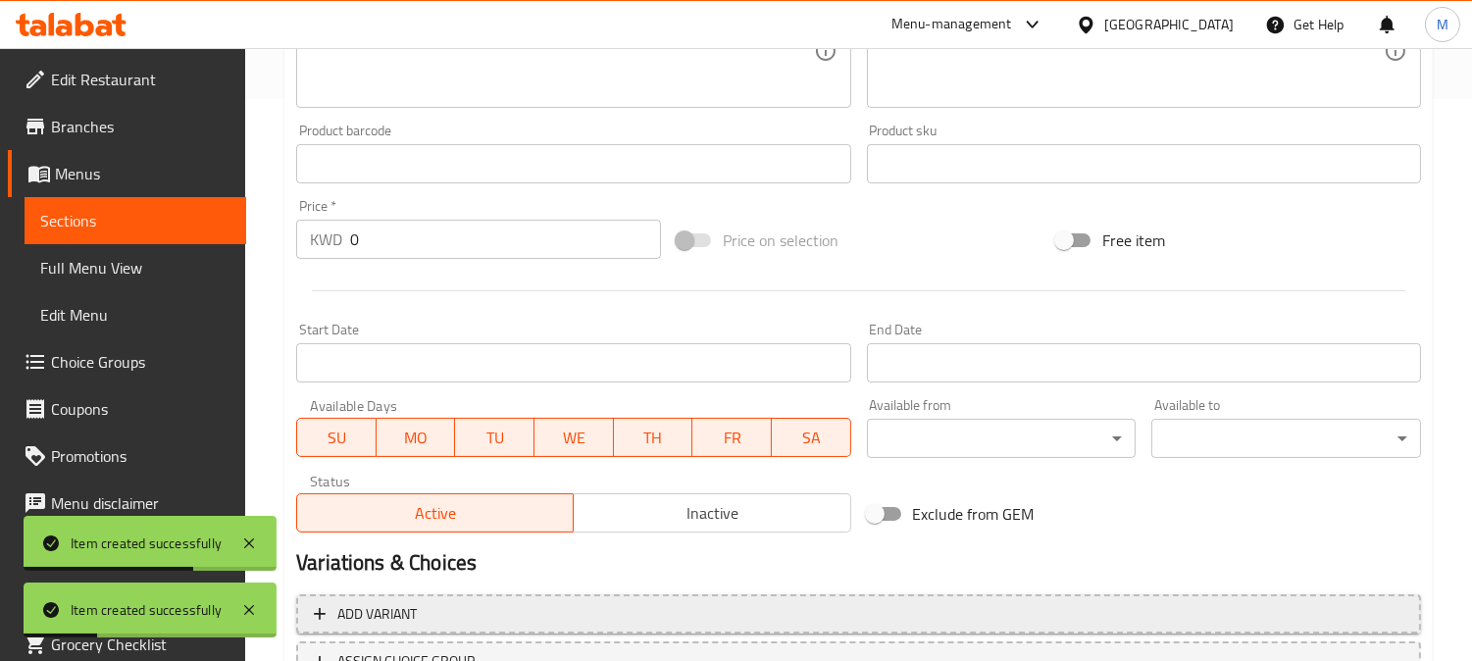
scroll to position [721, 0]
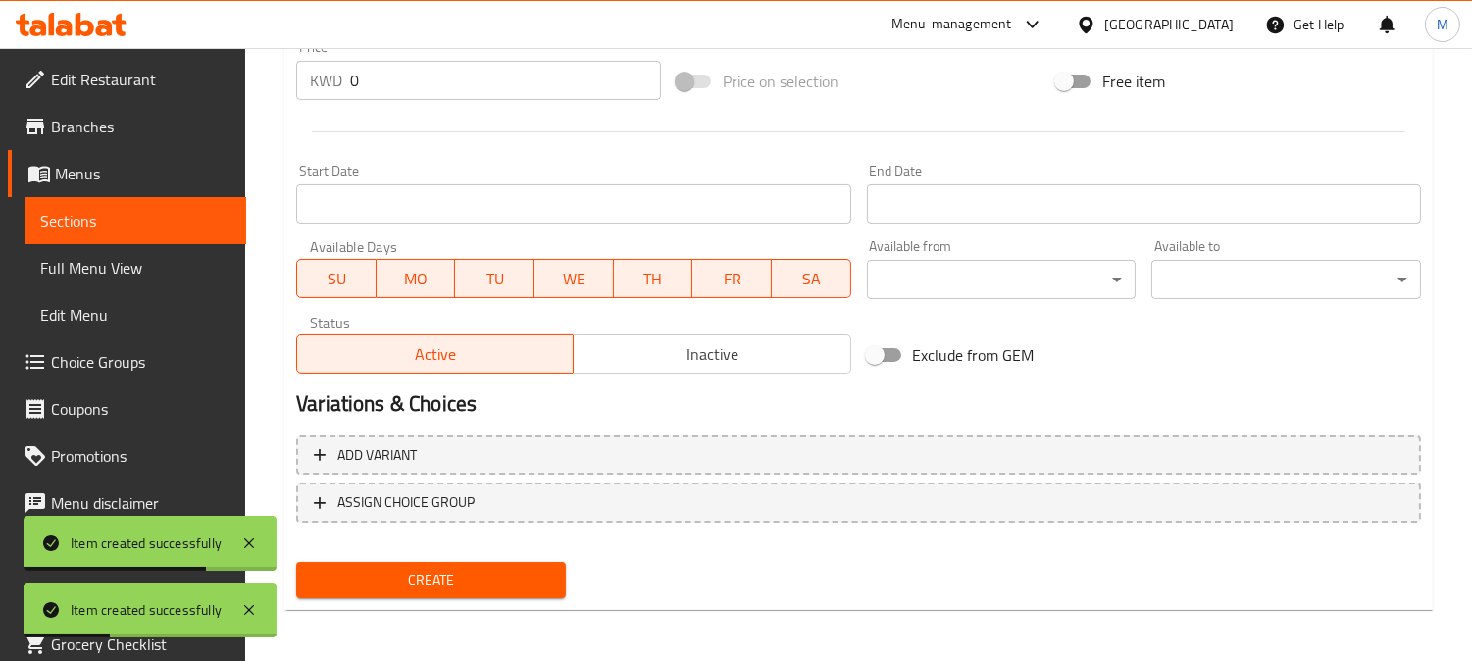
type input "6"
click at [471, 569] on span "Create" at bounding box center [431, 580] width 238 height 25
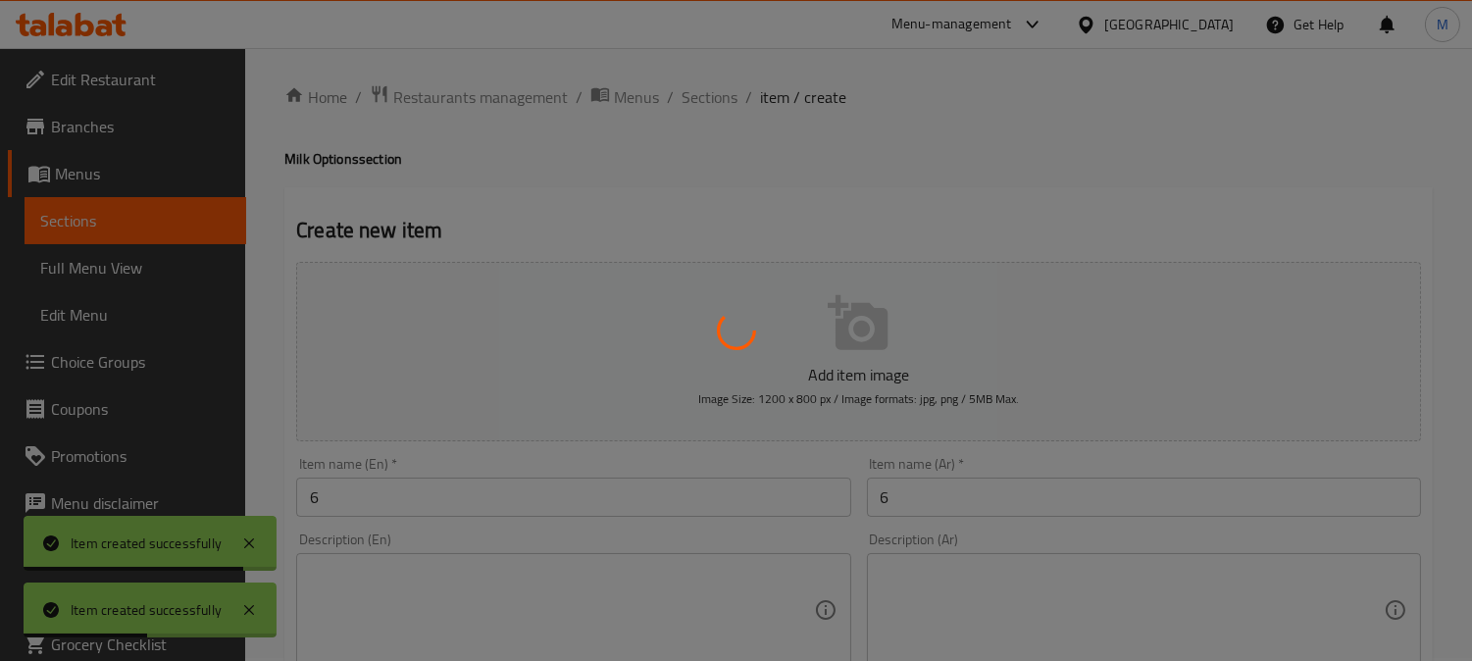
scroll to position [0, 0]
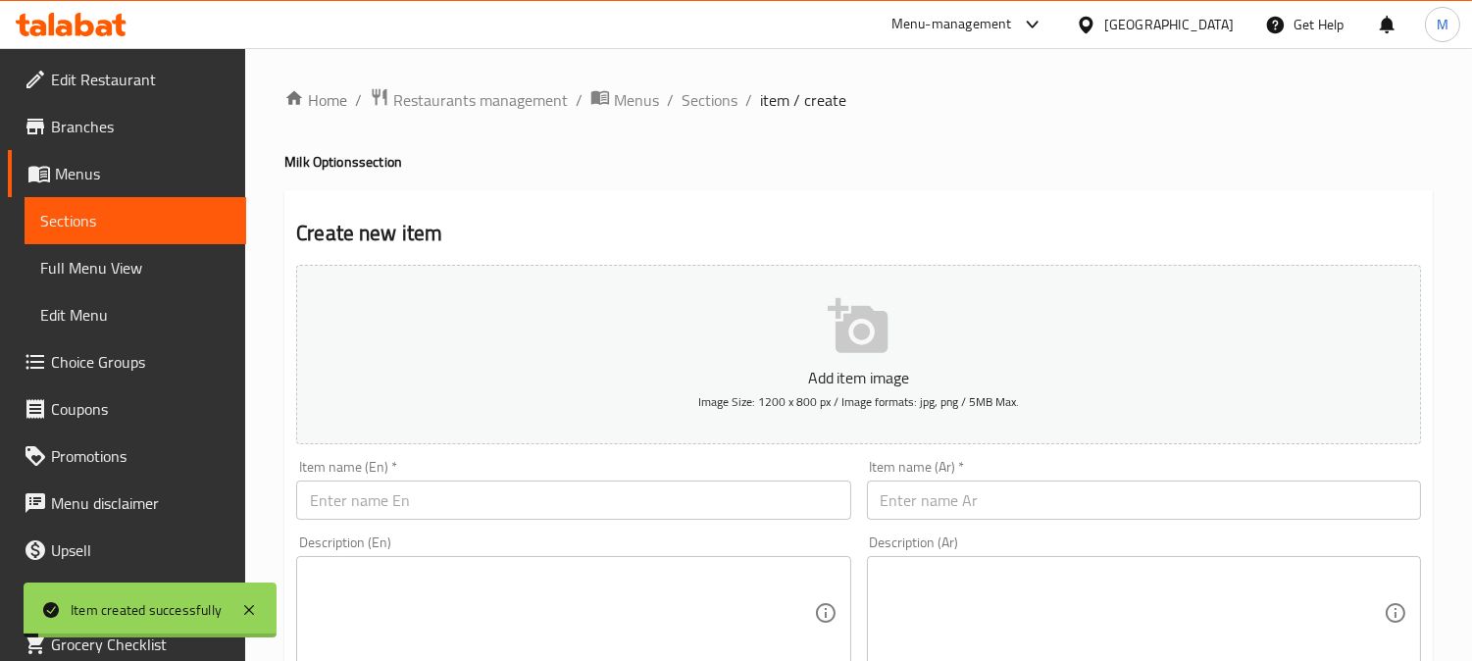
click at [583, 514] on input "text" at bounding box center [573, 500] width 554 height 39
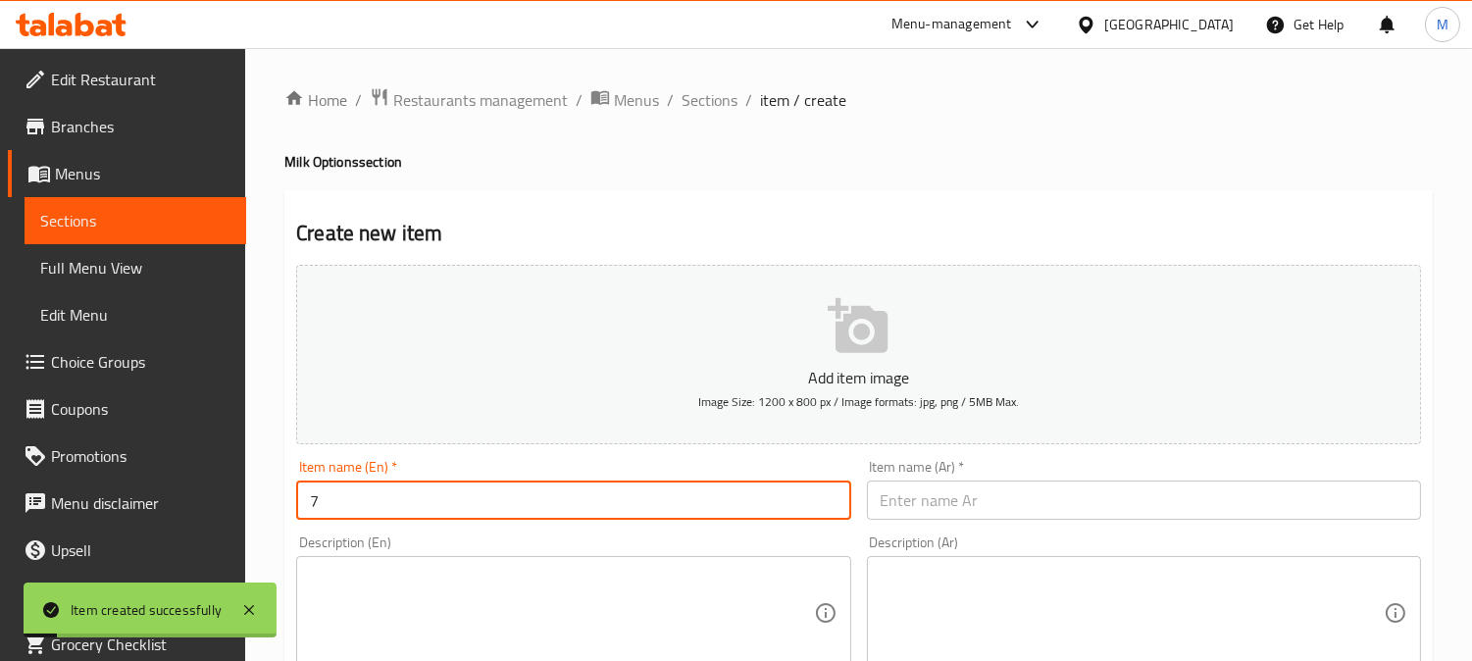
type input "7"
click at [741, 491] on input "text" at bounding box center [1144, 500] width 554 height 39
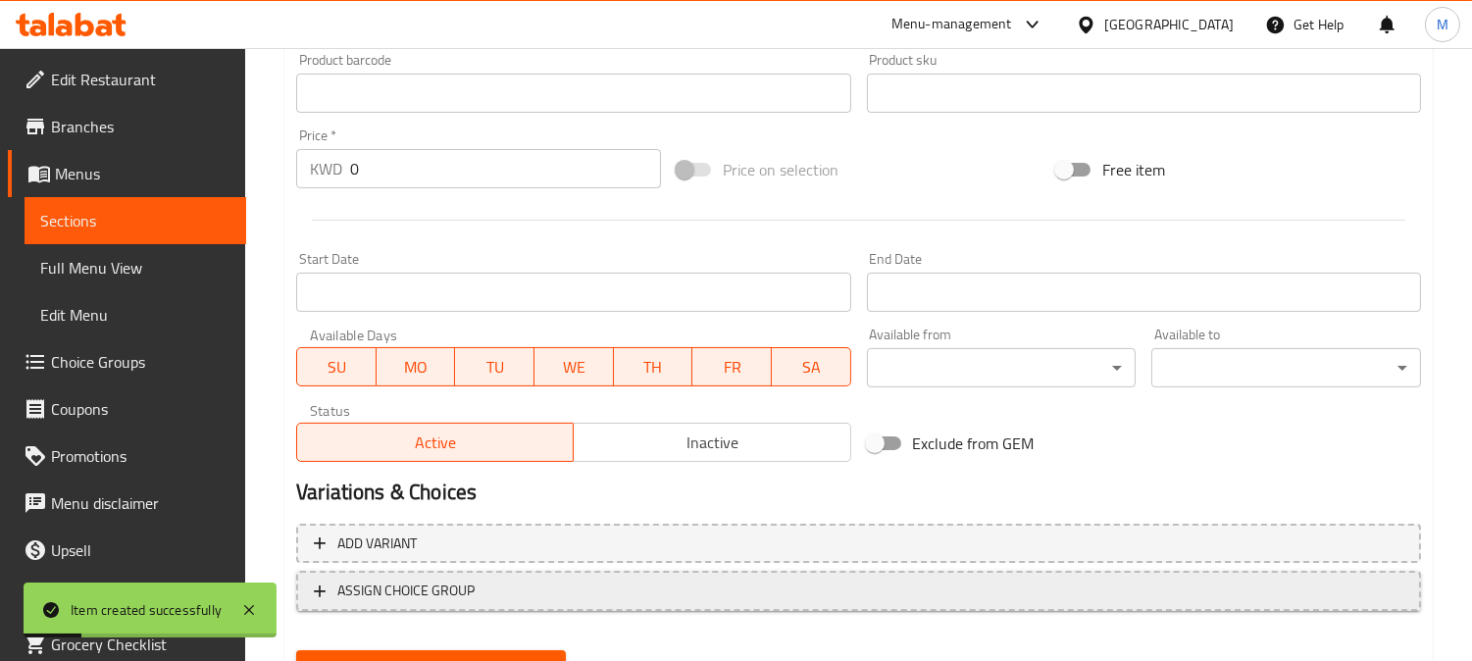
scroll to position [721, 0]
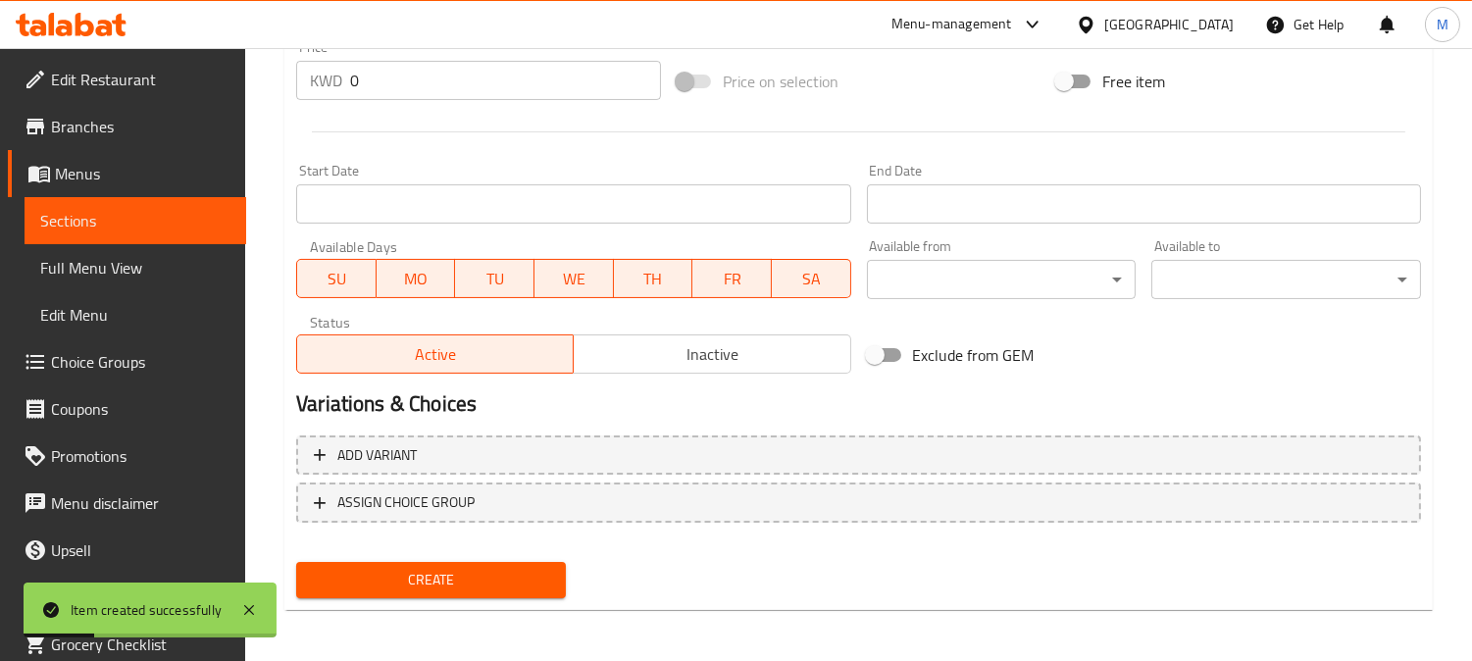
type input "7"
click at [472, 575] on span "Create" at bounding box center [431, 580] width 238 height 25
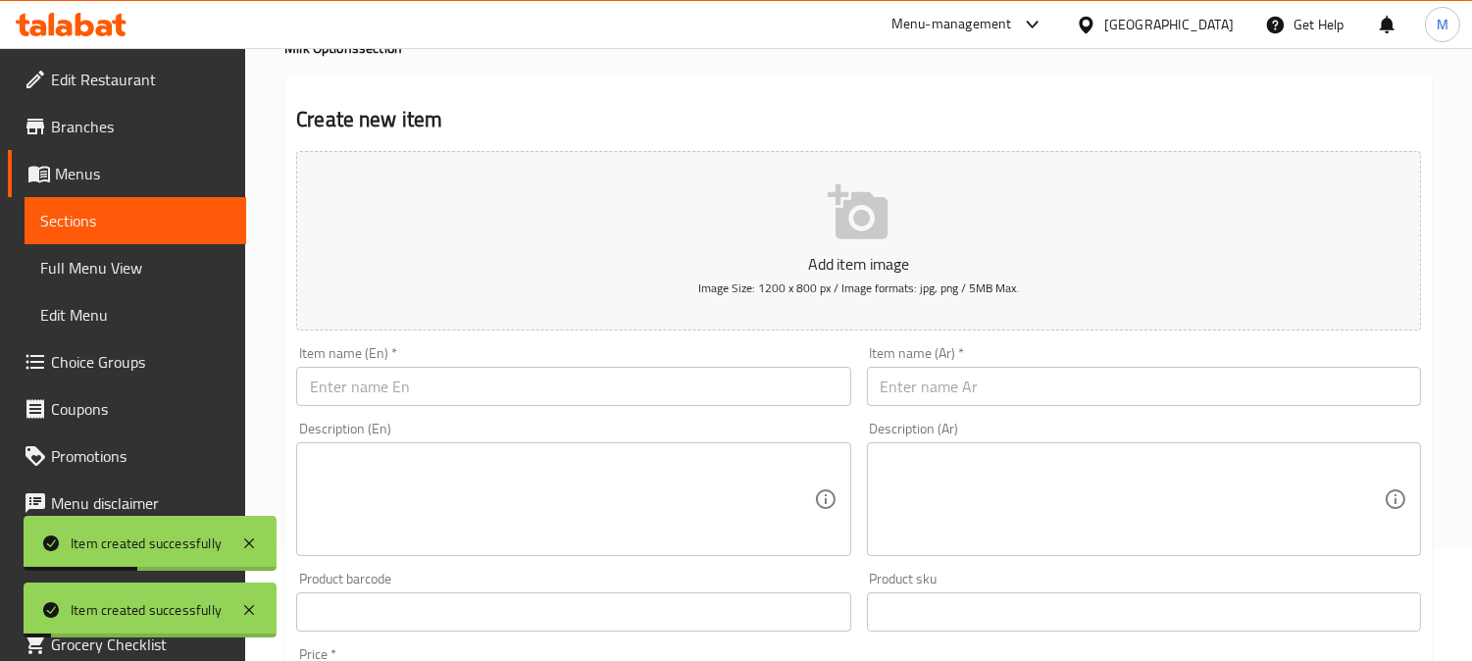
scroll to position [0, 0]
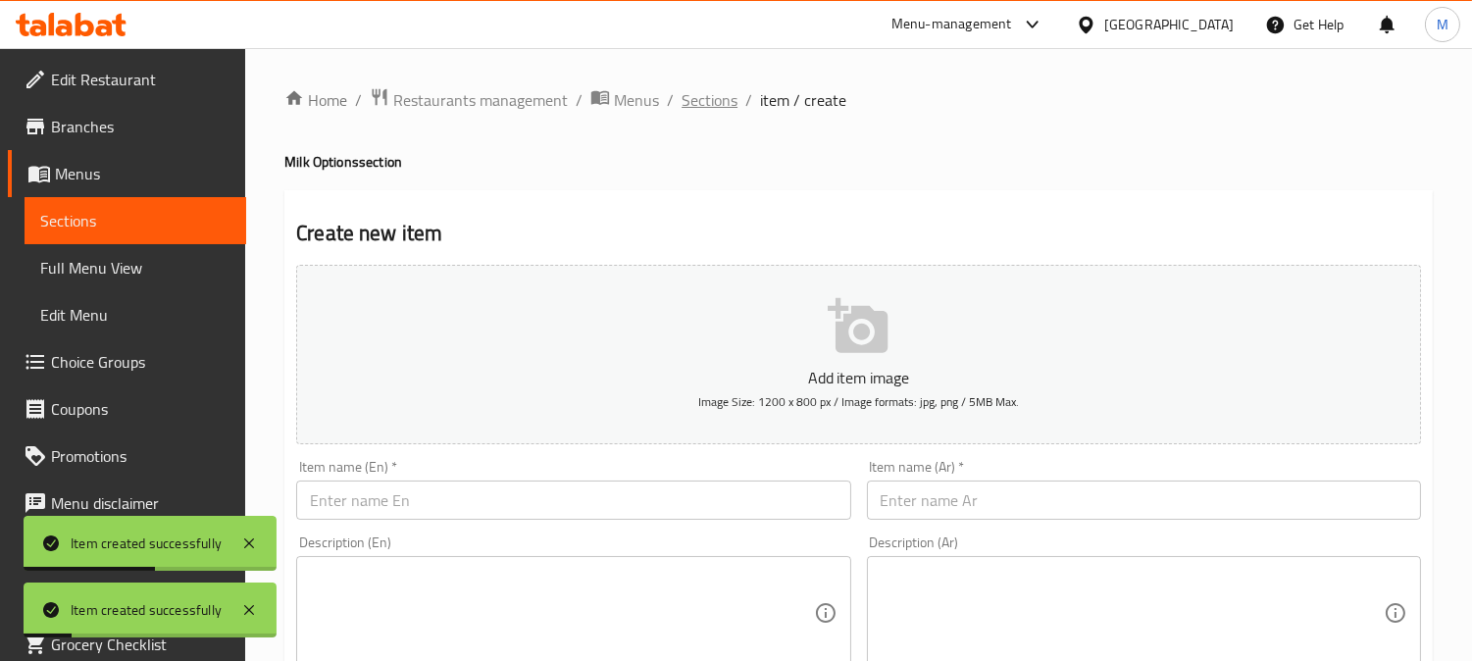
click at [707, 106] on span "Sections" at bounding box center [710, 100] width 56 height 24
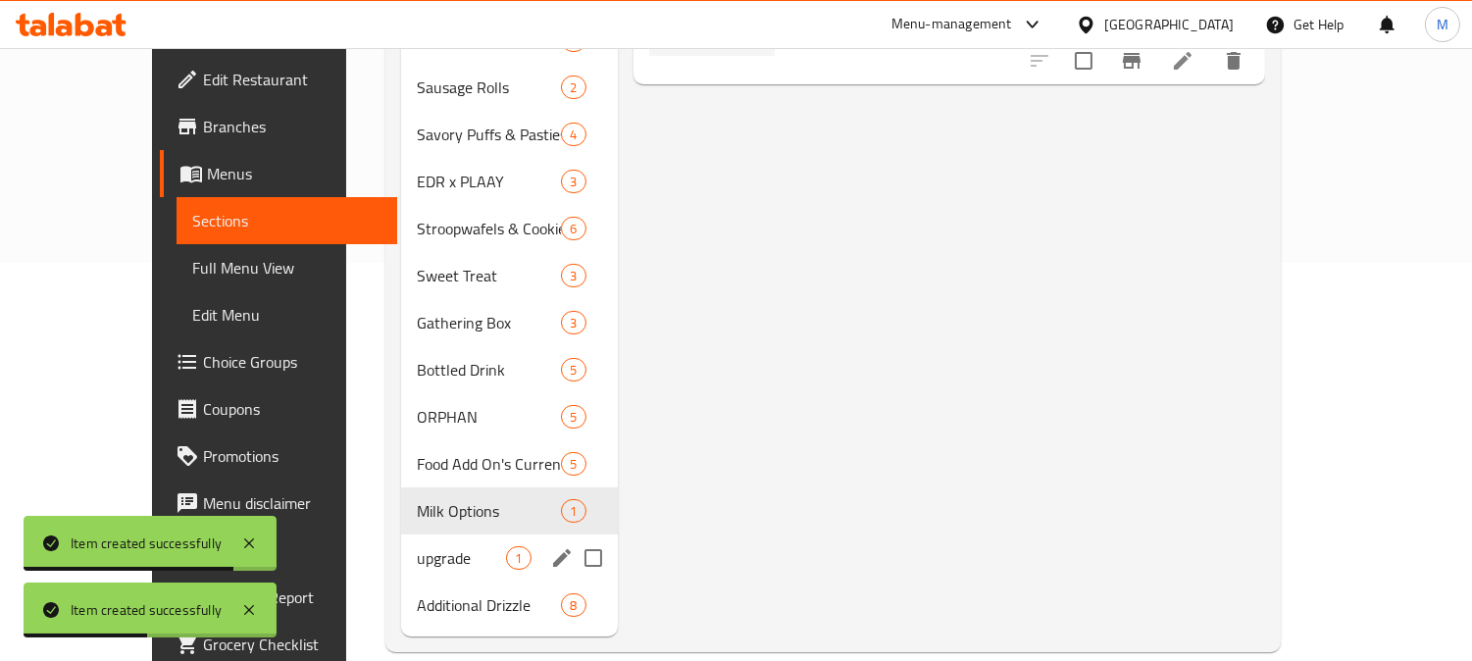
click at [417, 546] on span "upgrade" at bounding box center [461, 558] width 89 height 24
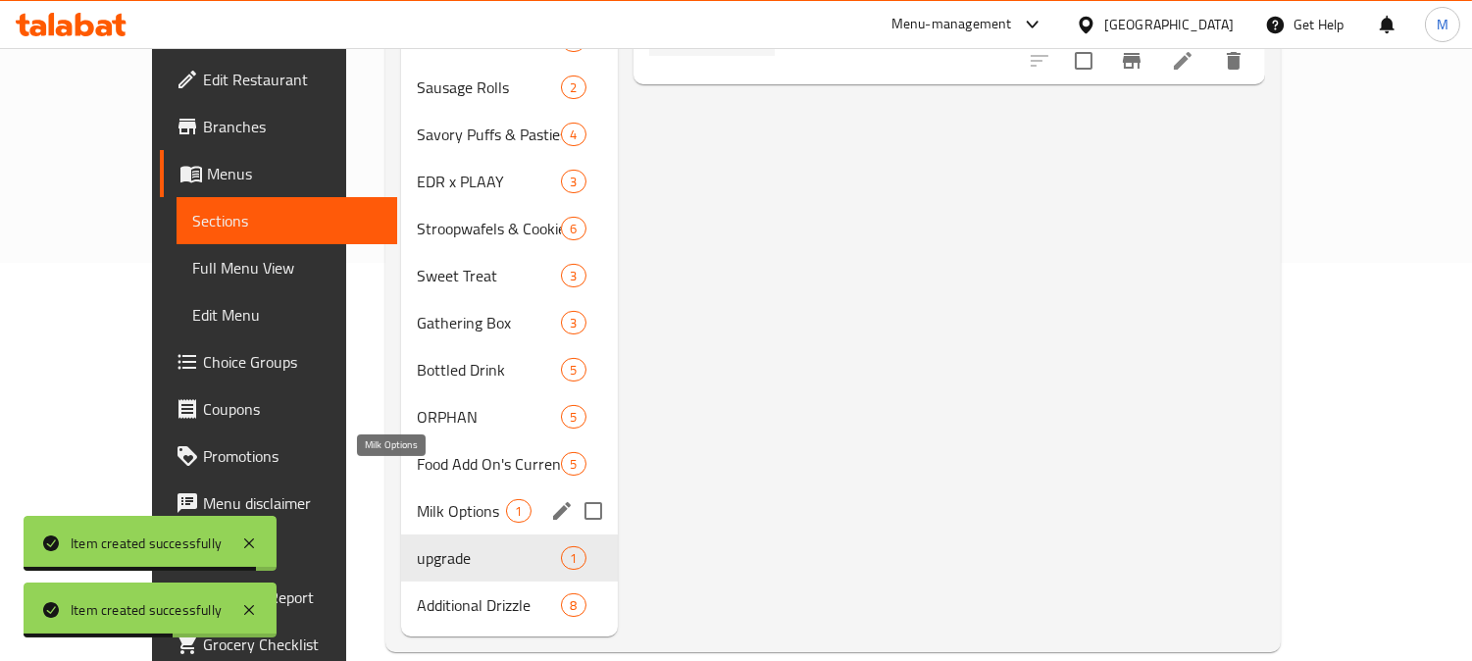
click at [417, 499] on span "Milk Options" at bounding box center [461, 511] width 89 height 24
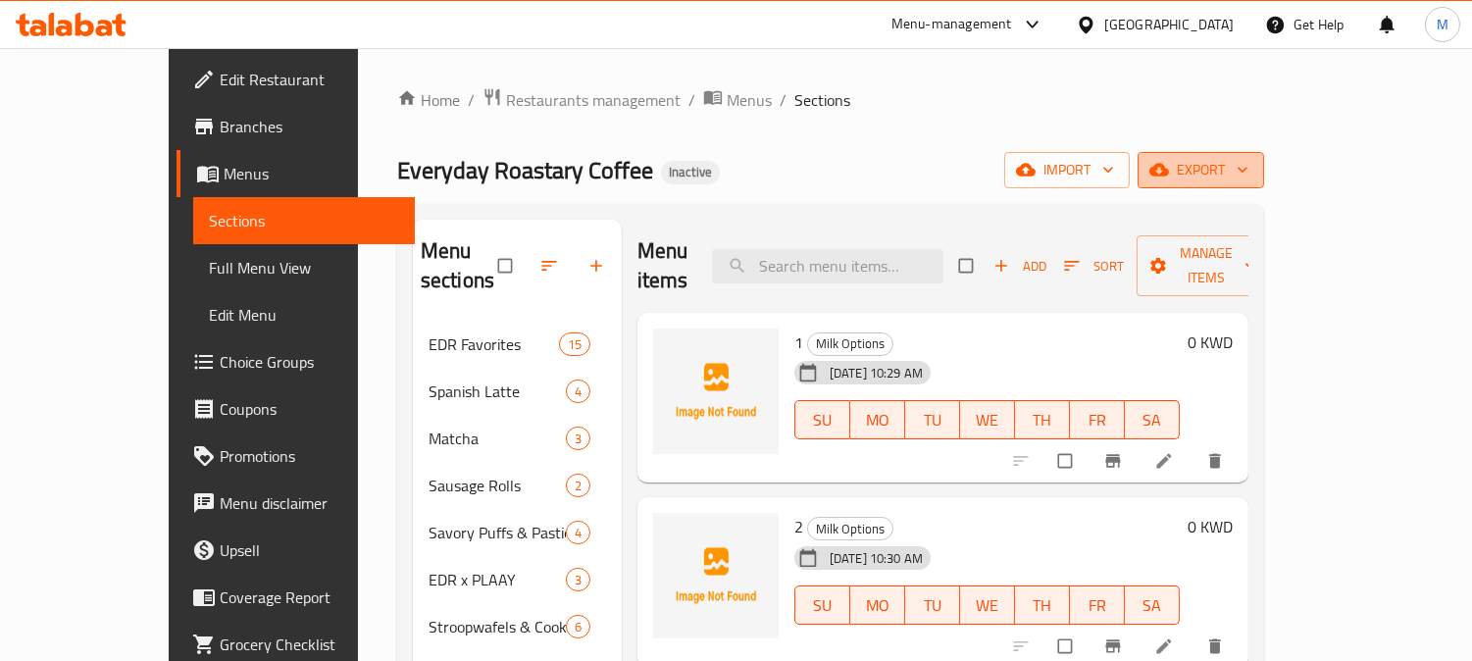
click at [1249, 168] on span "export" at bounding box center [1200, 170] width 95 height 25
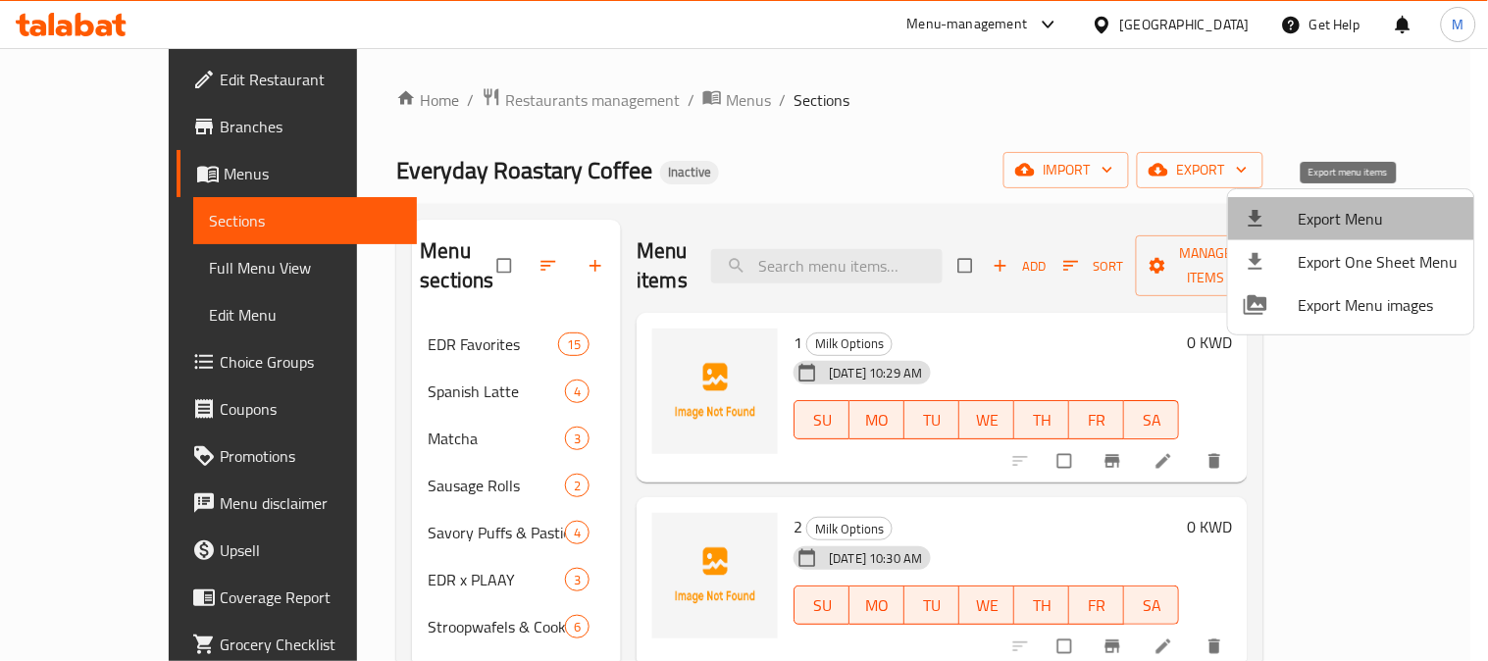
click at [1363, 217] on span "Export Menu" at bounding box center [1379, 219] width 160 height 24
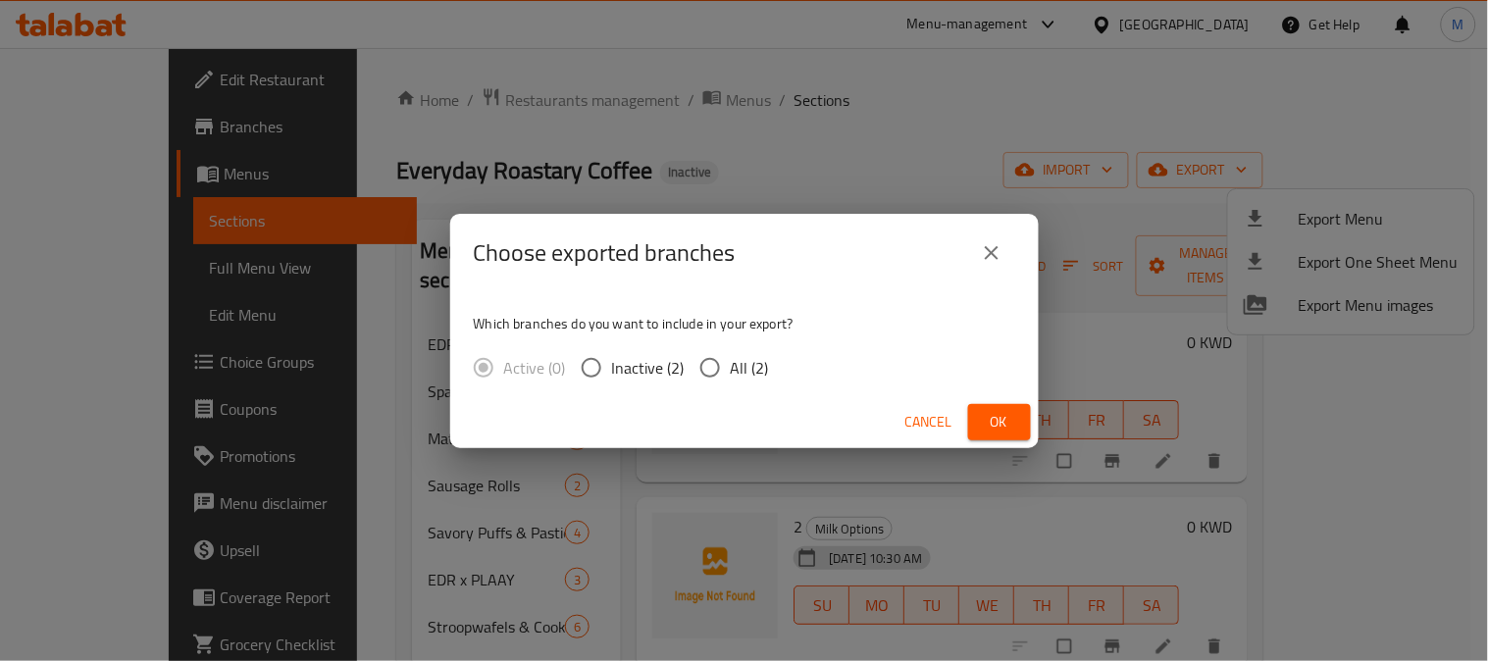
click at [697, 373] on input "All (2)" at bounding box center [710, 367] width 41 height 41
radio input "true"
click at [1007, 420] on span "Ok" at bounding box center [999, 422] width 31 height 25
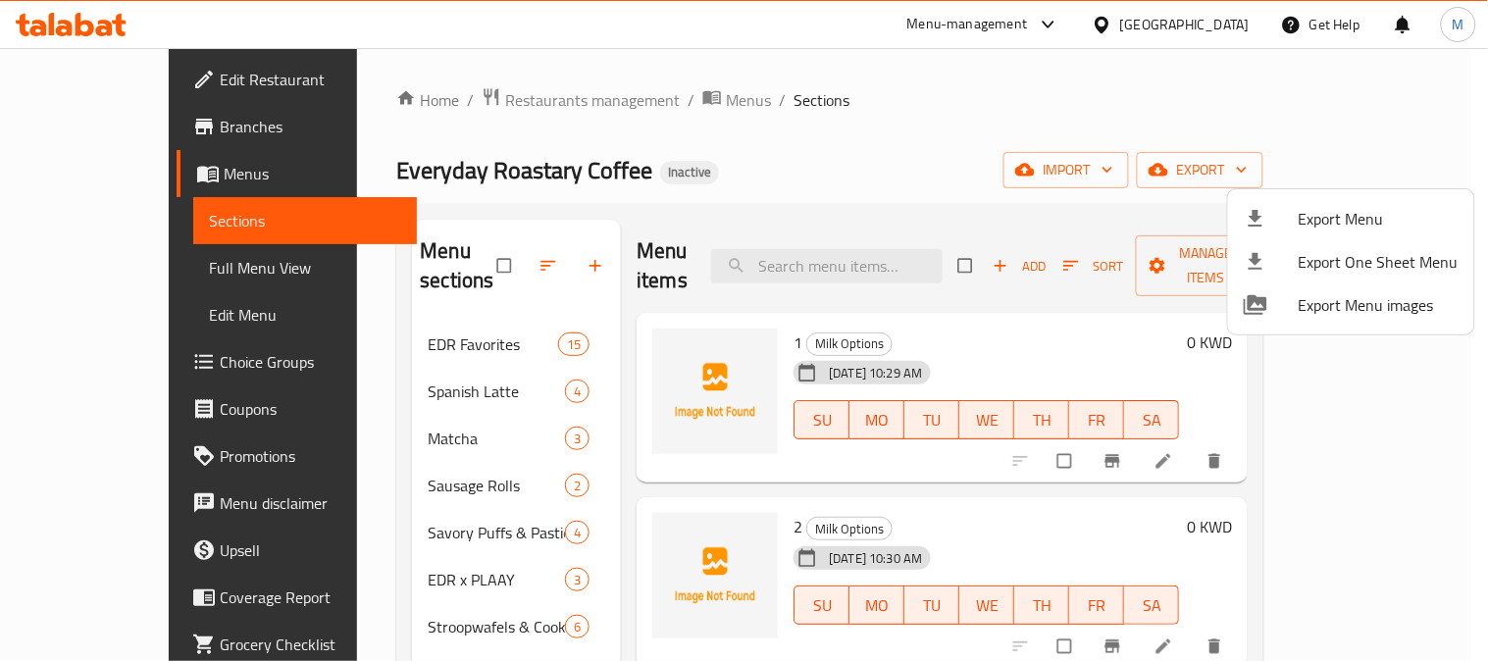
click at [788, 112] on div at bounding box center [744, 330] width 1488 height 661
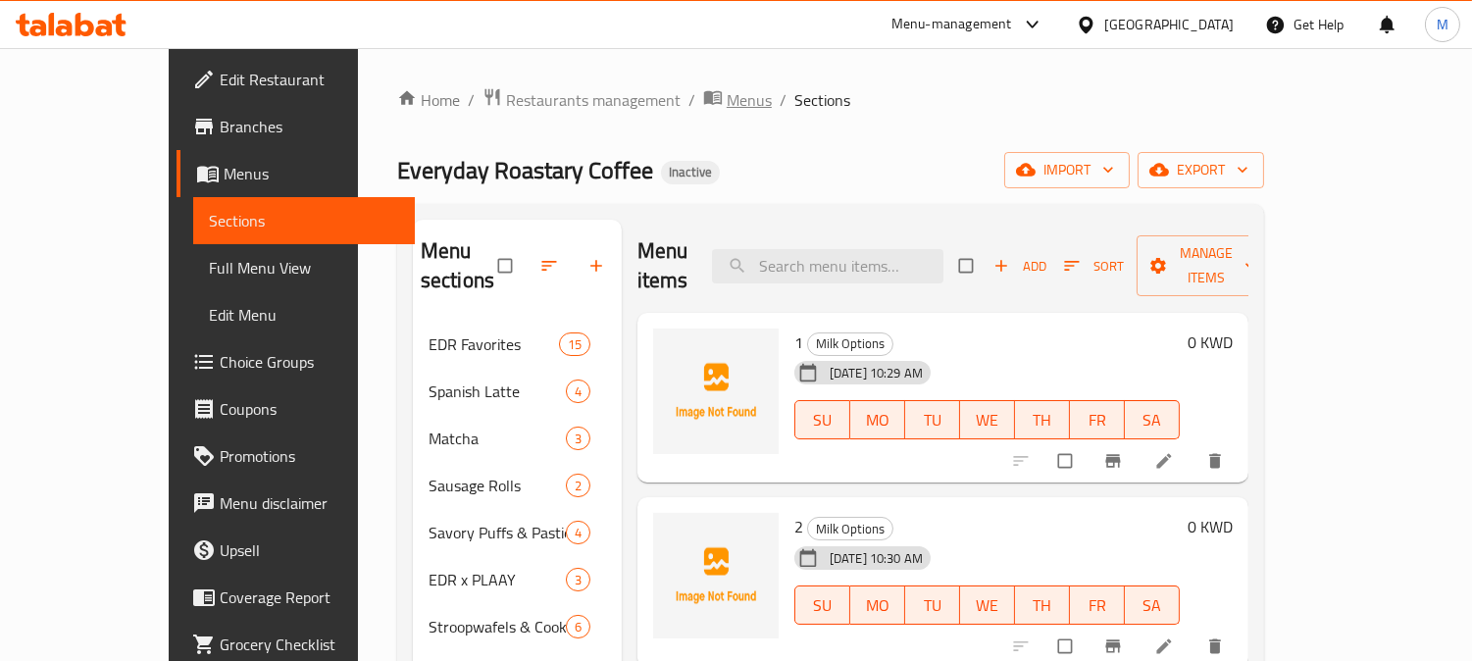
click at [727, 105] on span "Menus" at bounding box center [749, 100] width 45 height 24
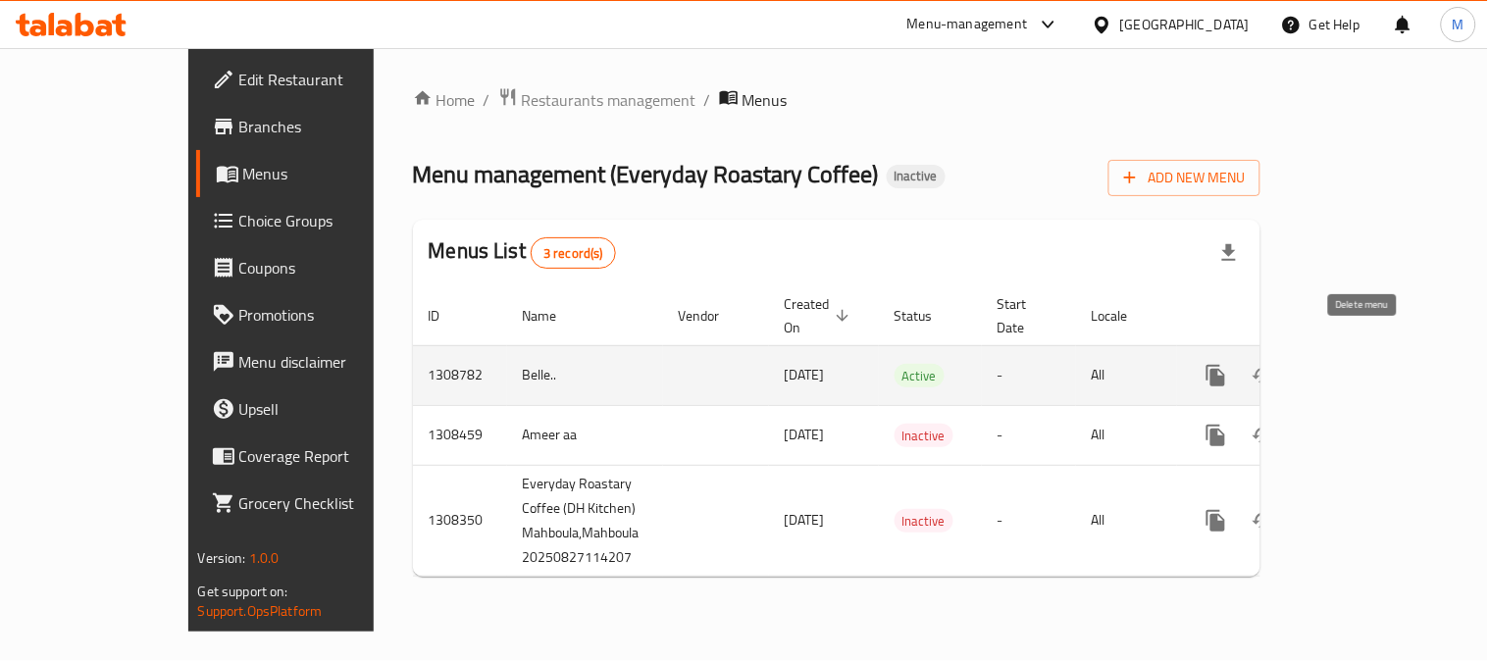
click at [1334, 361] on button "enhanced table" at bounding box center [1310, 375] width 47 height 47
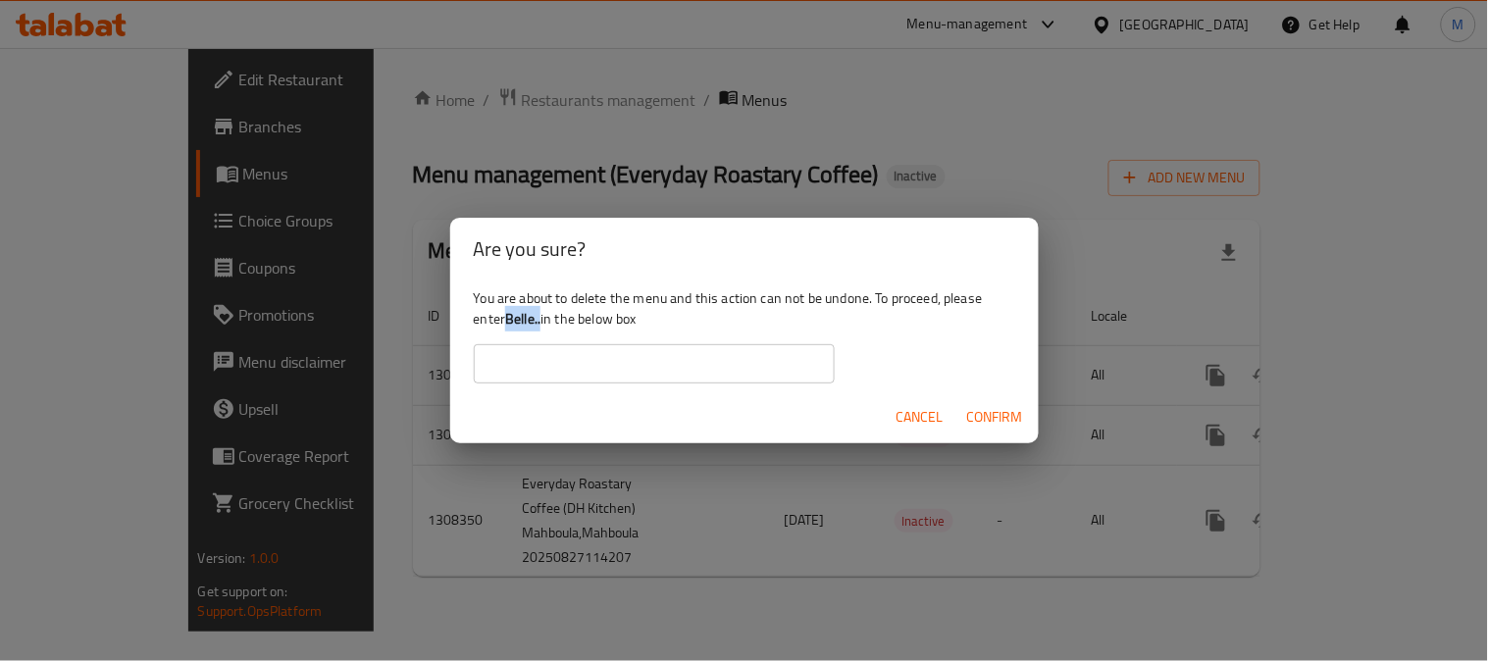
drag, startPoint x: 512, startPoint y: 321, endPoint x: 543, endPoint y: 327, distance: 31.9
click at [543, 327] on div "You are about to delete the menu and this action can not be undone. To proceed,…" at bounding box center [744, 336] width 588 height 110
copy b "Belle.."
click at [726, 369] on input "text" at bounding box center [654, 363] width 361 height 39
paste input "Belle.."
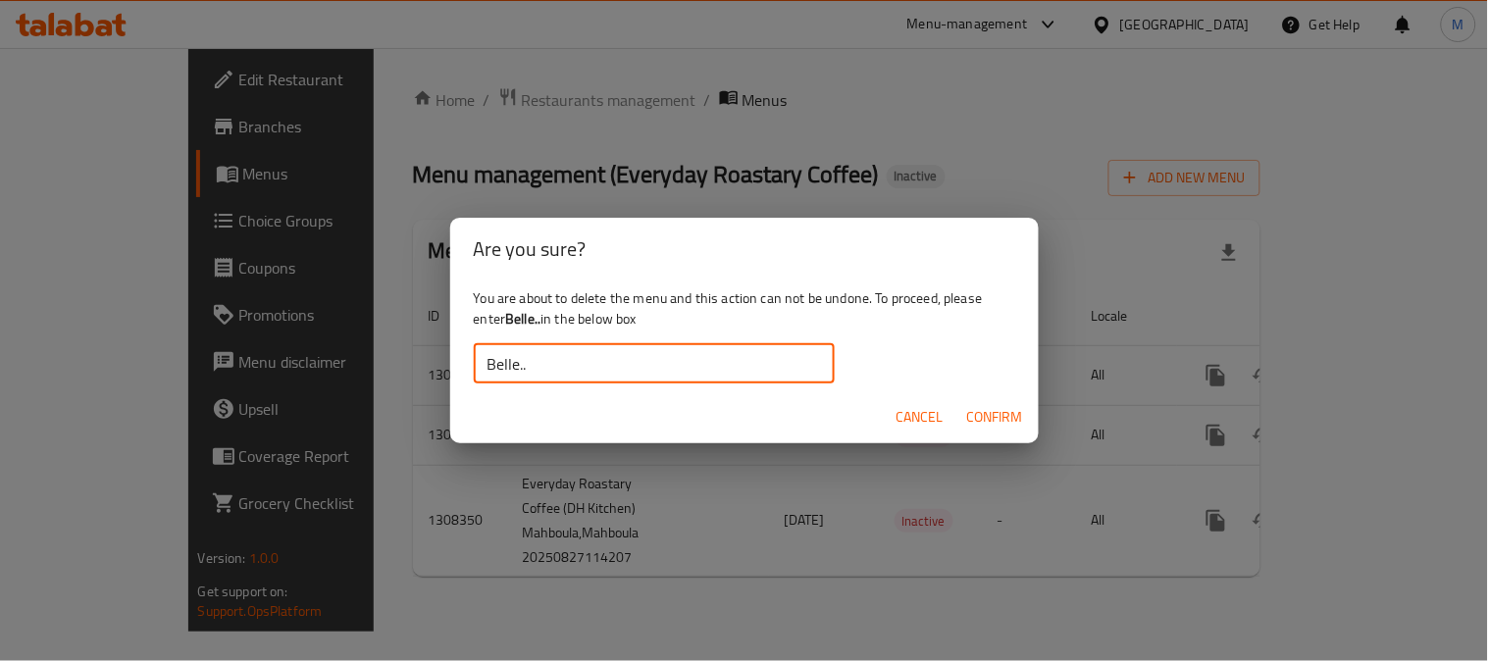
type input "Belle.."
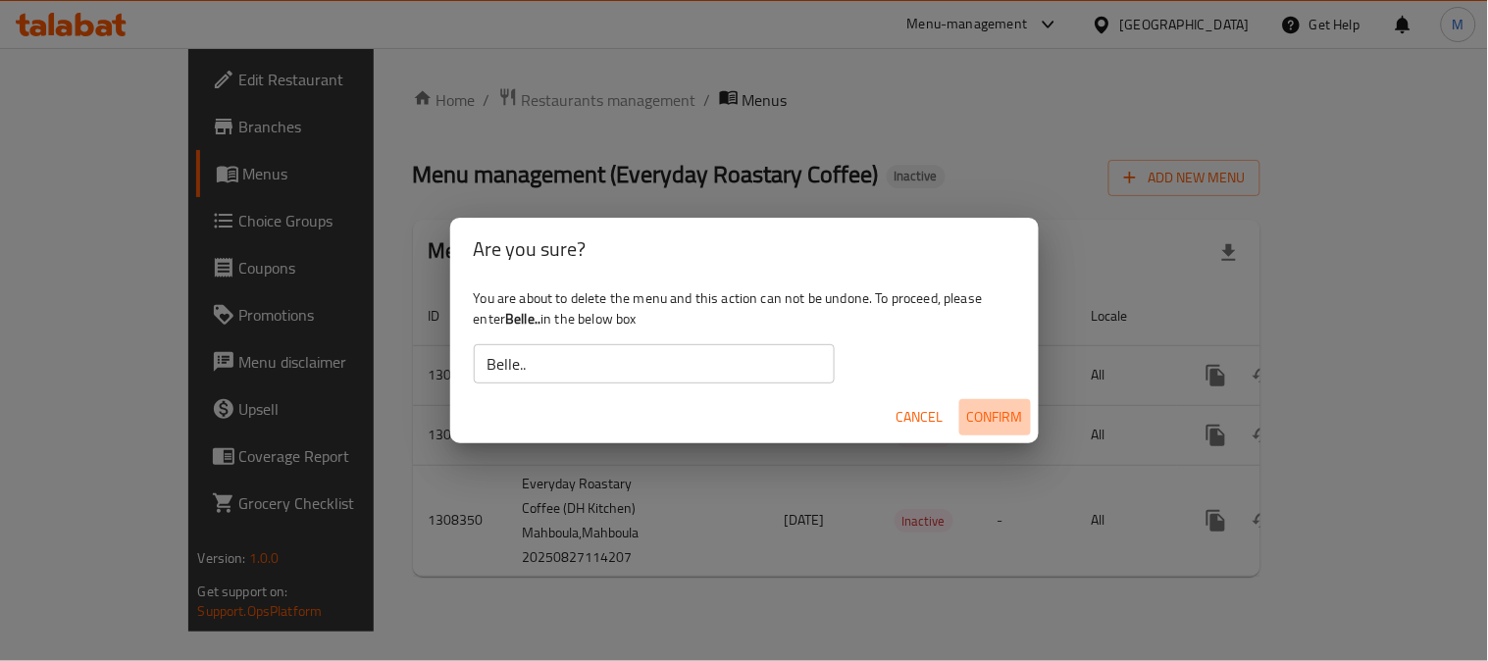
click at [977, 407] on span "Confirm" at bounding box center [995, 417] width 56 height 25
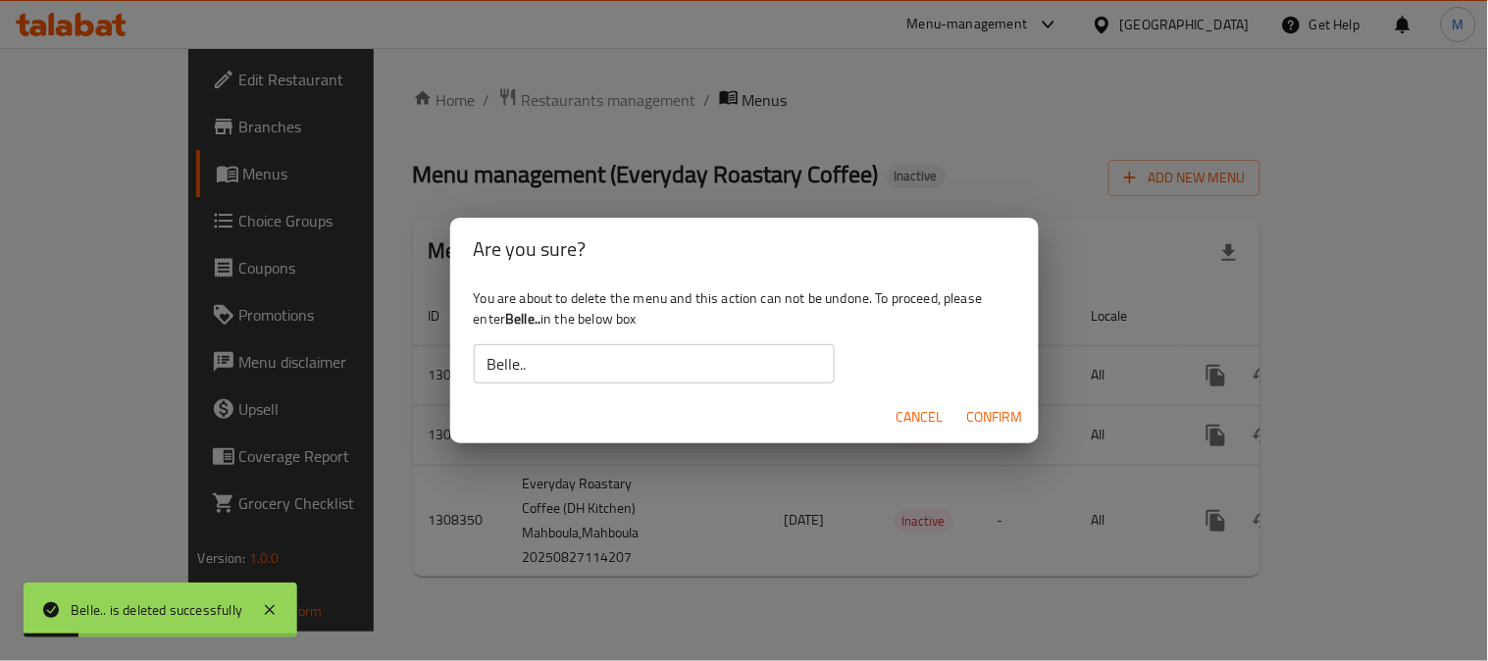
click at [894, 412] on button "Cancel" at bounding box center [920, 417] width 63 height 36
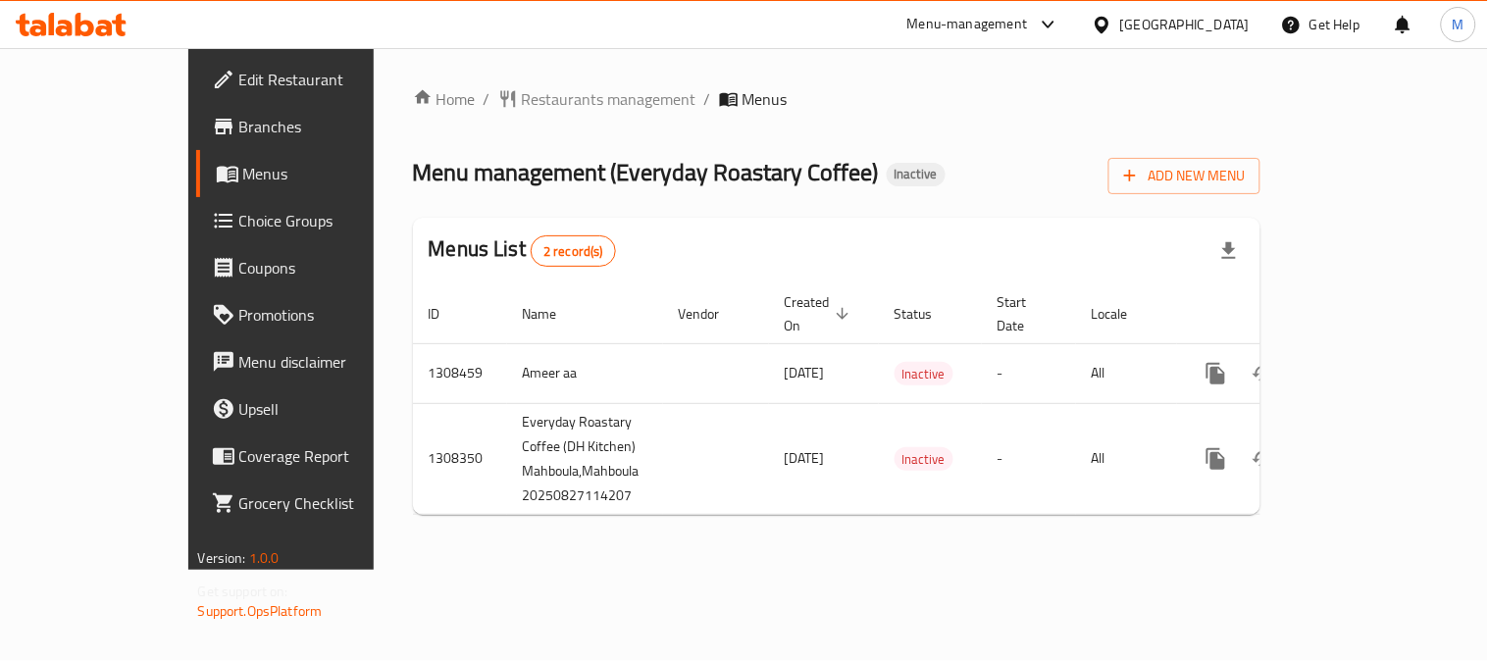
click at [939, 188] on div "Menu management ( Everyday Roastary Coffee ) Inactive Add New Menu" at bounding box center [837, 172] width 848 height 44
click at [877, 87] on ol "Home / Restaurants management / Menus" at bounding box center [837, 99] width 848 height 24
